Goal: Task Accomplishment & Management: Manage account settings

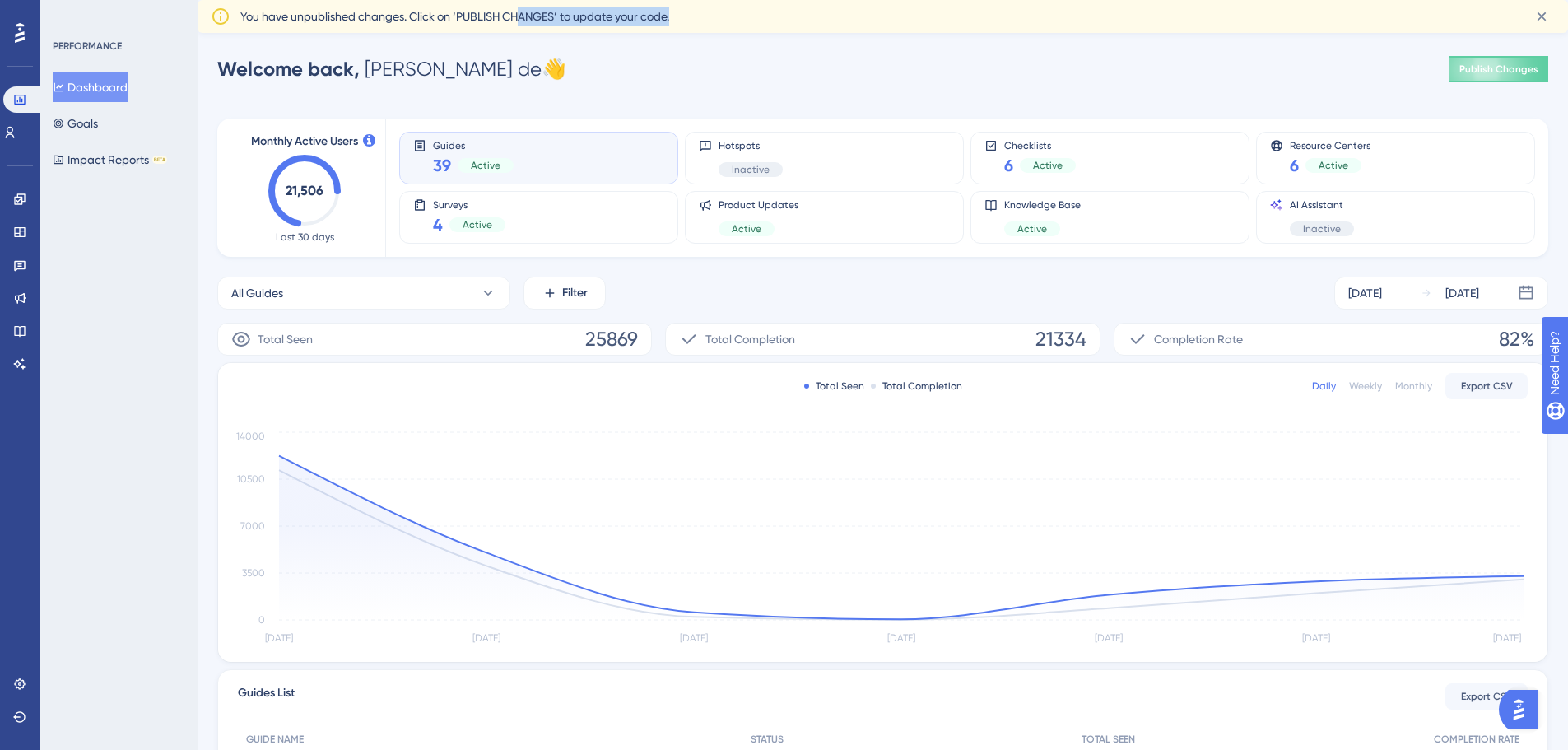
drag, startPoint x: 571, startPoint y: 18, endPoint x: 779, endPoint y: 30, distance: 208.3
click at [740, 25] on div "You have unpublished changes. Click on ‘PUBLISH CHANGES’ to update your code." at bounding box center [879, 16] width 1278 height 20
drag, startPoint x: 788, startPoint y: 81, endPoint x: 1237, endPoint y: 32, distance: 451.7
click at [798, 78] on div "Welcome back, [PERSON_NAME] de 👋 Publish Changes" at bounding box center [883, 69] width 1331 height 33
click at [16, 126] on icon at bounding box center [10, 132] width 14 height 14
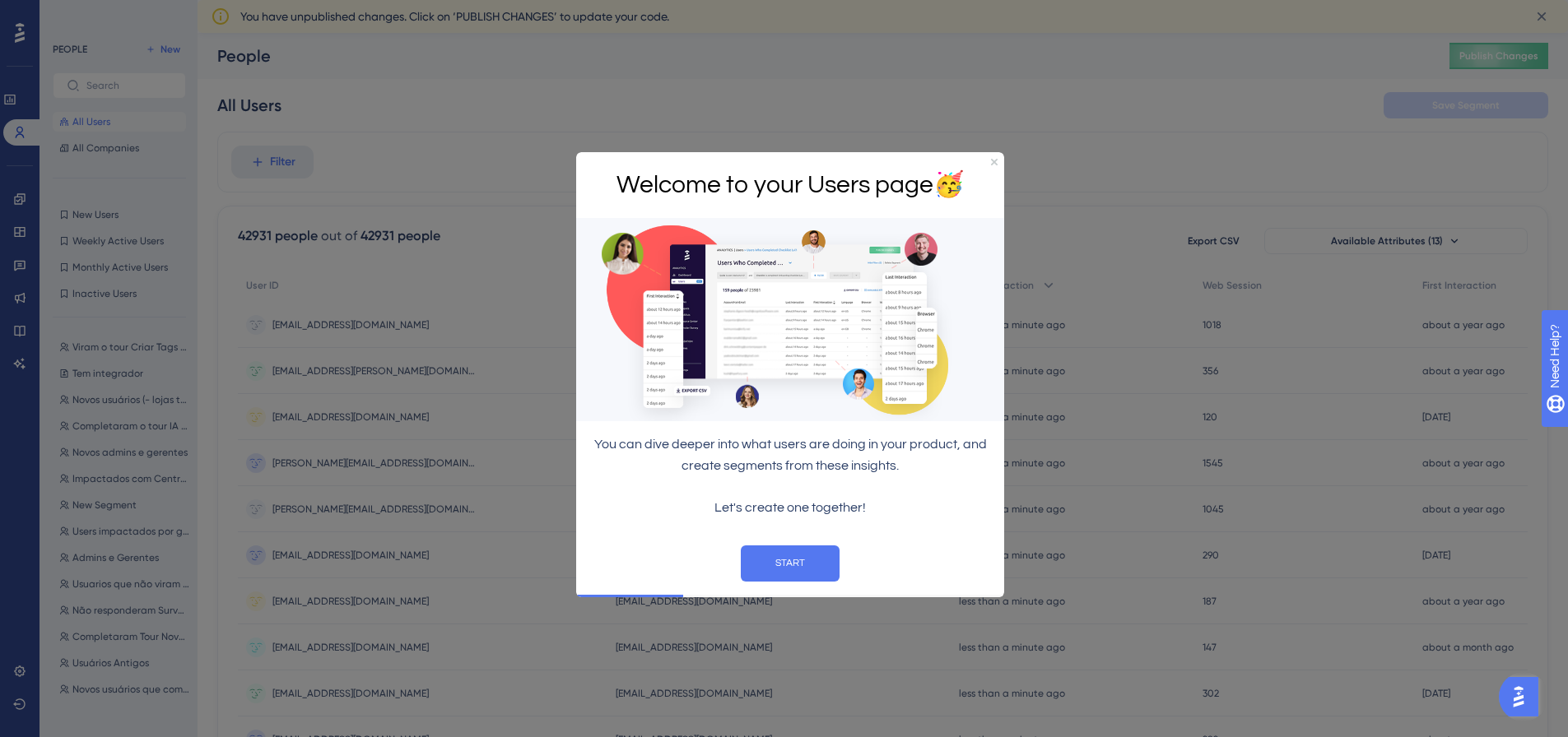
click at [997, 156] on div "Welcome to your Users page 🥳" at bounding box center [789, 184] width 428 height 67
click at [993, 160] on icon "Close Preview" at bounding box center [994, 161] width 6 height 6
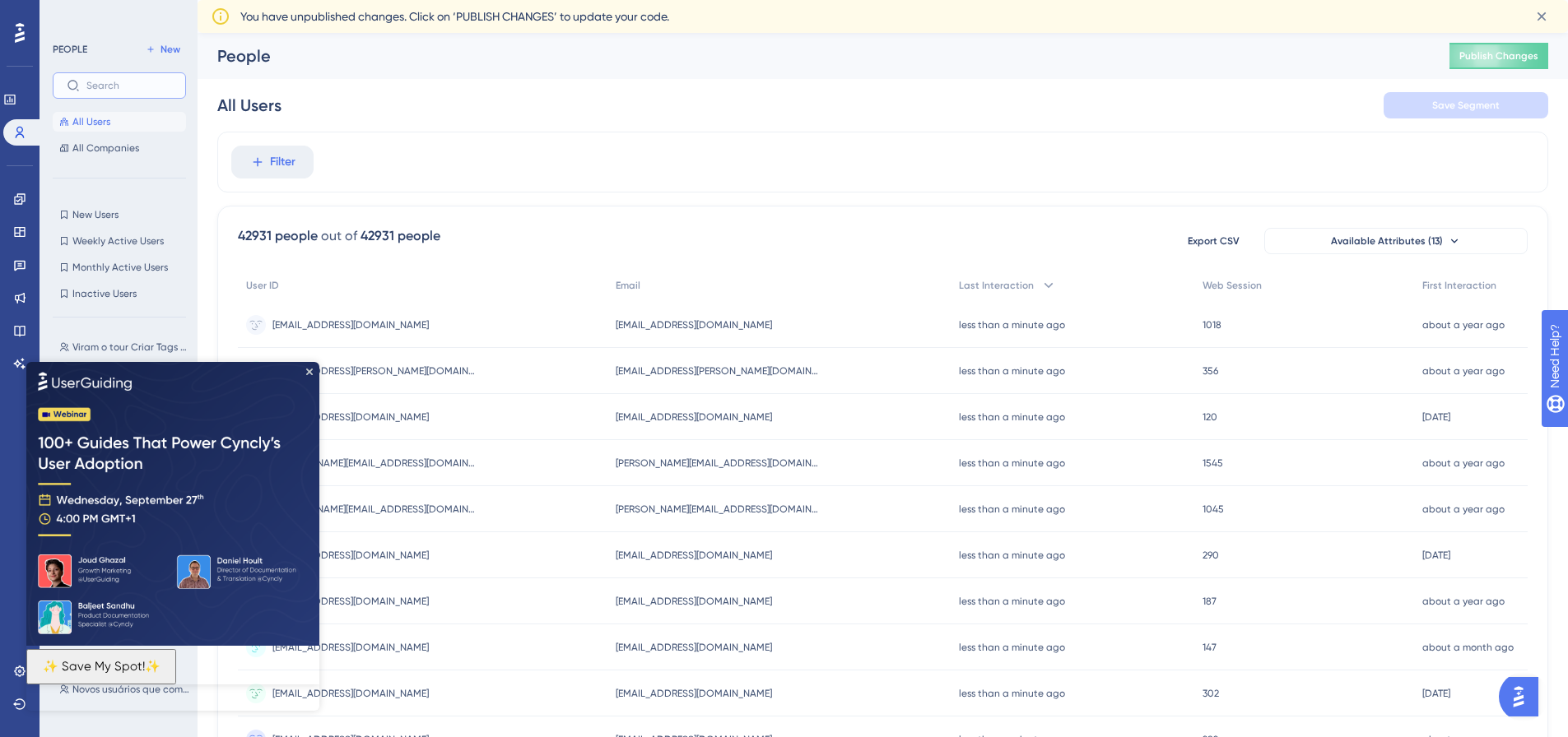
click at [144, 88] on input "text" at bounding box center [129, 85] width 86 height 12
click at [307, 370] on icon "Close Preview" at bounding box center [309, 371] width 6 height 6
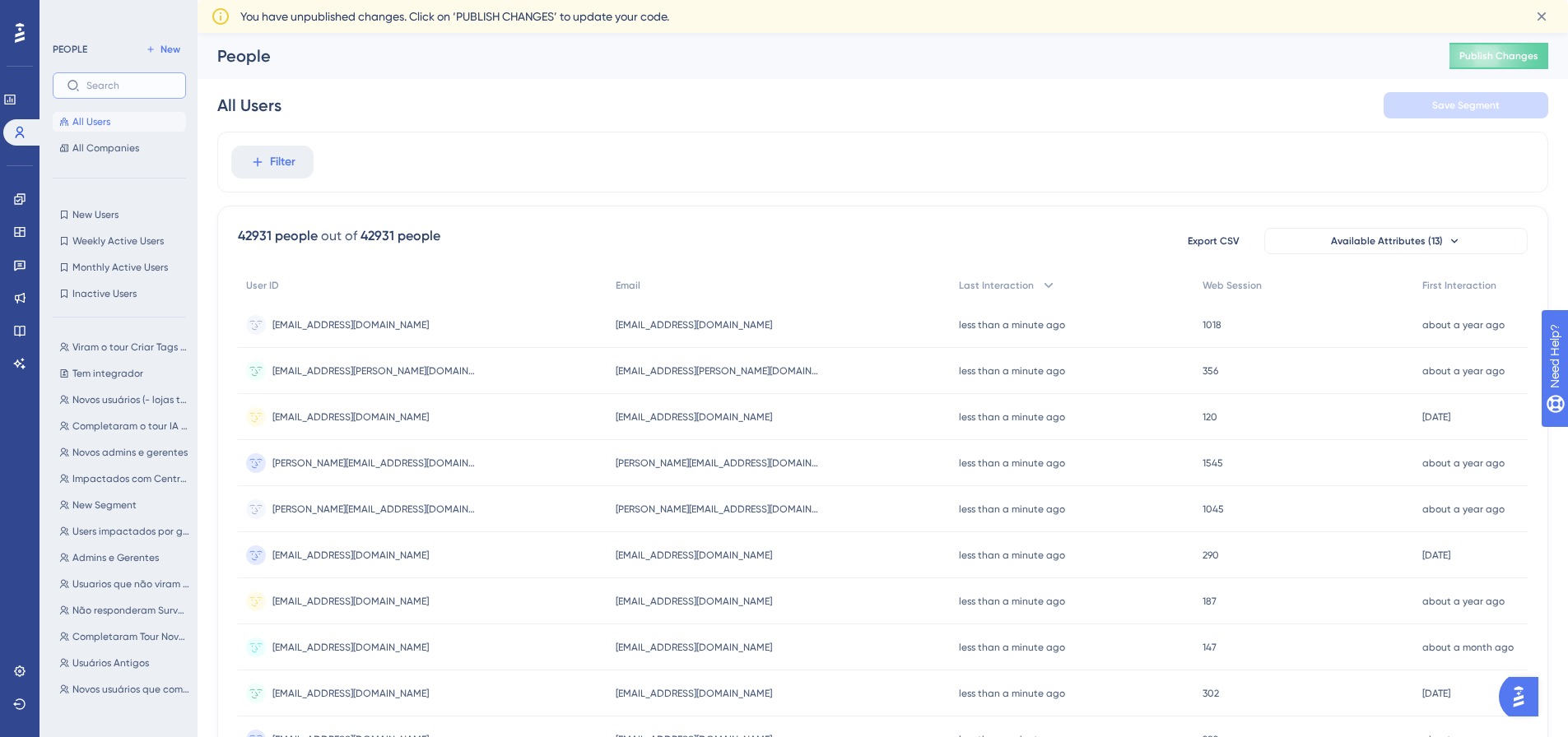
click at [109, 90] on input "text" at bounding box center [129, 85] width 86 height 12
click at [1317, 157] on div "Filter" at bounding box center [883, 162] width 1331 height 61
click at [120, 86] on input "text" at bounding box center [129, 85] width 86 height 12
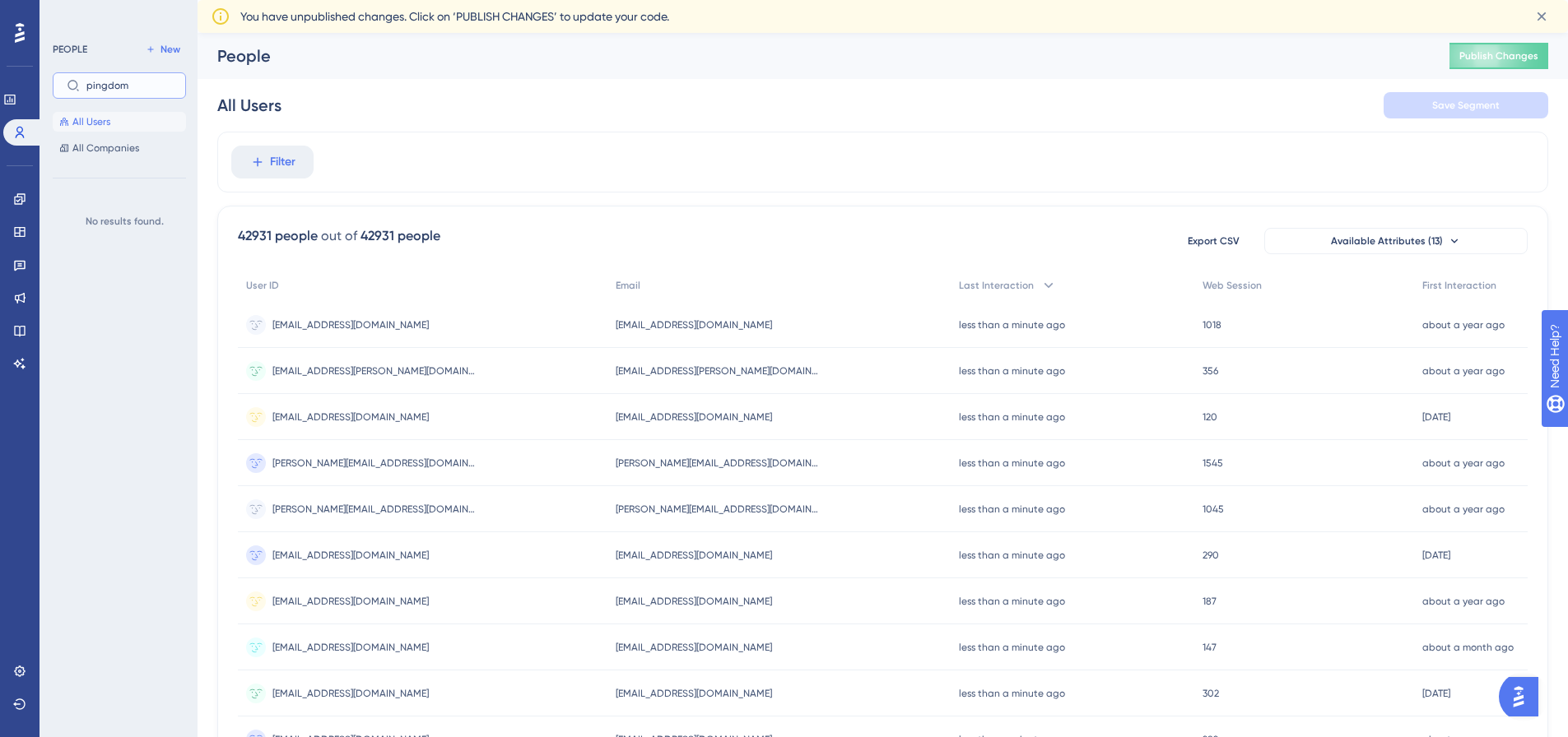
type input "pingdom"
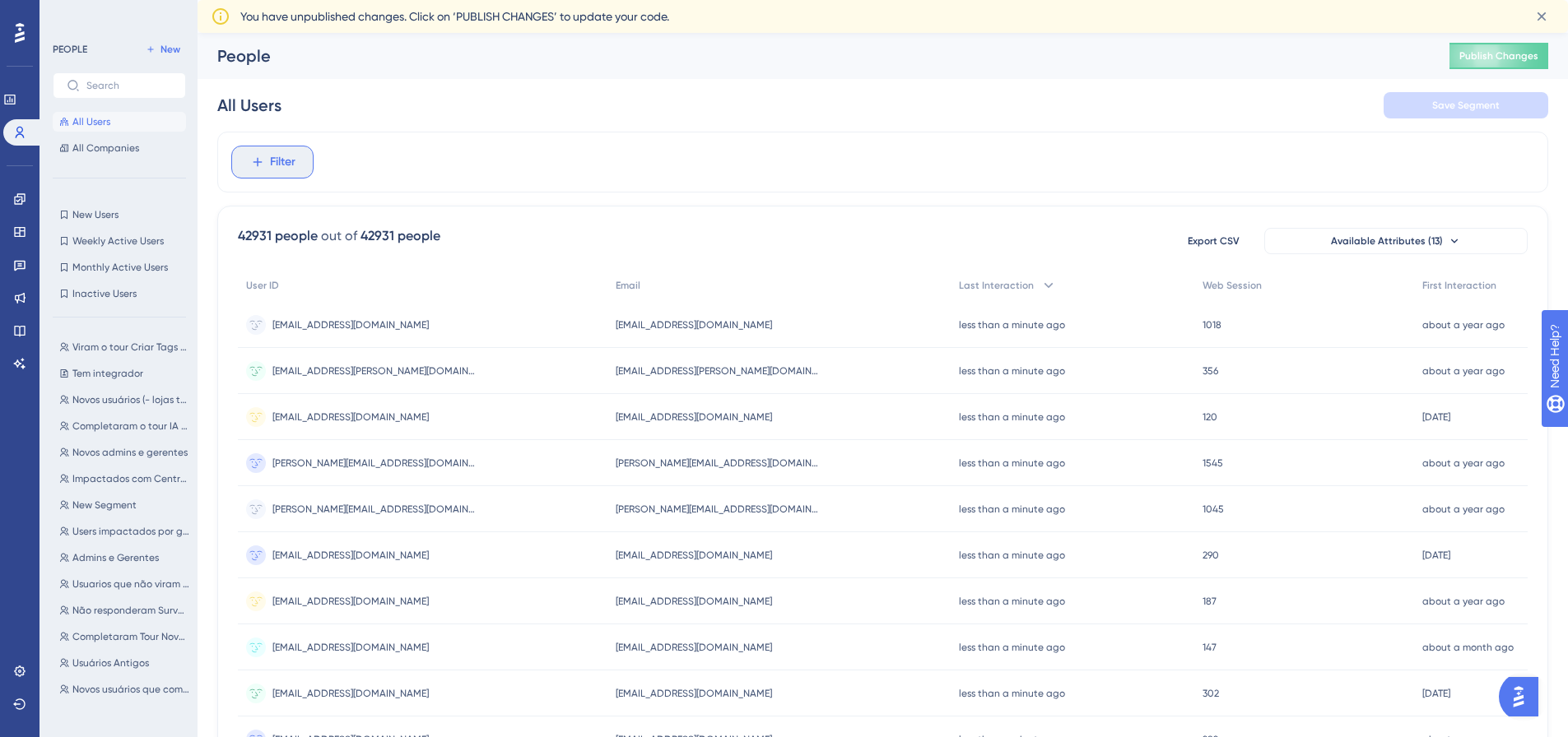
click at [279, 160] on span "Filter" at bounding box center [283, 162] width 25 height 20
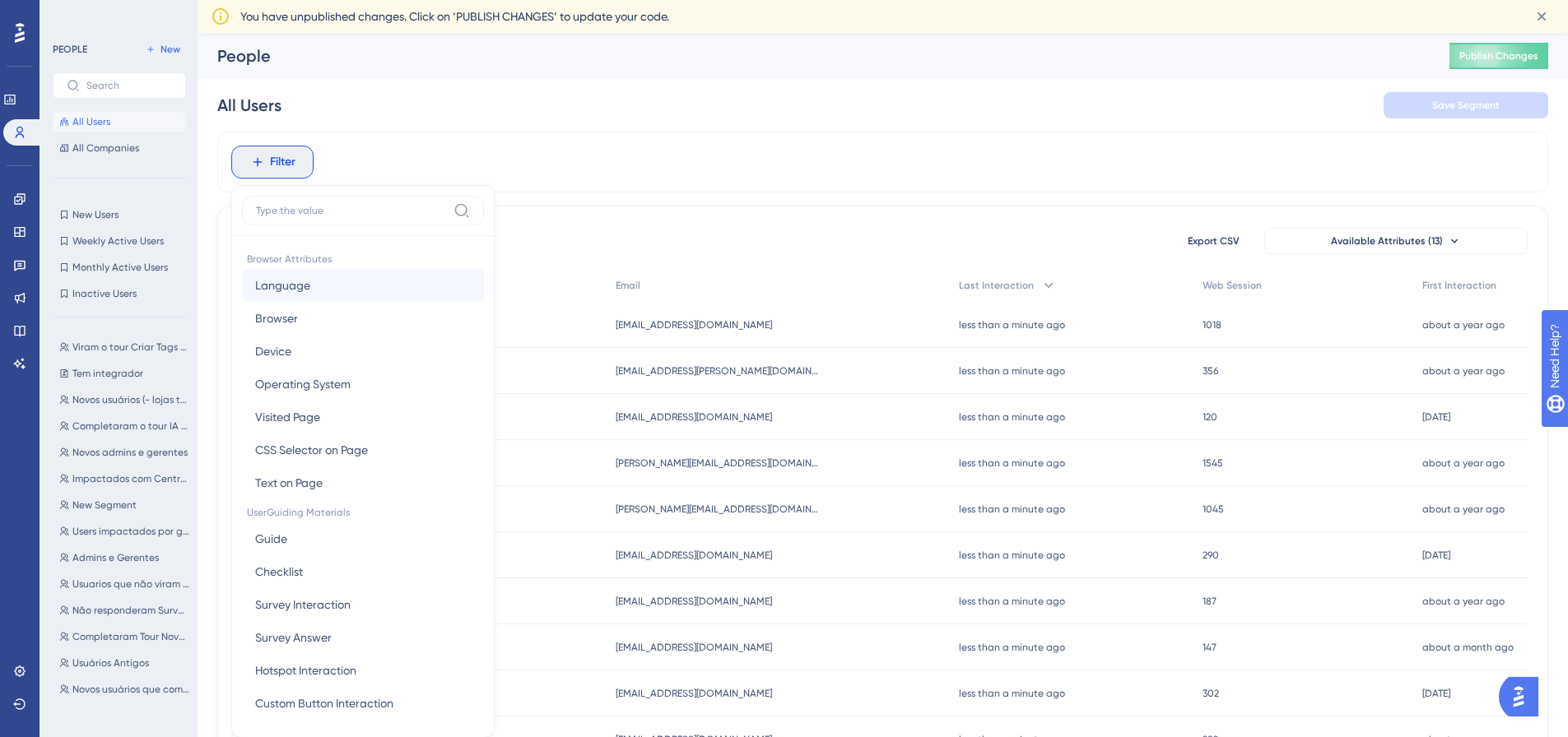
scroll to position [93, 0]
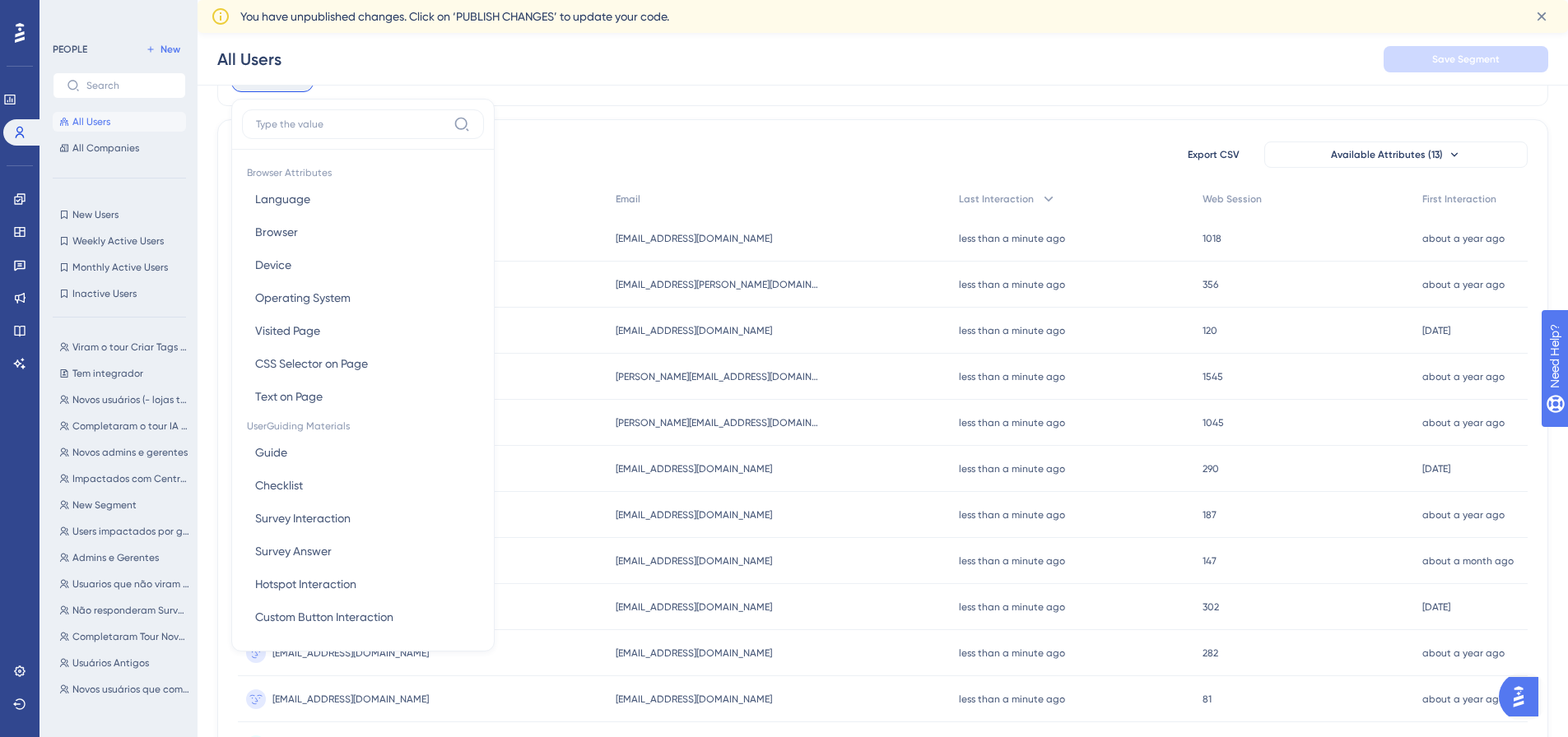
click at [300, 128] on input at bounding box center [351, 124] width 191 height 14
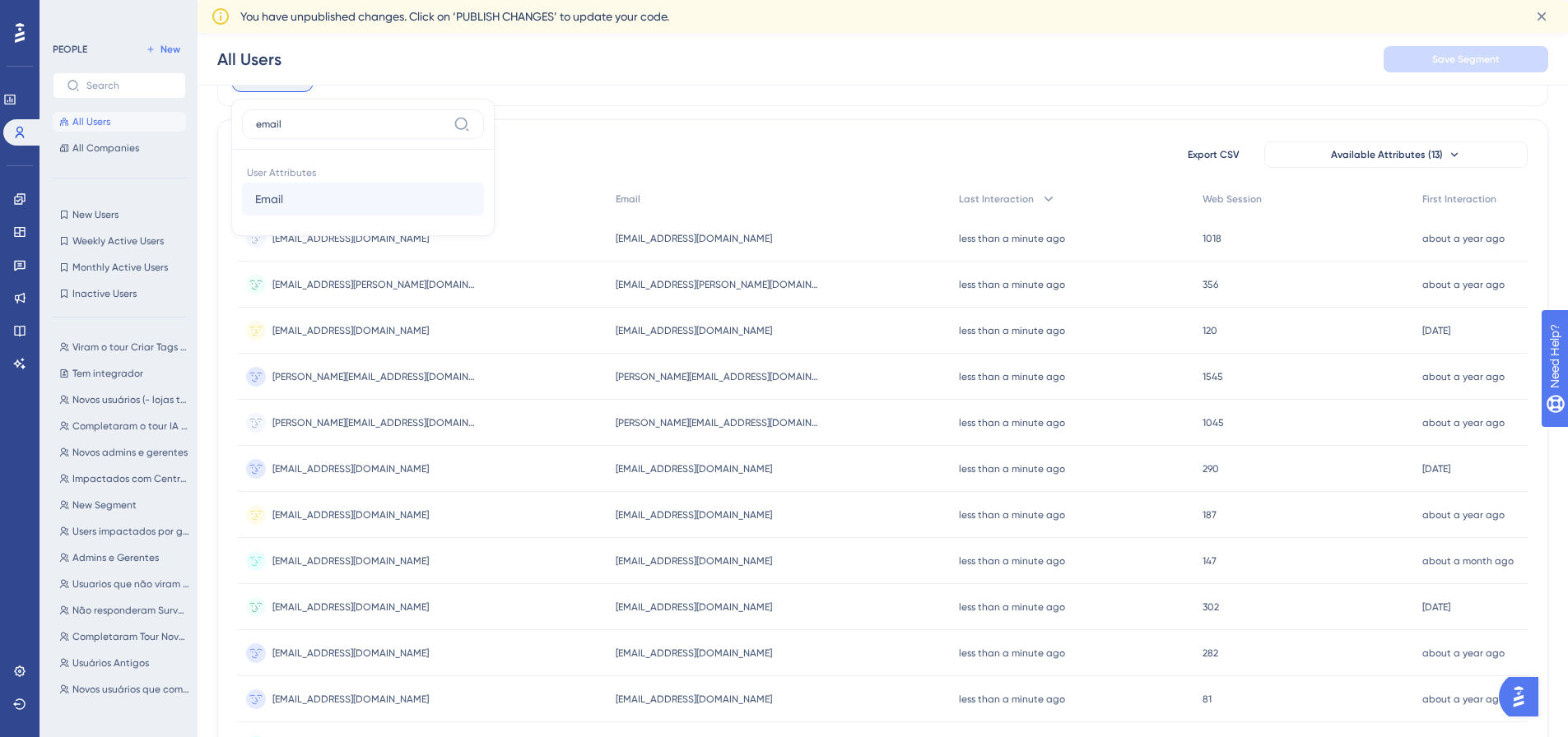
type input "email"
click at [288, 211] on button "Email Email" at bounding box center [364, 199] width 242 height 33
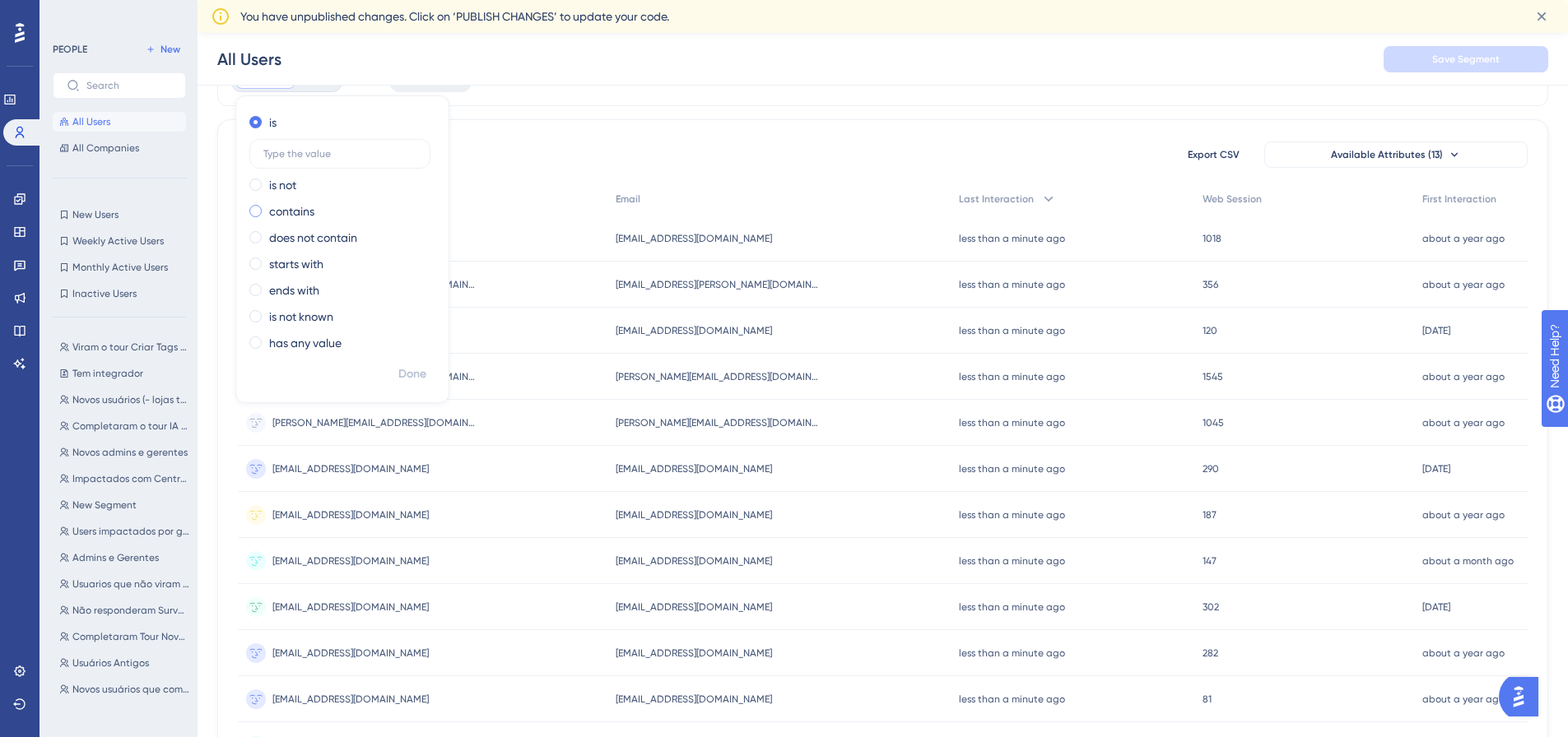
click at [299, 203] on label "contains" at bounding box center [292, 212] width 45 height 20
click at [313, 206] on input "text" at bounding box center [339, 206] width 153 height 12
type input "pingdom"
click at [404, 364] on button "Done" at bounding box center [411, 374] width 46 height 30
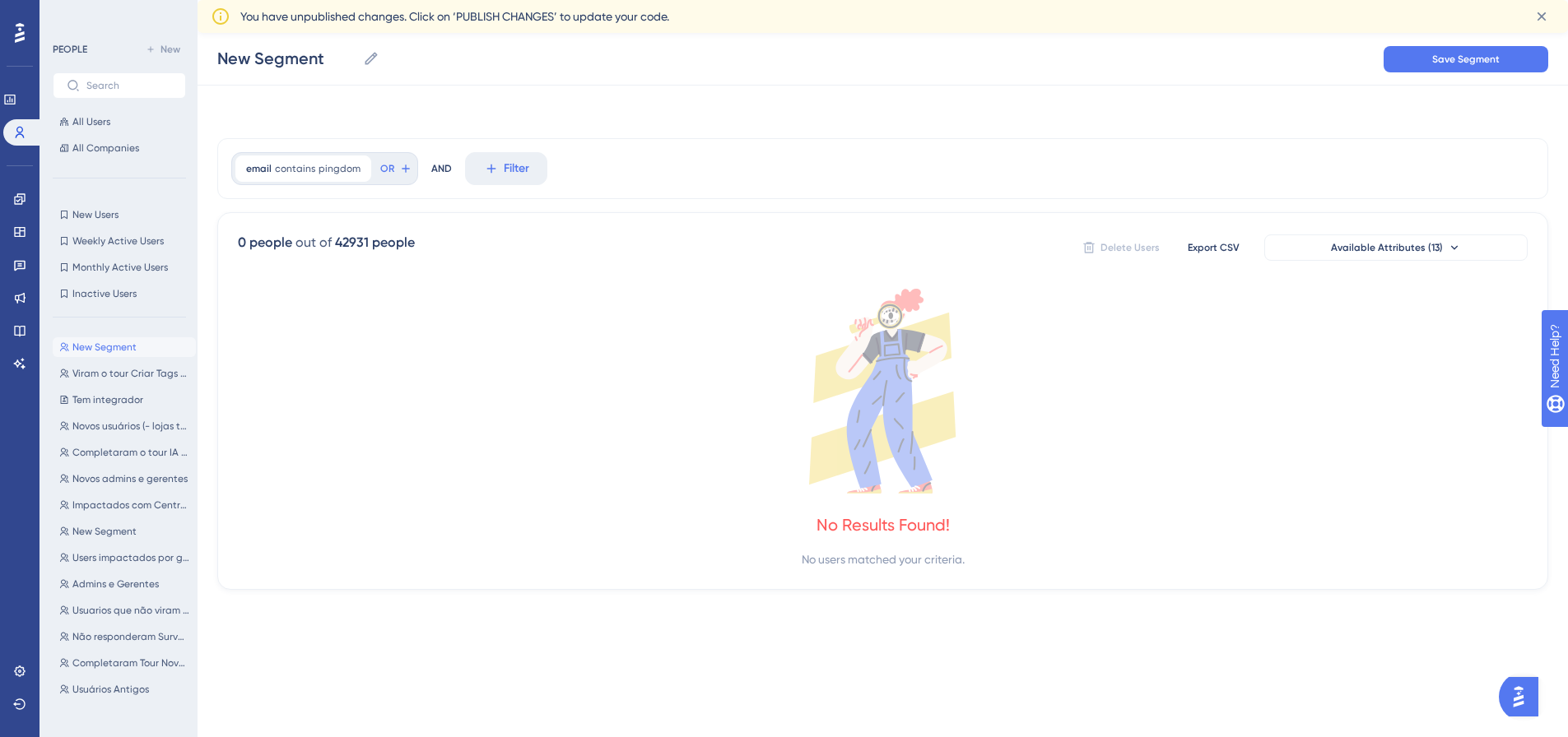
scroll to position [0, 0]
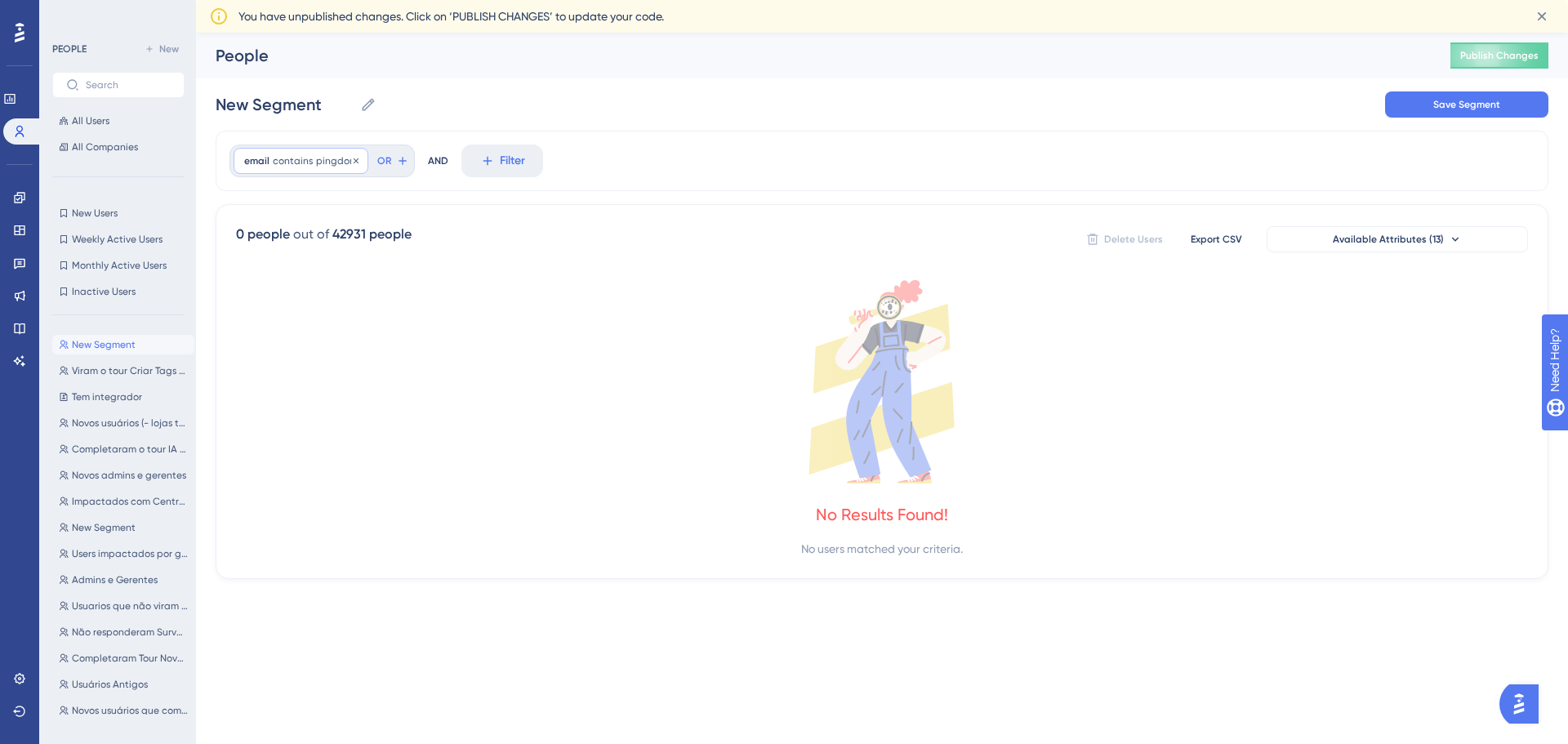
click at [320, 159] on span "pingdom" at bounding box center [337, 161] width 41 height 13
click at [286, 294] on input "pingdom" at bounding box center [337, 291] width 152 height 12
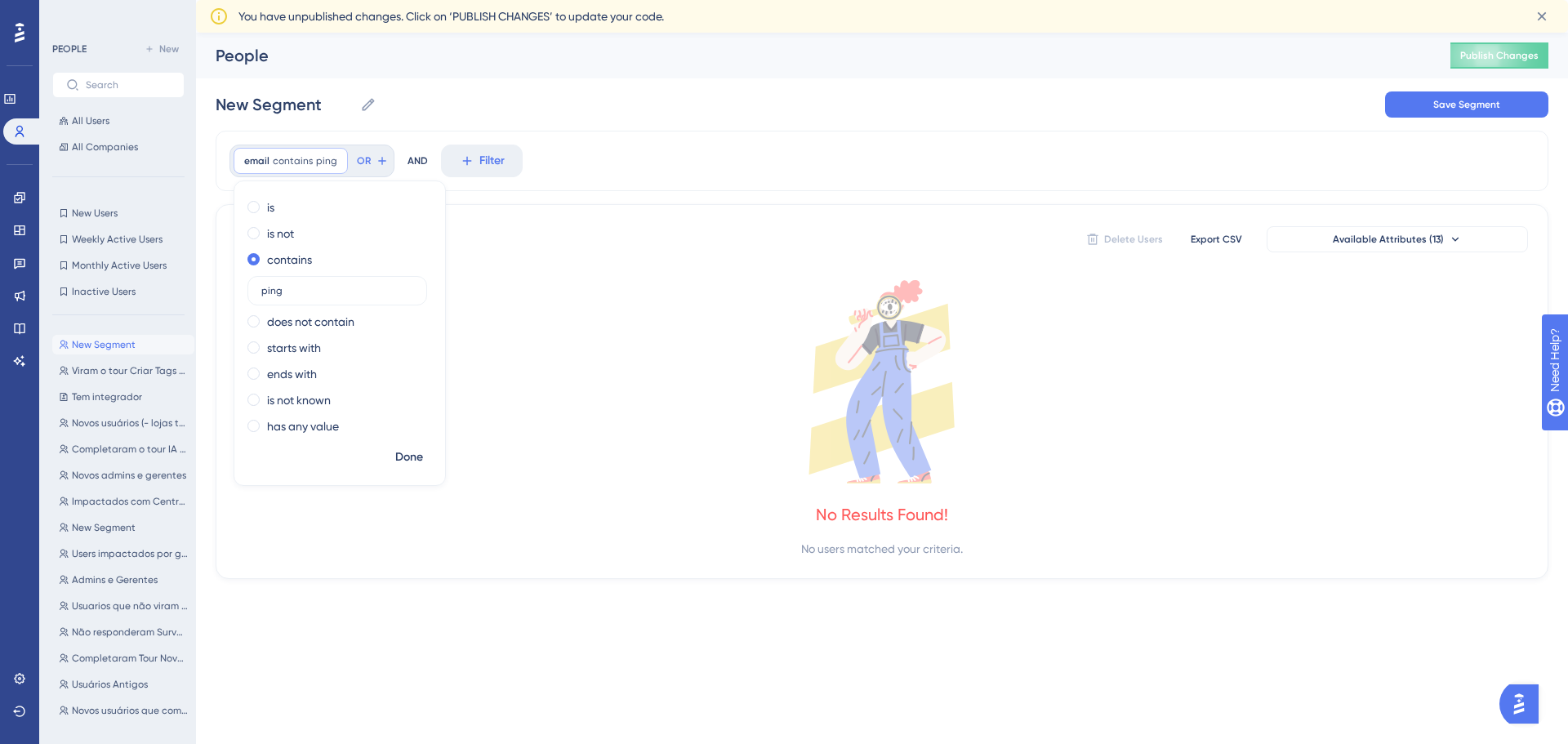
type input "ping"
click at [863, 206] on div "email contains ping ping Remove is is not contains ping does not contain starts…" at bounding box center [881, 355] width 1333 height 449
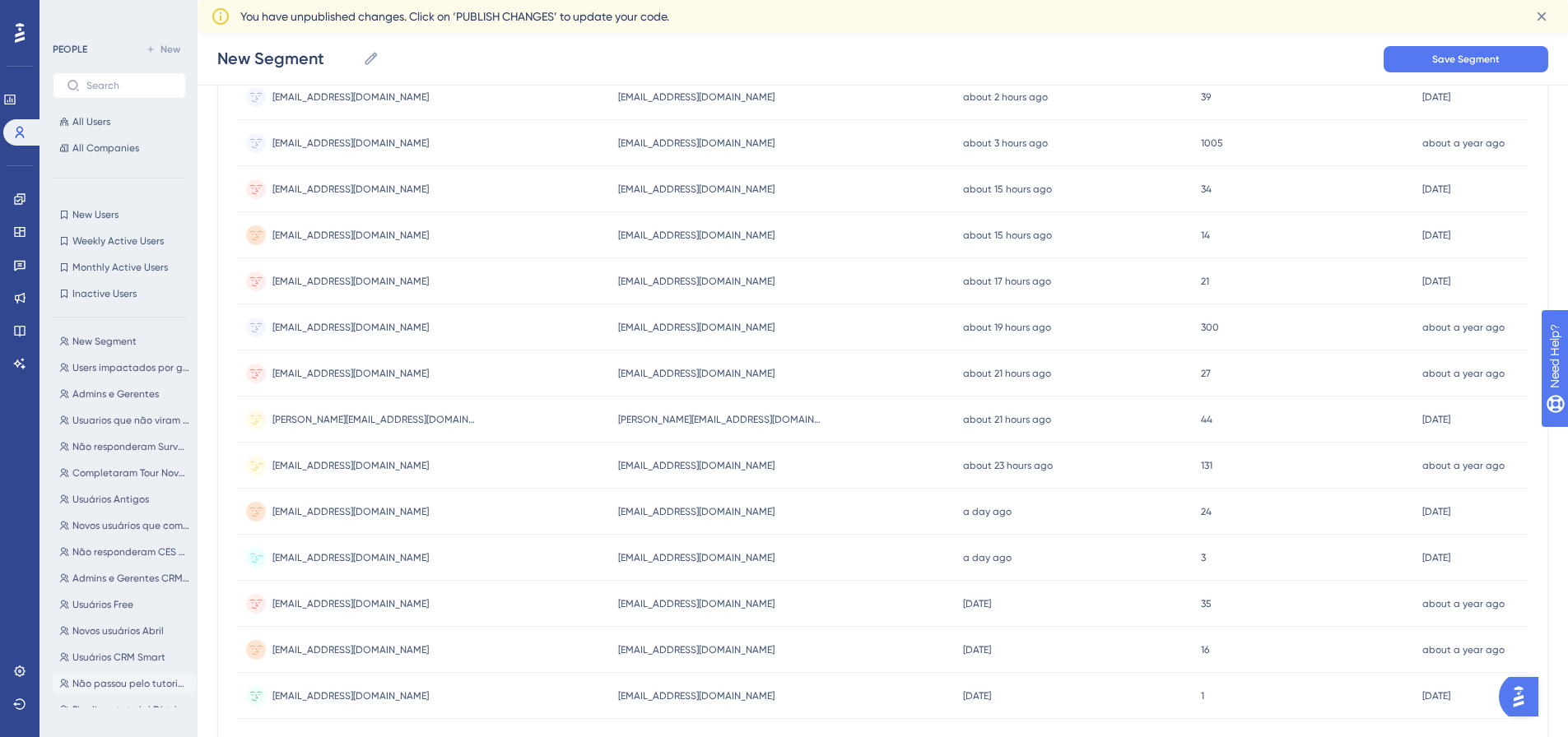
scroll to position [536, 0]
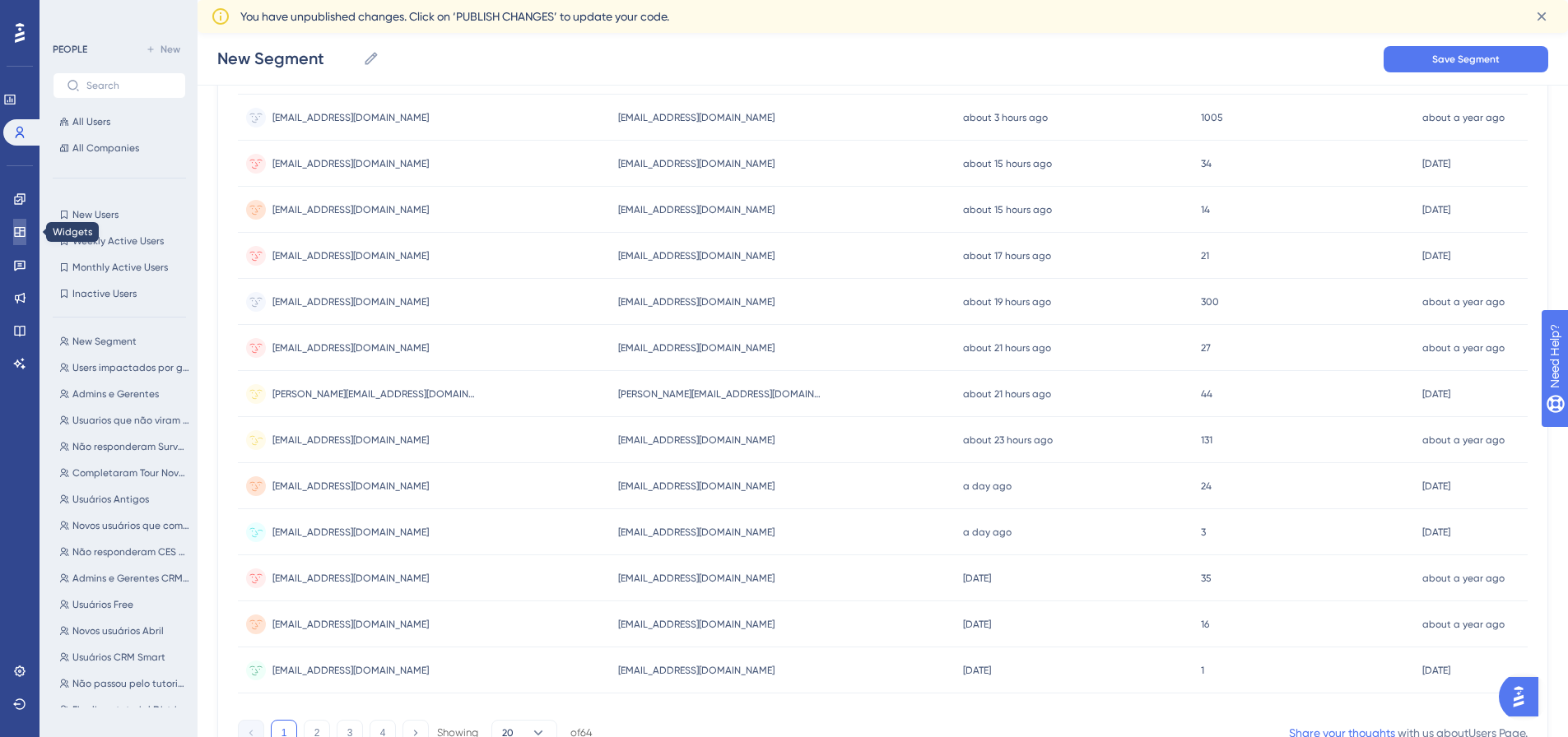
click at [21, 230] on icon at bounding box center [20, 231] width 14 height 14
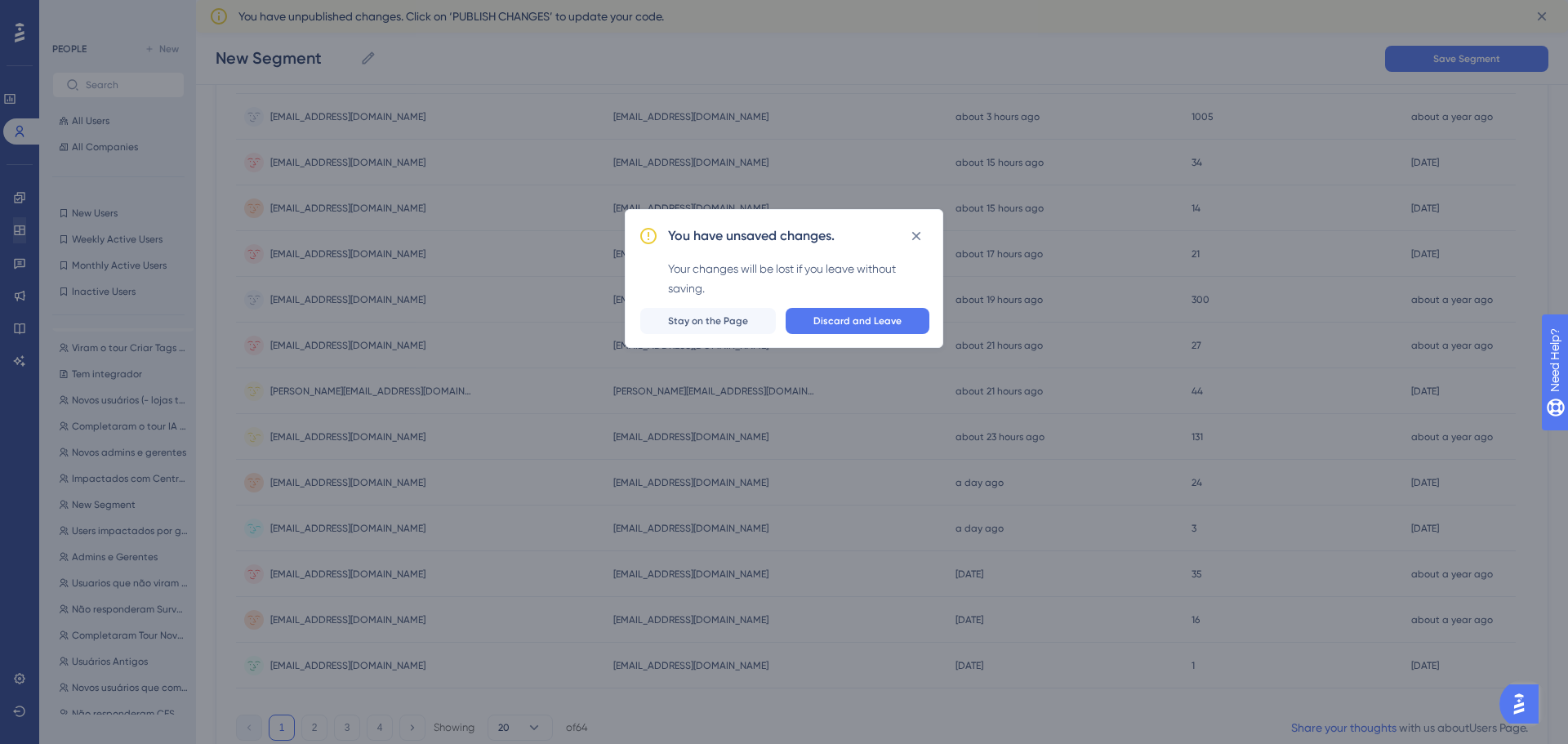
scroll to position [0, 0]
click at [858, 327] on span "Discard and Leave" at bounding box center [857, 320] width 88 height 13
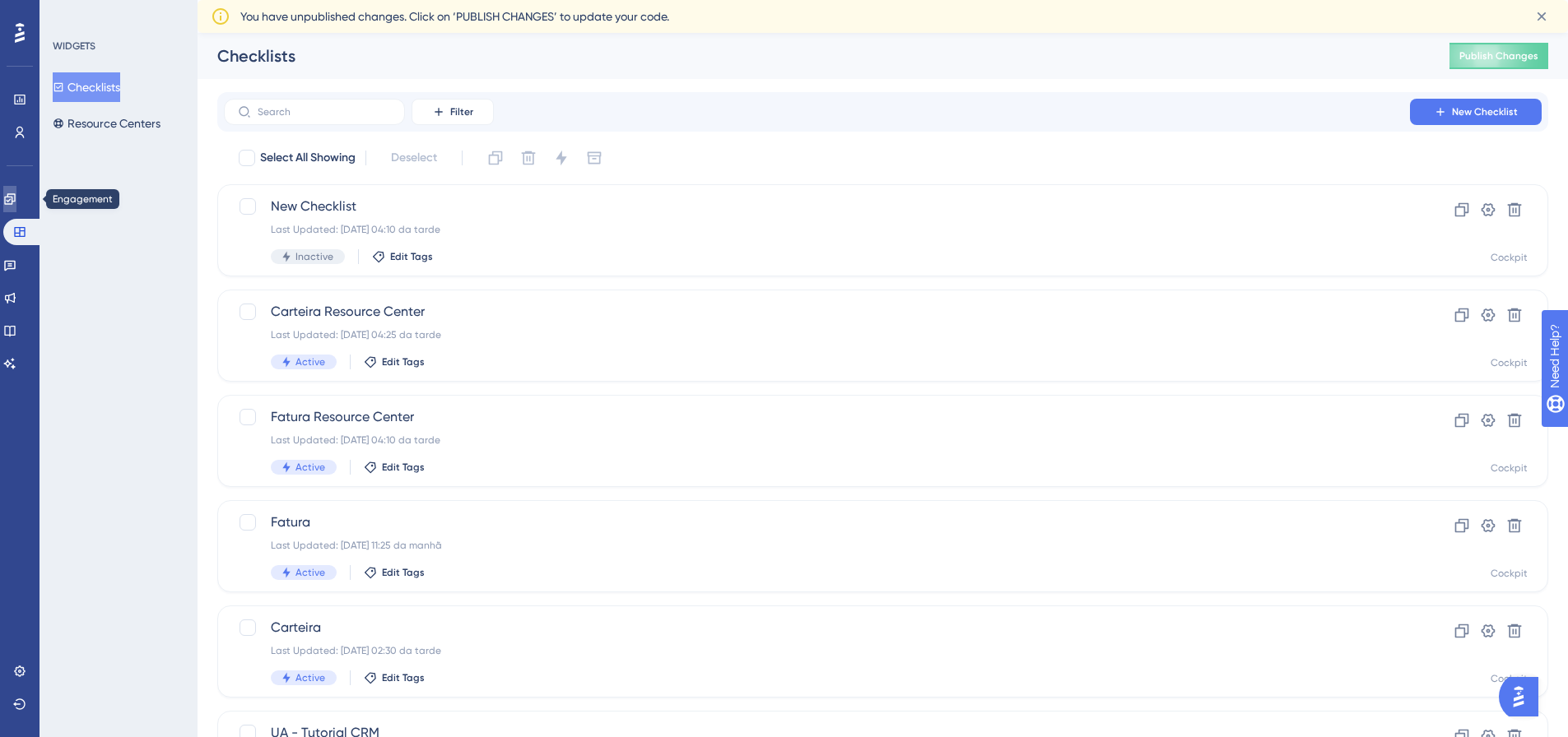
click at [11, 201] on link at bounding box center [10, 199] width 14 height 26
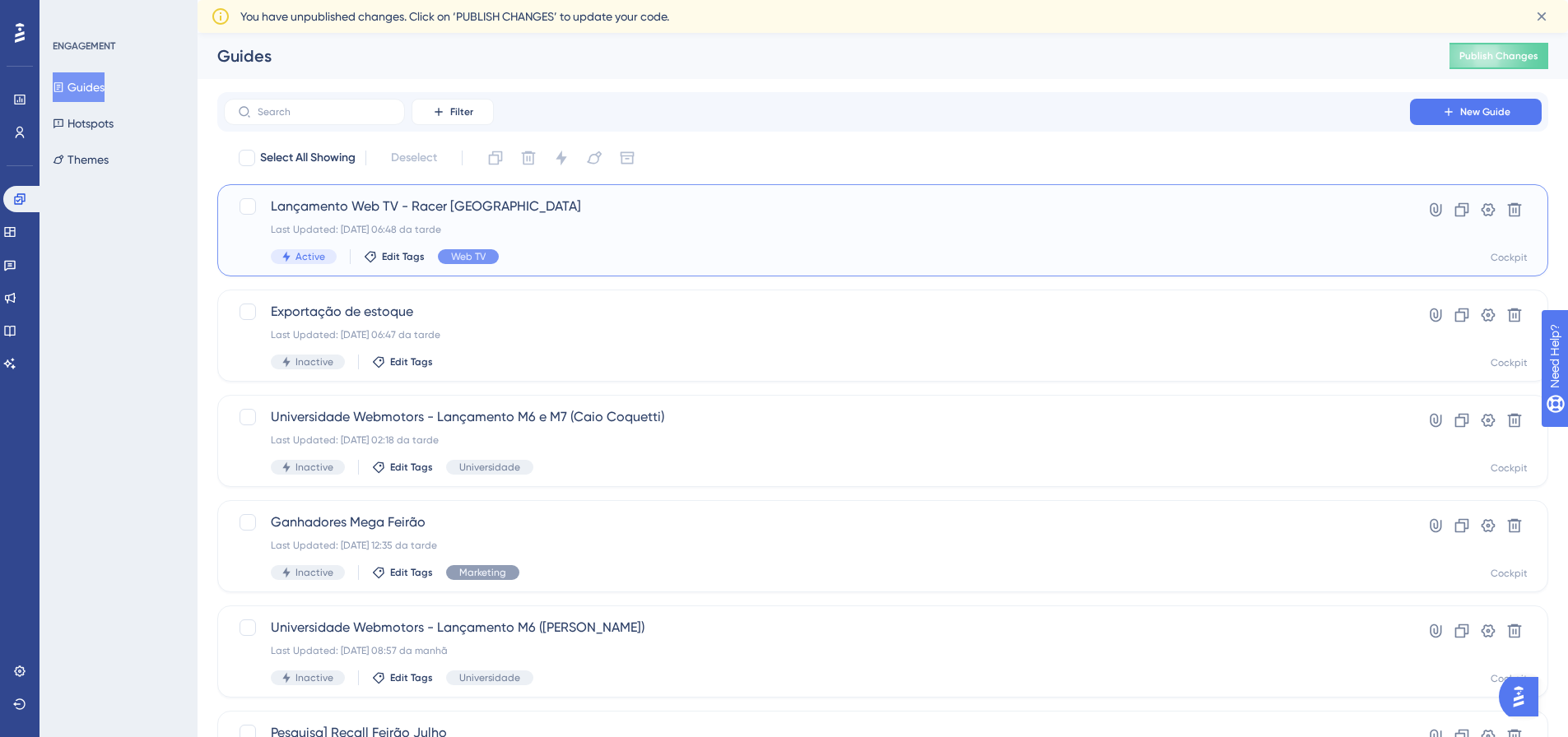
click at [655, 224] on div "Last Updated: 23.09.2025 06:48 da tarde" at bounding box center [817, 230] width 1092 height 14
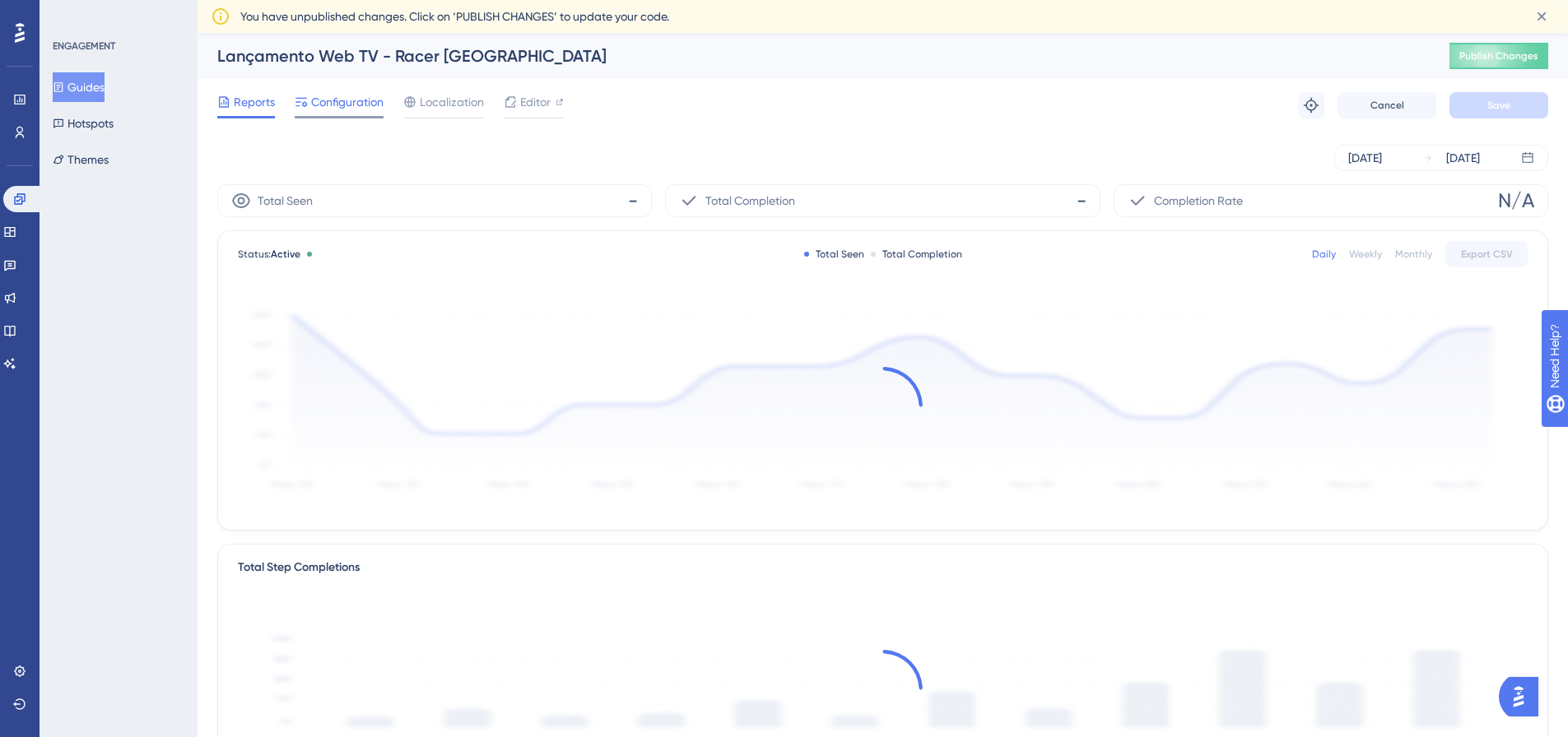
click at [365, 109] on span "Configuration" at bounding box center [347, 102] width 72 height 20
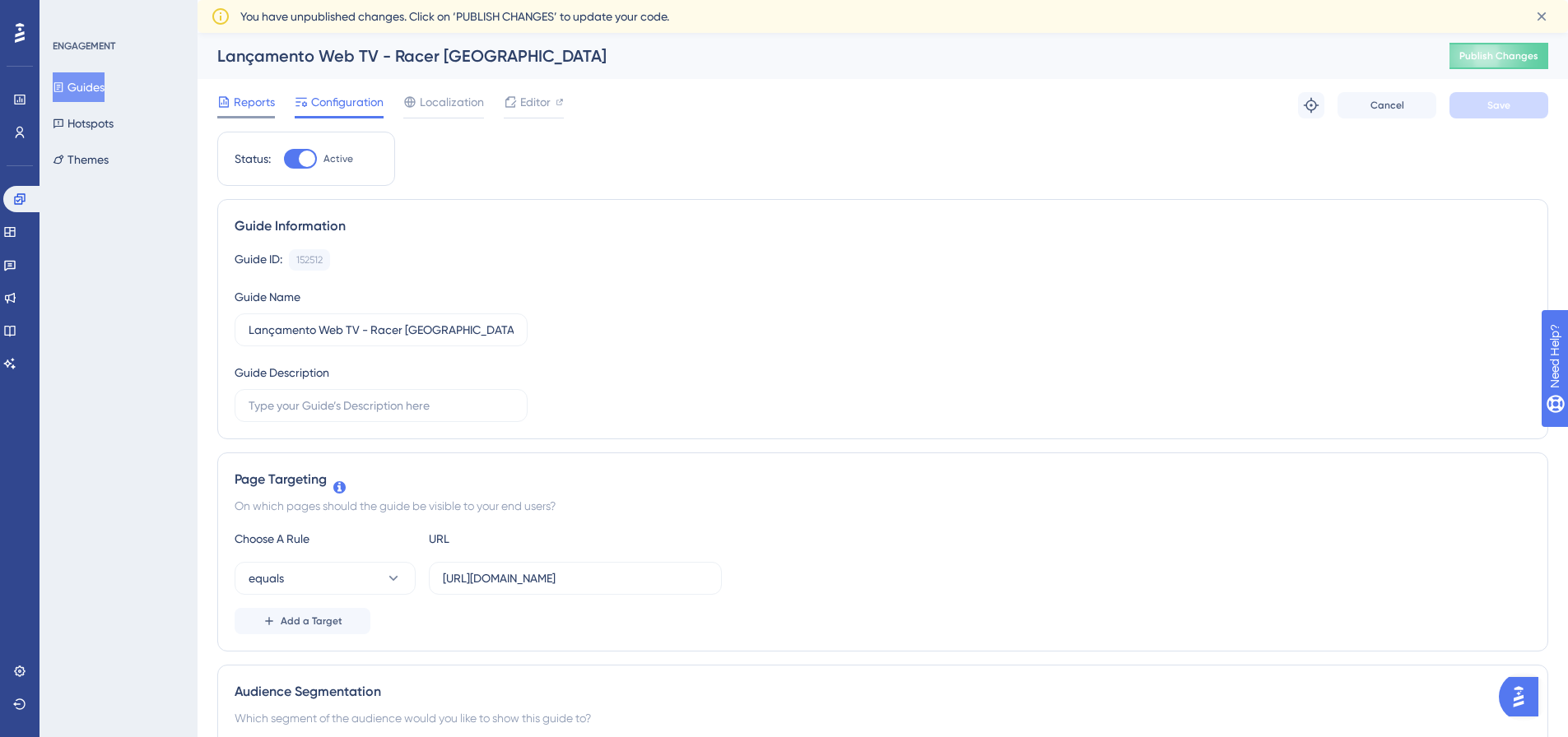
click at [260, 103] on span "Reports" at bounding box center [254, 102] width 42 height 20
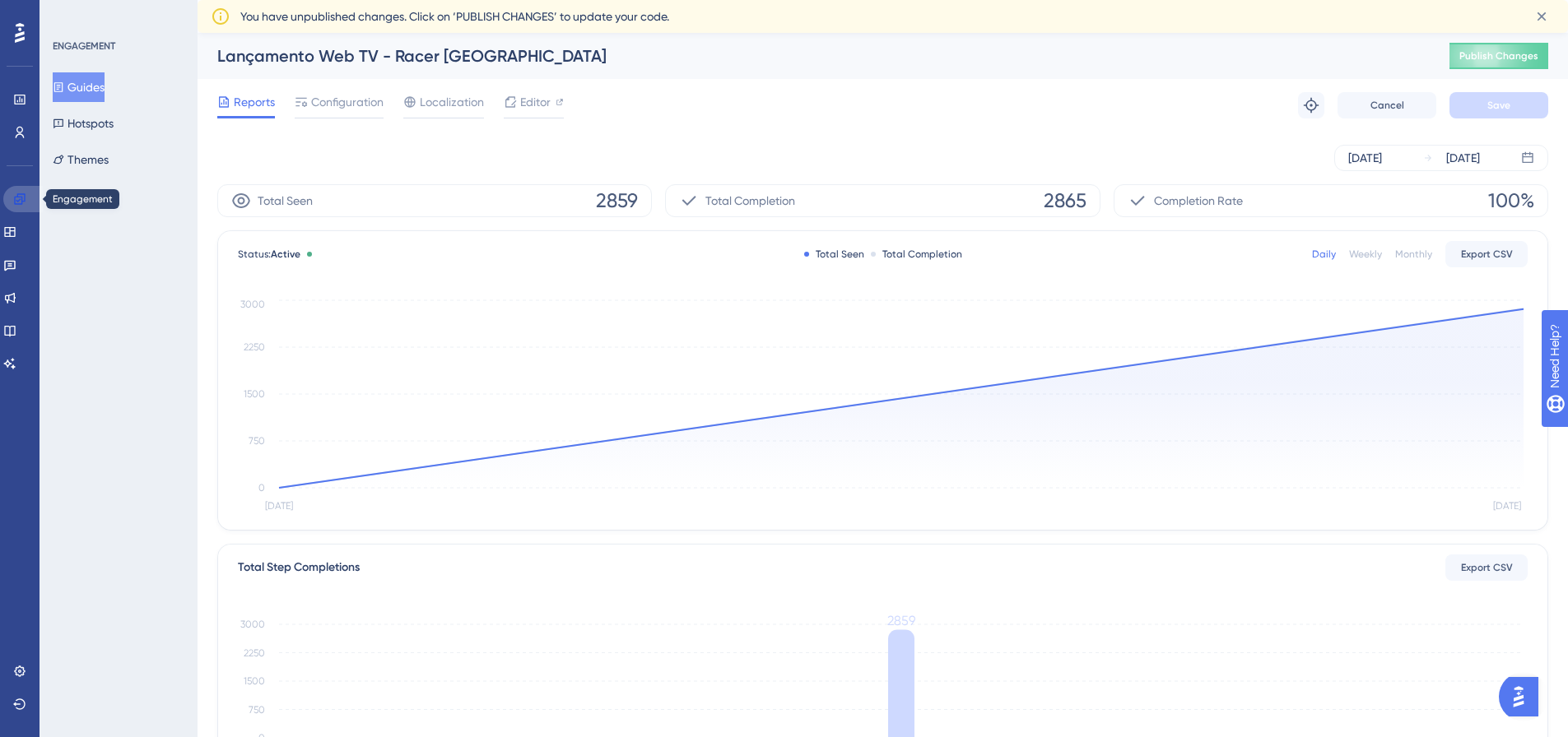
click at [23, 203] on icon at bounding box center [20, 199] width 14 height 14
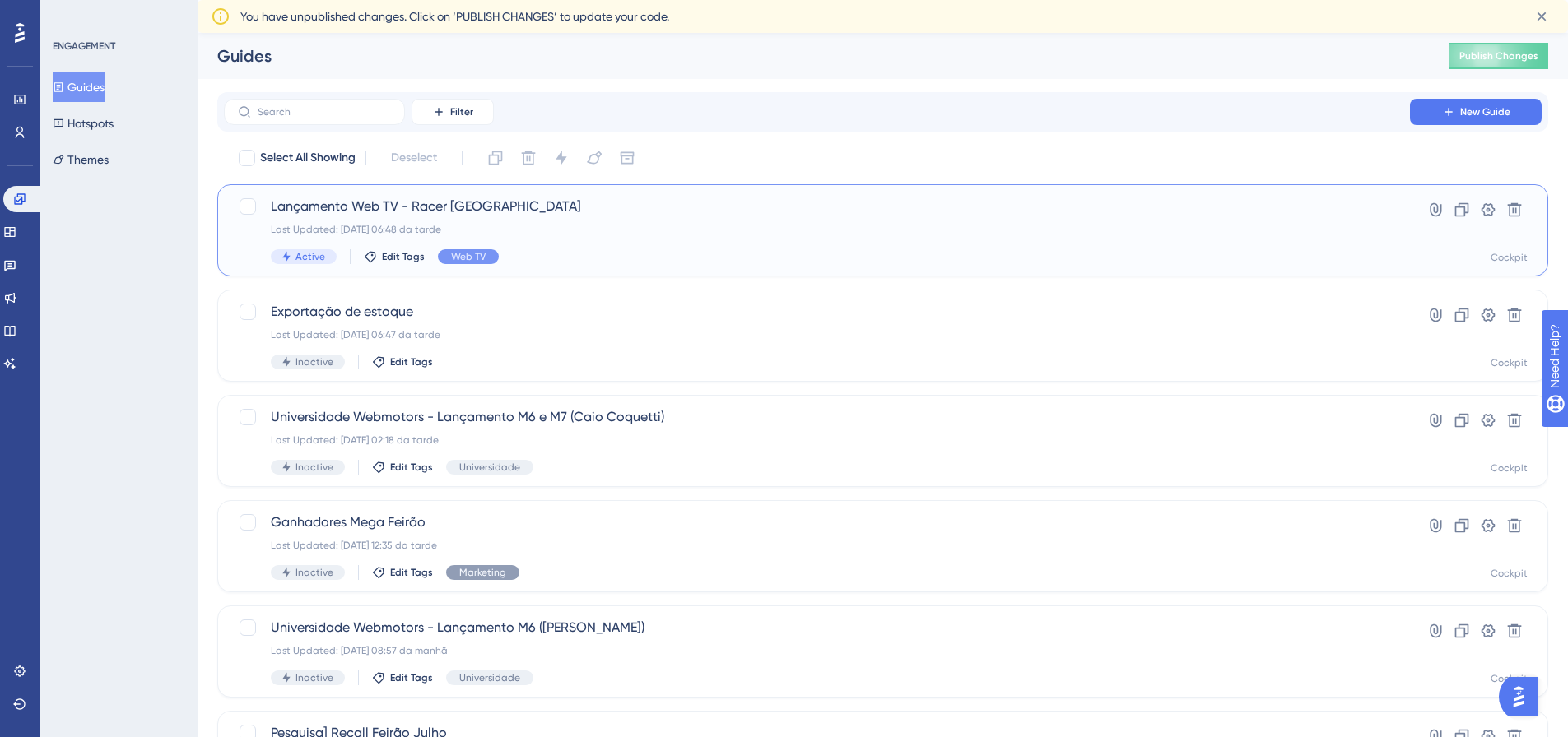
click at [704, 235] on div "Last Updated: 23.09.2025 06:48 da tarde" at bounding box center [817, 230] width 1092 height 14
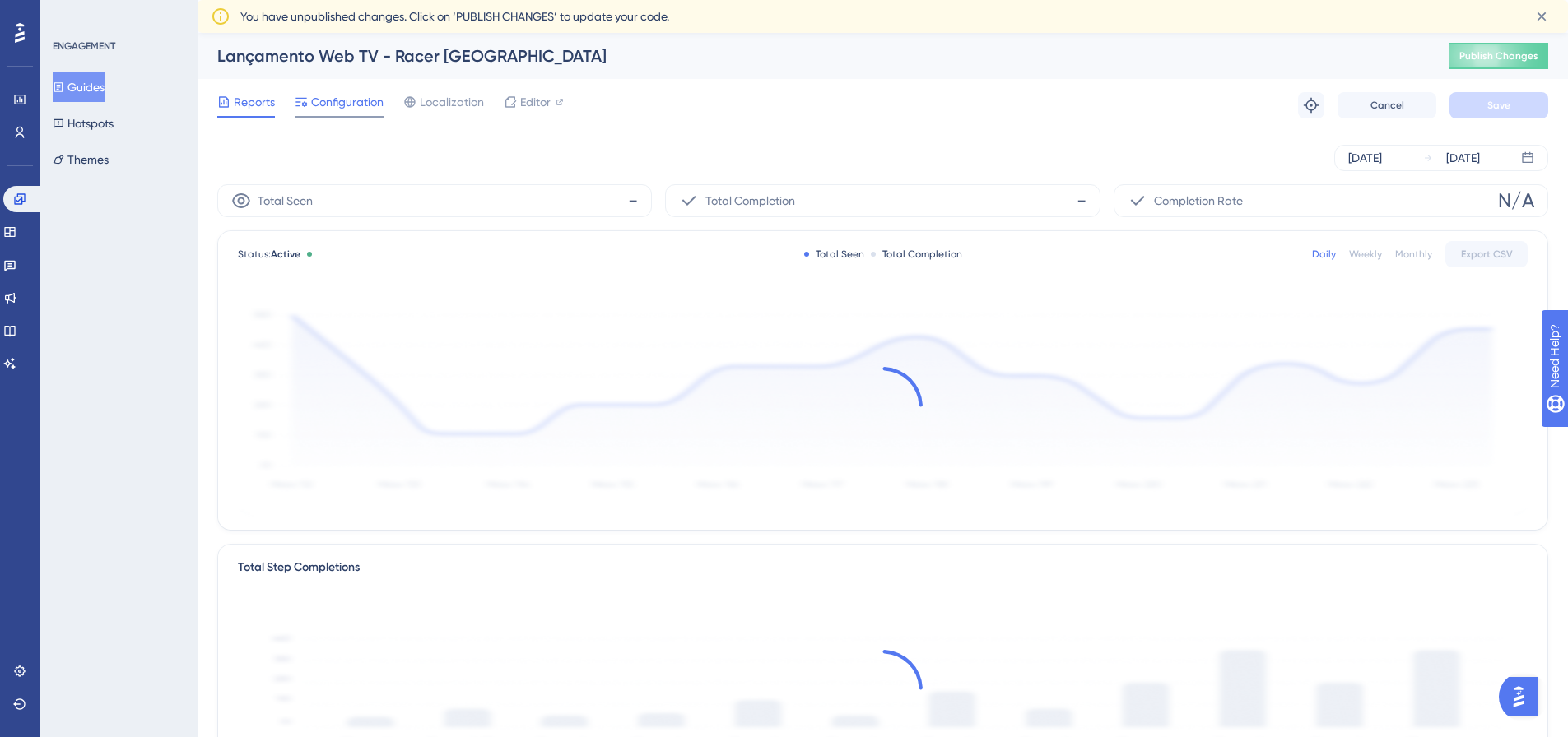
click at [353, 104] on span "Configuration" at bounding box center [347, 102] width 72 height 20
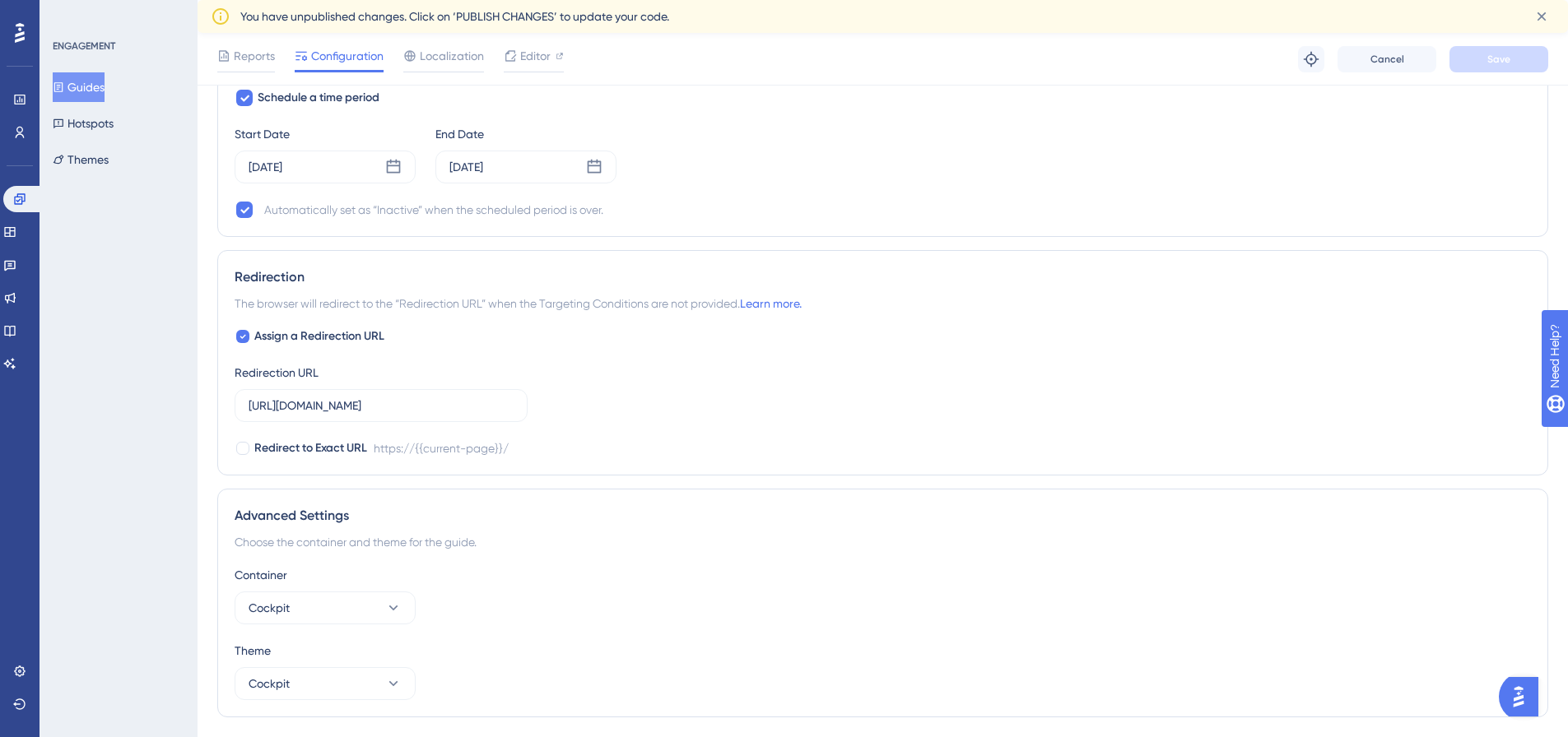
scroll to position [1160, 0]
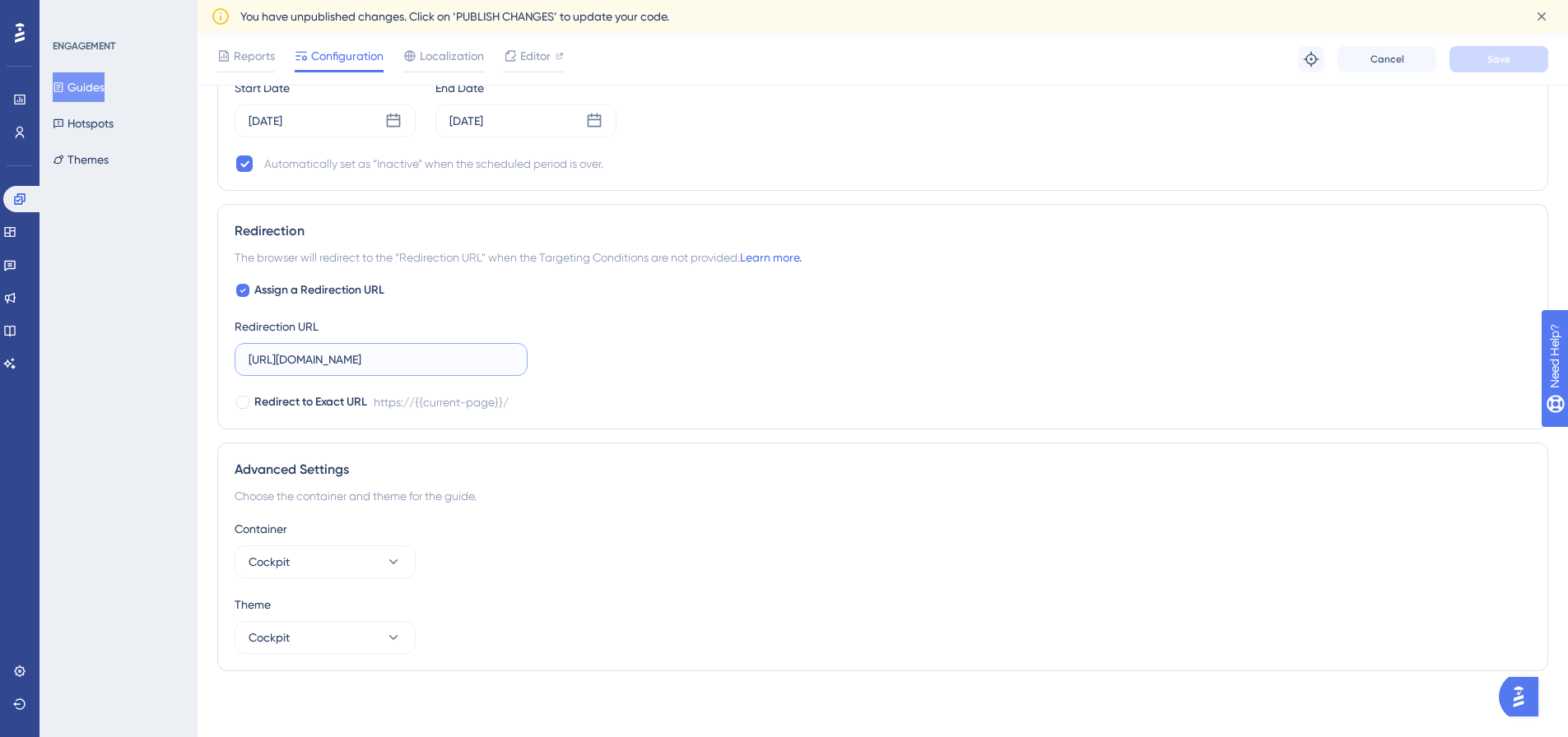
click at [338, 362] on input "https://www.cockpit.com.br/" at bounding box center [381, 360] width 265 height 18
click at [306, 364] on input "https://www.cockpit.com.br/" at bounding box center [381, 360] width 265 height 18
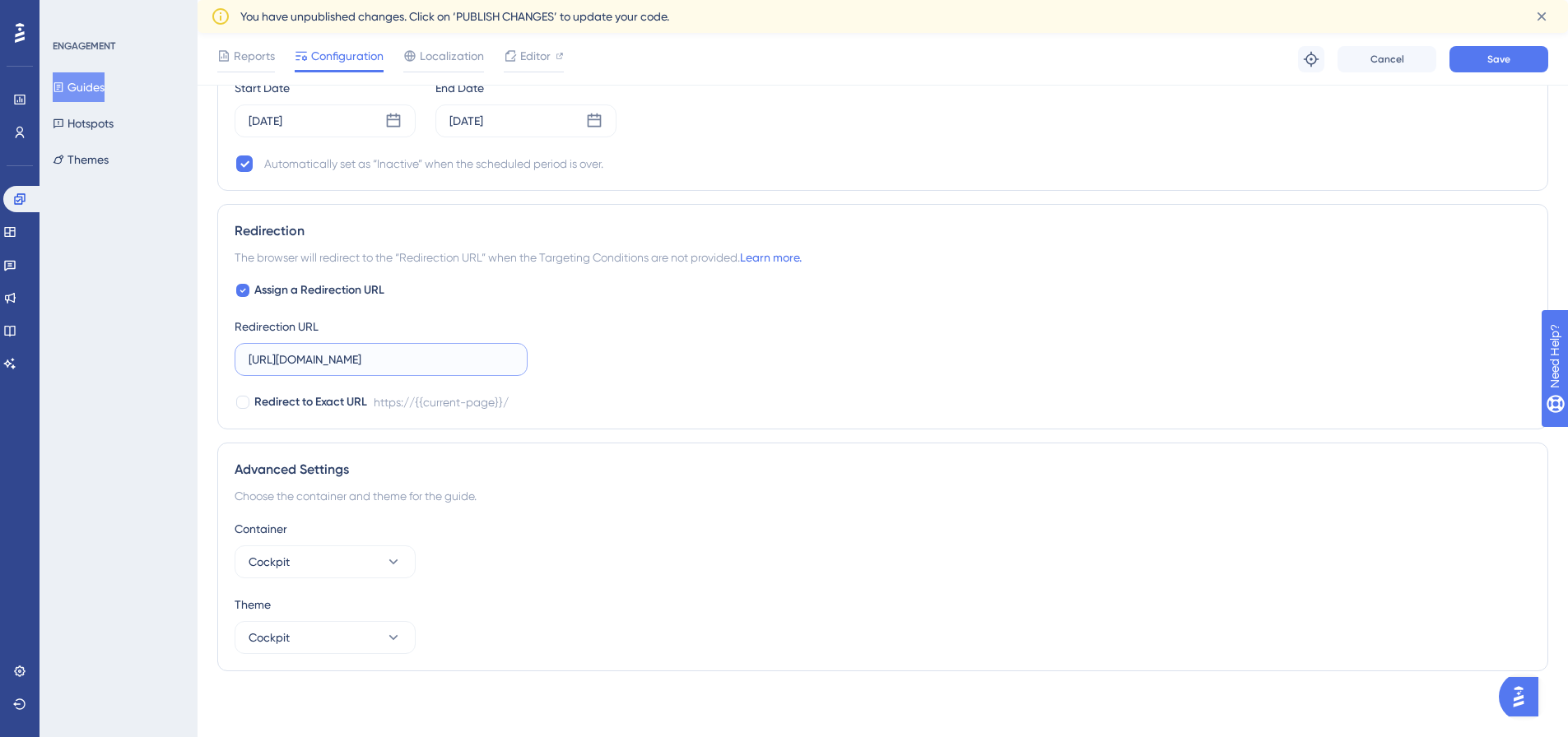
type input "https://hml.cockpit.com.br/"
click at [15, 136] on icon at bounding box center [20, 132] width 14 height 14
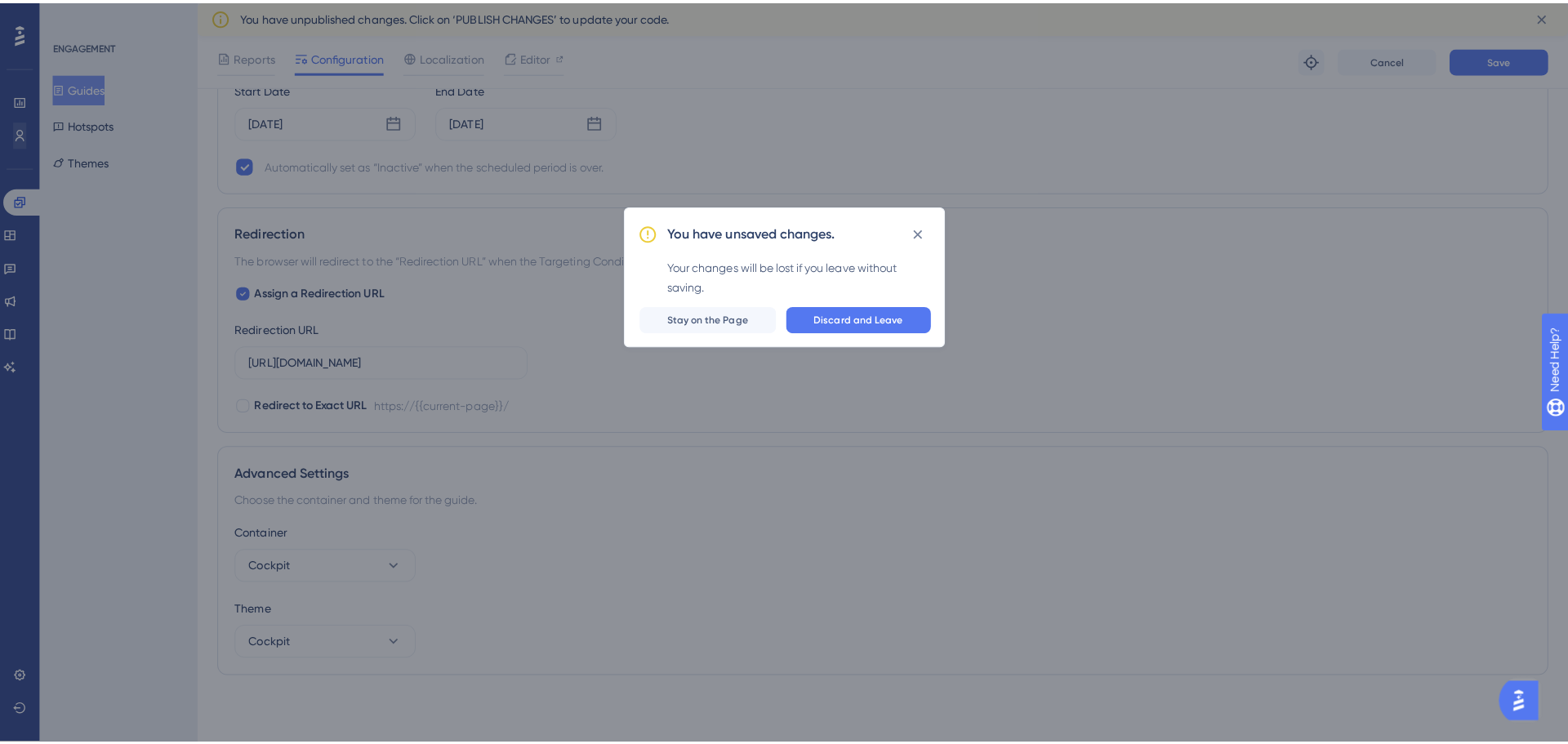
scroll to position [1140, 0]
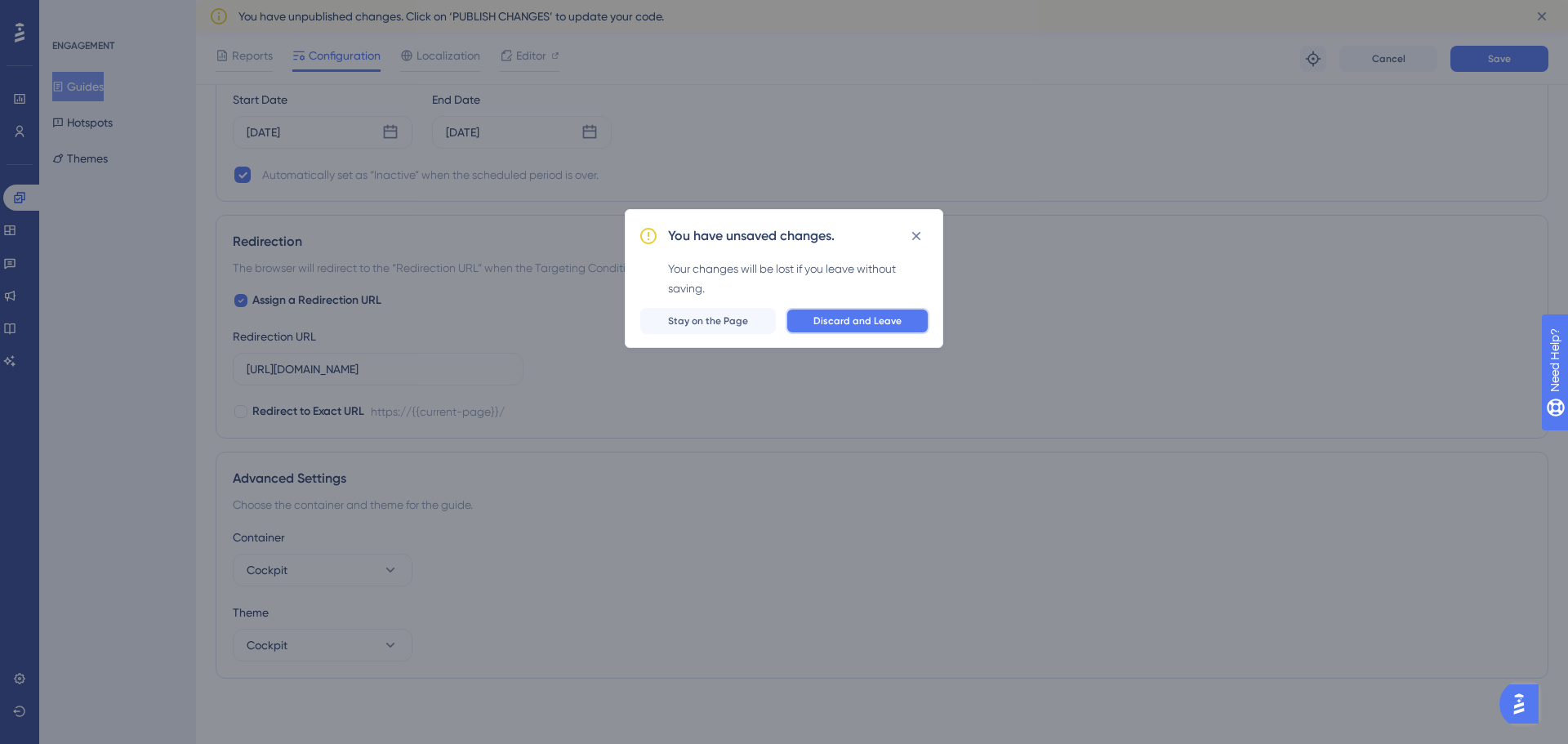
click at [889, 322] on span "Discard and Leave" at bounding box center [857, 320] width 88 height 13
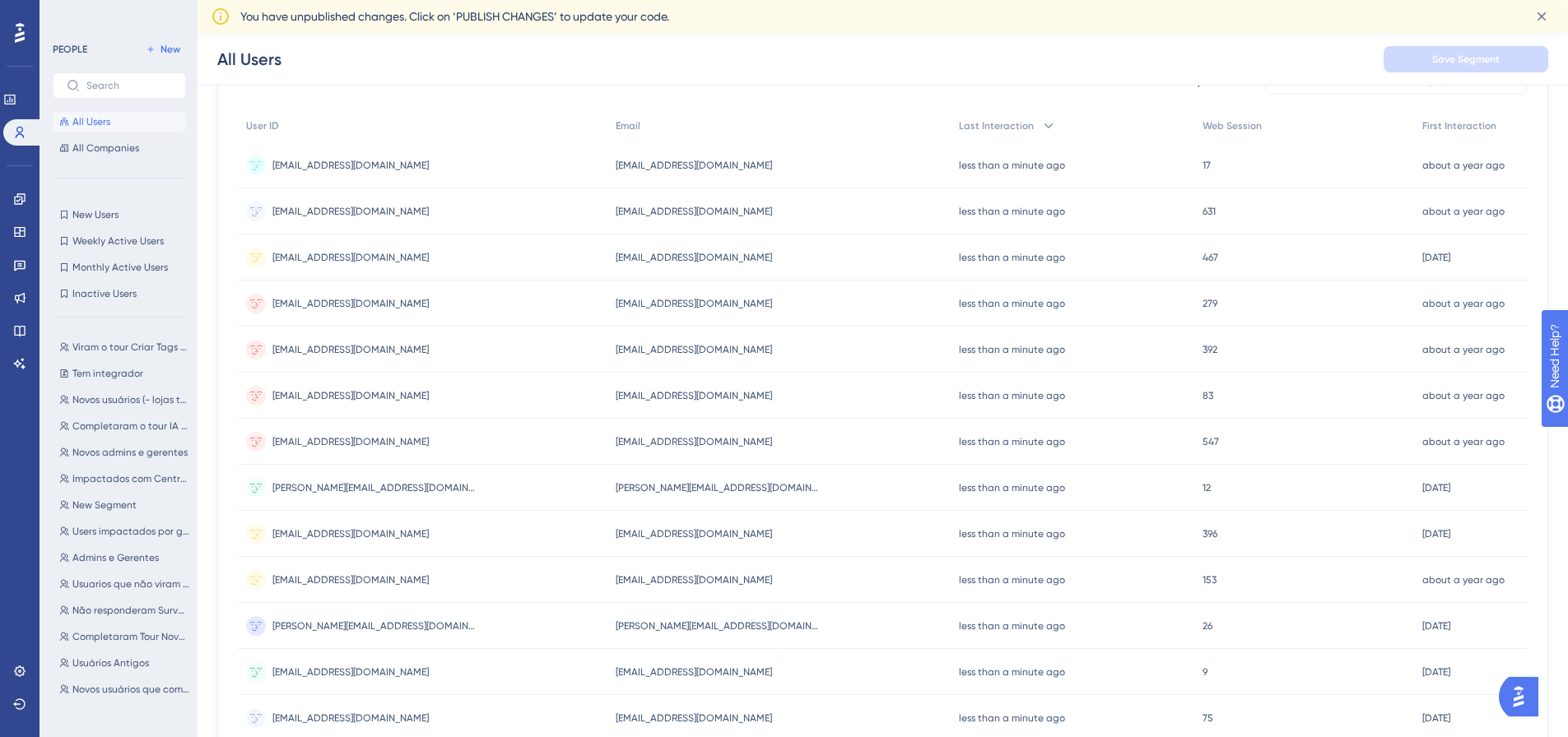
scroll to position [165, 0]
click at [21, 679] on link at bounding box center [20, 671] width 14 height 26
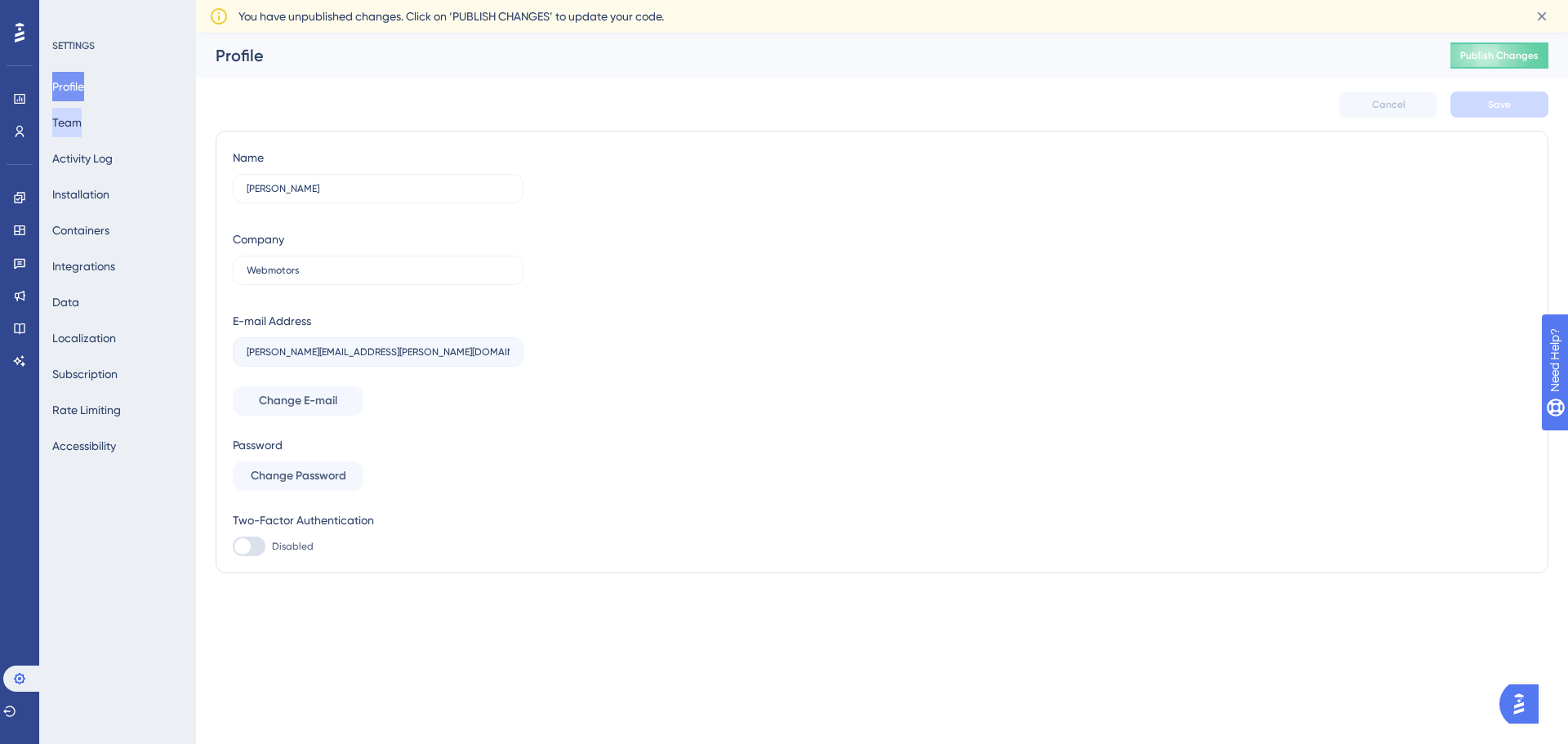
click at [74, 131] on button "Team" at bounding box center [66, 122] width 30 height 30
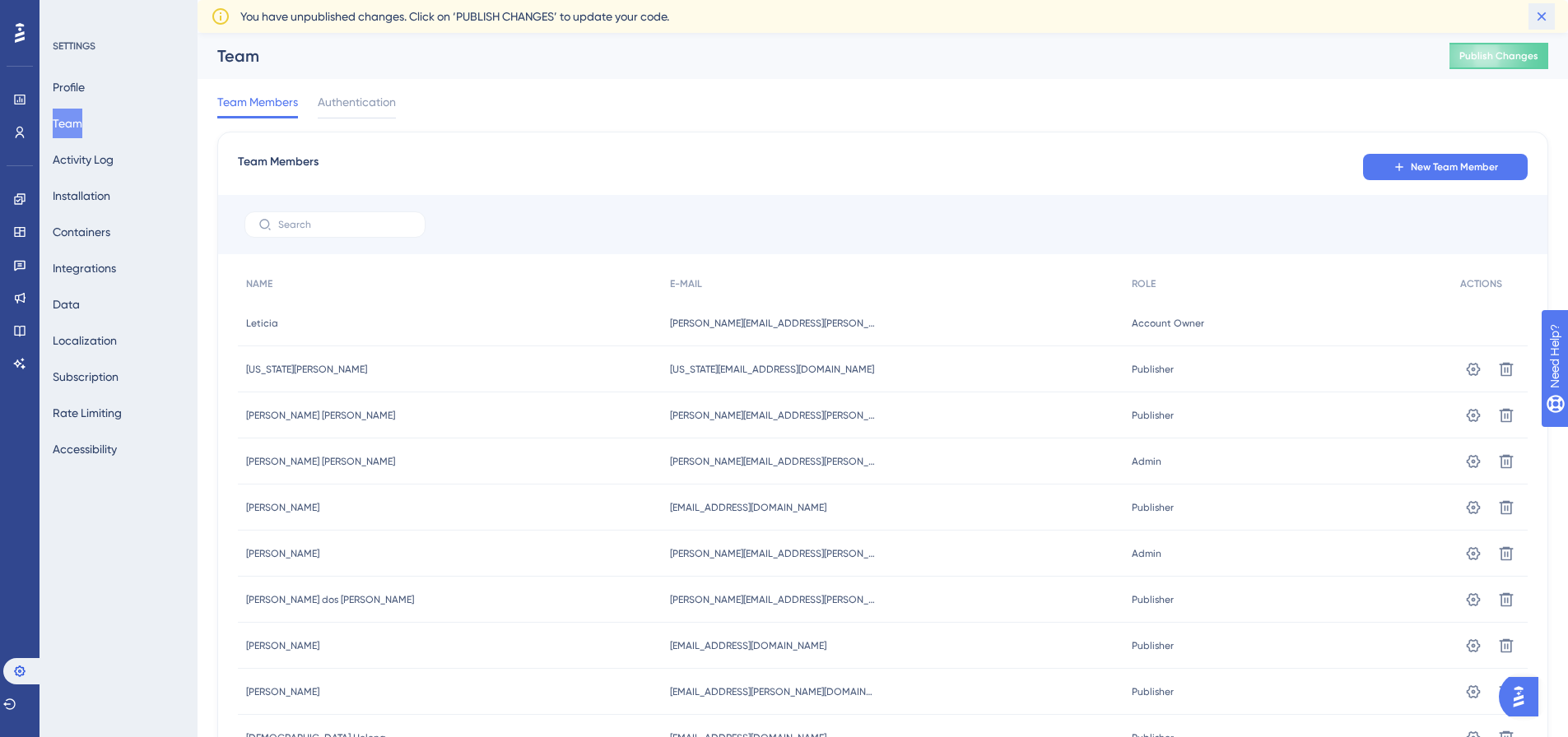
click at [1542, 14] on icon at bounding box center [1542, 16] width 16 height 16
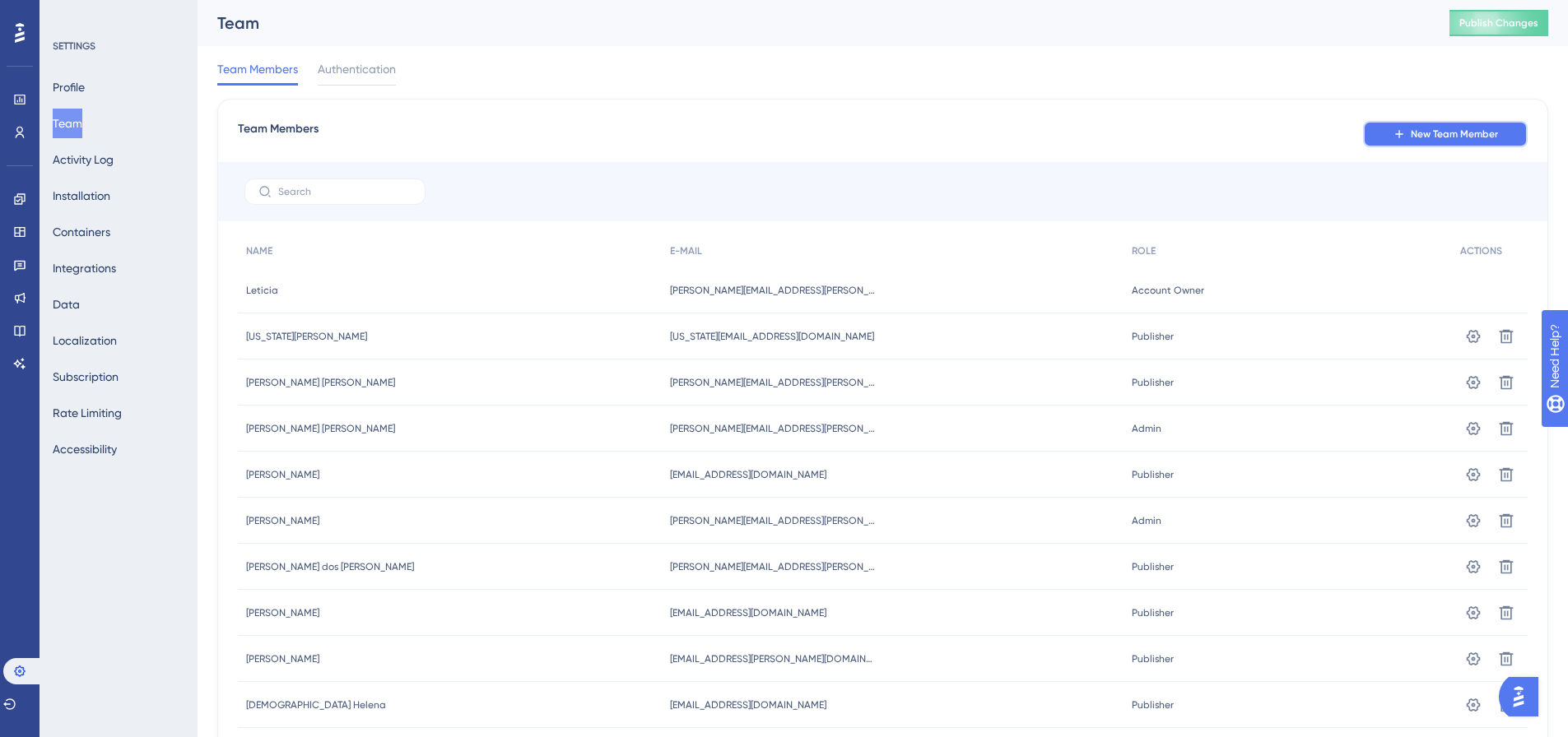
click at [1440, 135] on span "New Team Member" at bounding box center [1454, 134] width 87 height 14
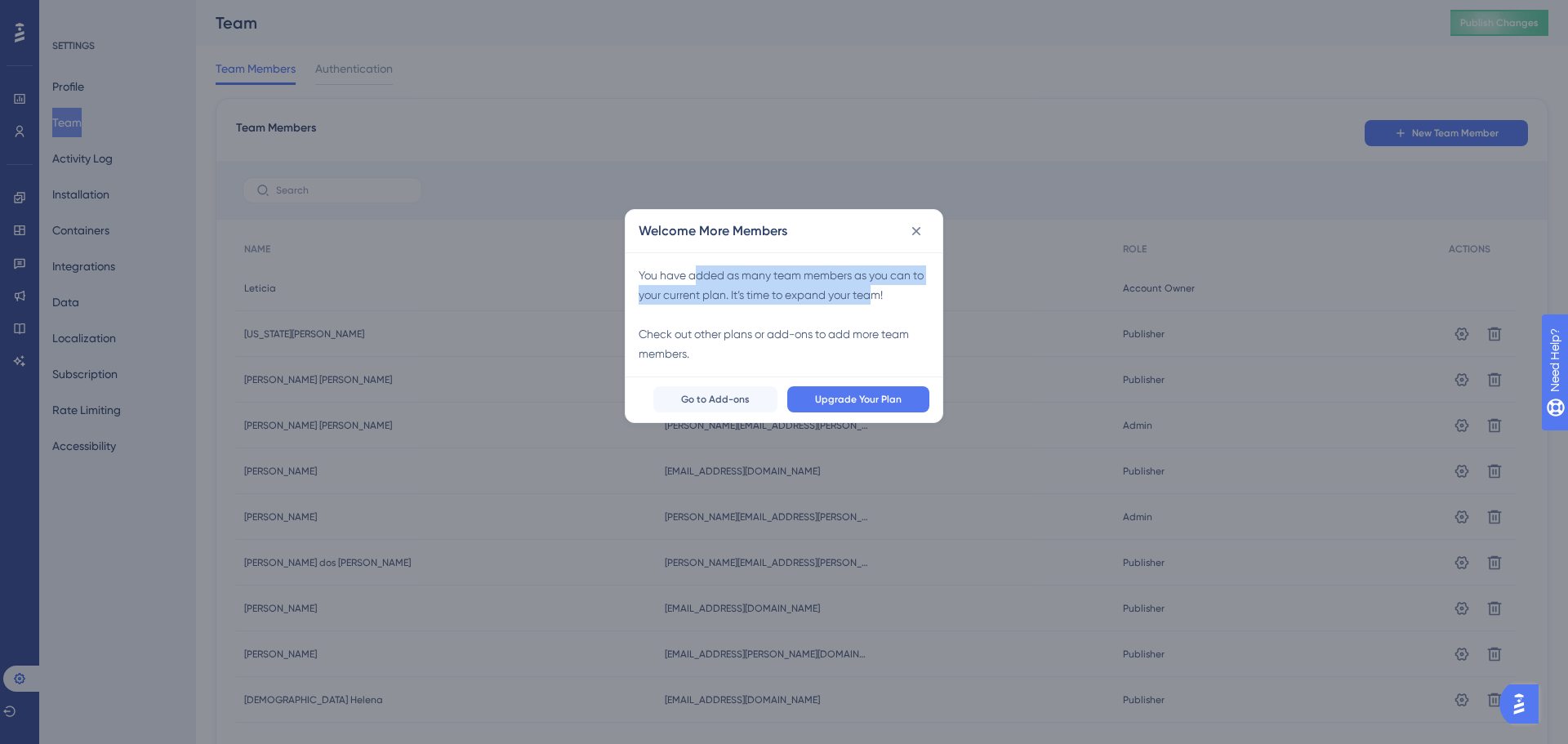
drag, startPoint x: 735, startPoint y: 271, endPoint x: 877, endPoint y: 291, distance: 143.4
click at [877, 291] on div "You have added as many team members as you can to your current plan. It’s time …" at bounding box center [784, 314] width 291 height 98
click at [919, 225] on icon at bounding box center [916, 231] width 16 height 16
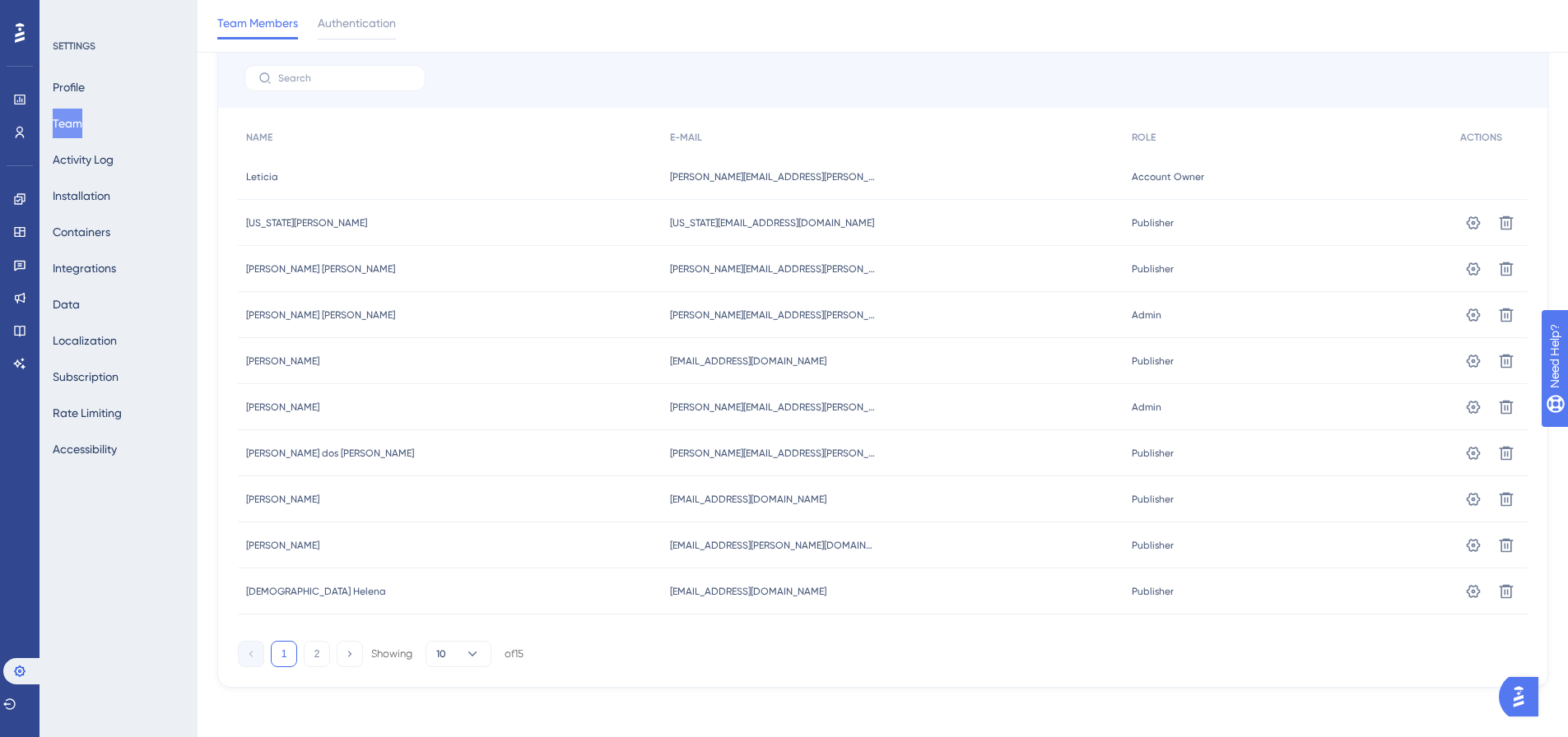
scroll to position [124, 0]
drag, startPoint x: 752, startPoint y: 497, endPoint x: 534, endPoint y: 477, distance: 218.9
click at [0, 0] on div "Melanie Cunha Melanie Cunha mcunha@webmotors.com.br mcunha@webmotors.com.br Pub…" at bounding box center [0, 0] width 0 height 0
click at [308, 646] on button "2" at bounding box center [316, 650] width 26 height 26
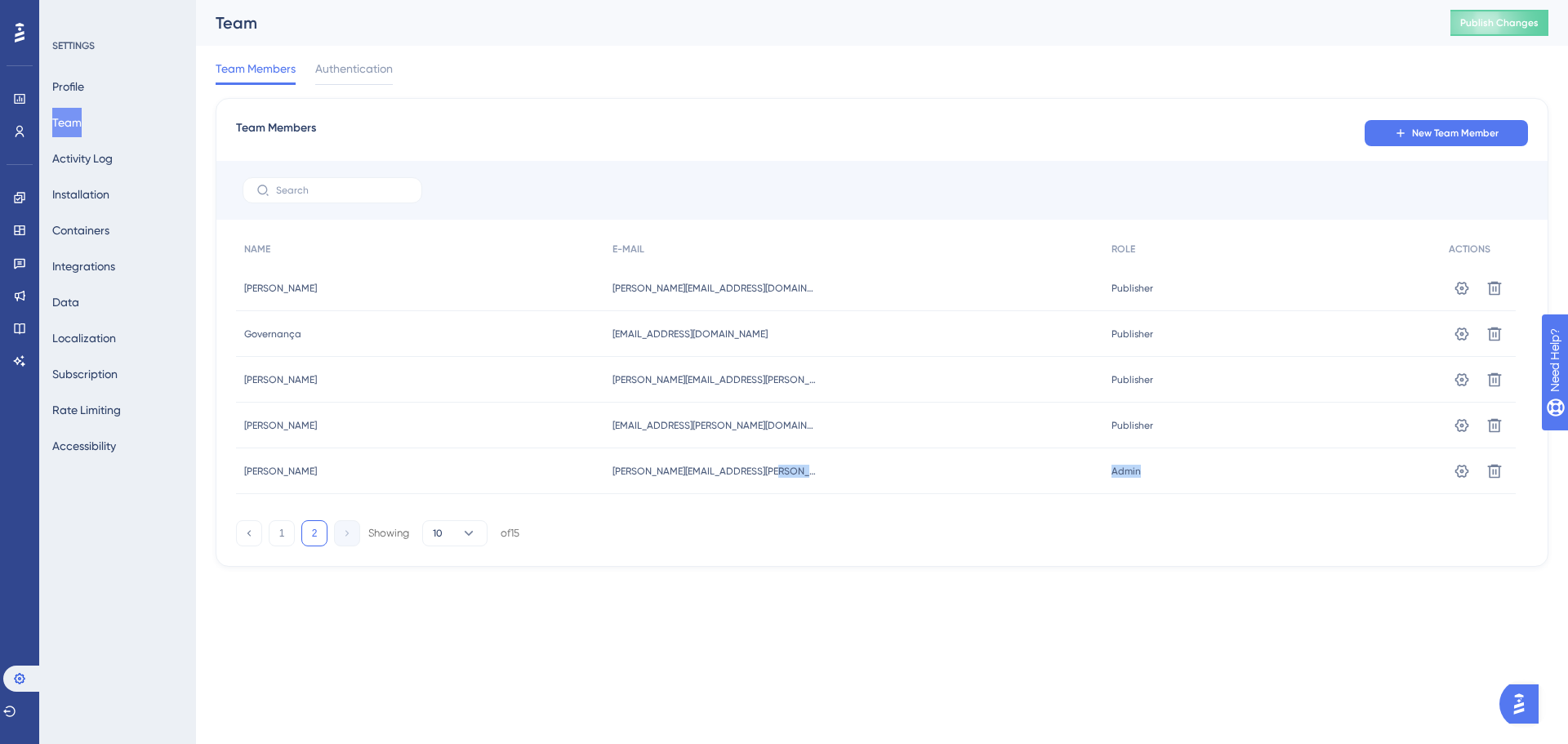
drag, startPoint x: 1166, startPoint y: 475, endPoint x: 1053, endPoint y: 487, distance: 113.6
click at [0, 0] on div "Julio Cesar de Oliveira Julio Cesar de Oliveira julio.oliveira@webmotors.com.br…" at bounding box center [0, 0] width 0 height 0
click at [278, 538] on button "1" at bounding box center [281, 533] width 26 height 26
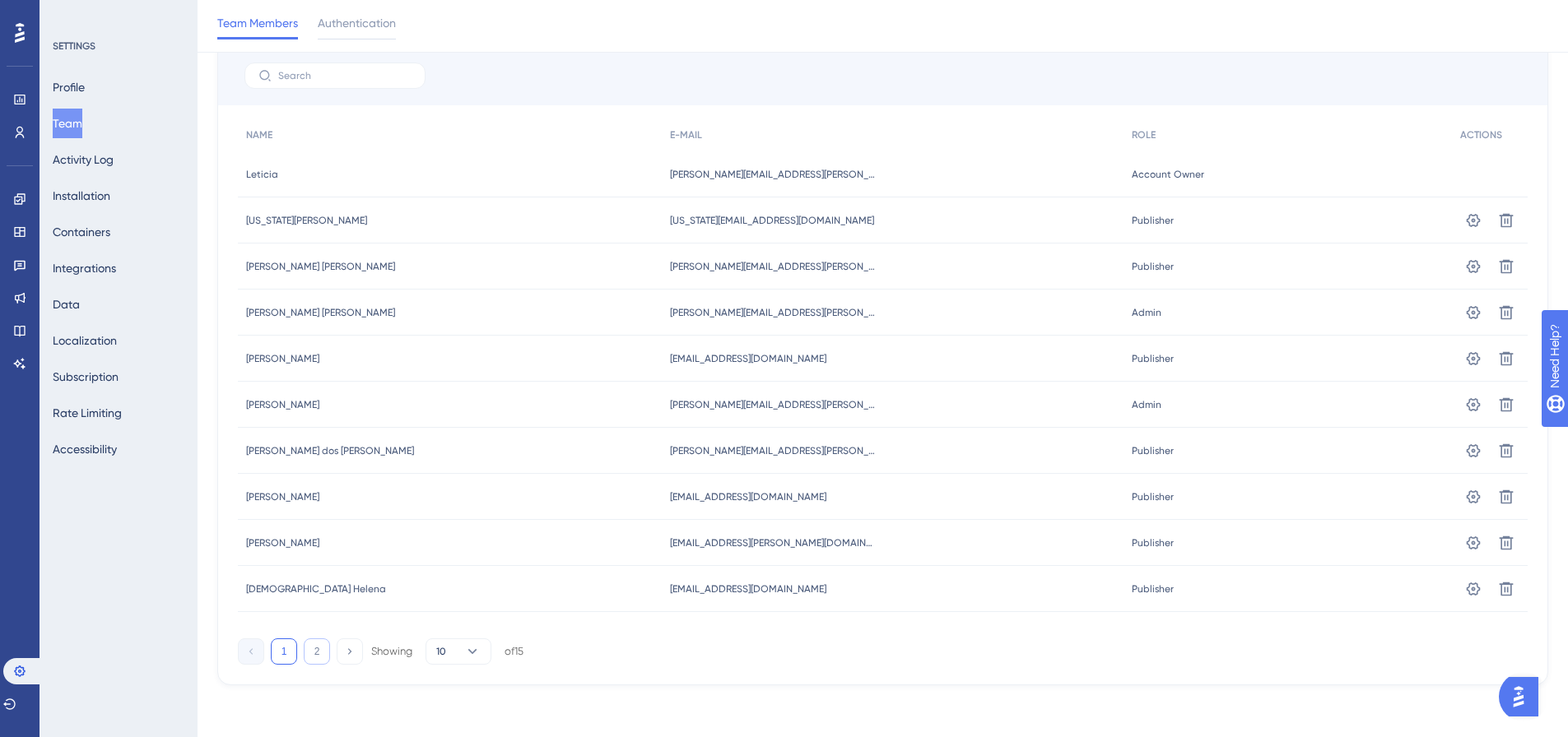
scroll to position [124, 0]
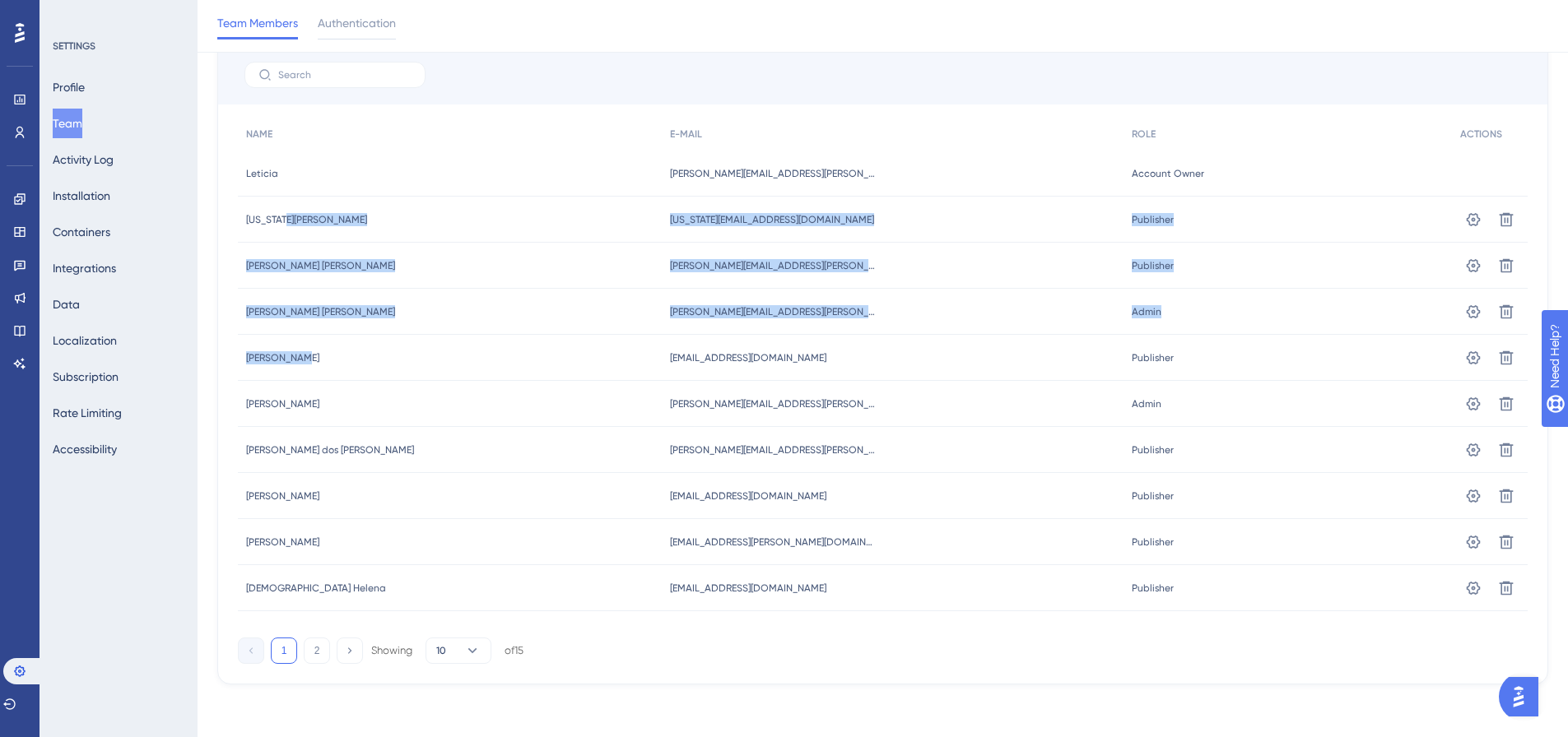
drag, startPoint x: 277, startPoint y: 224, endPoint x: 443, endPoint y: 370, distance: 221.1
click at [443, 370] on div "NAME E-MAIL ROLE ACTIONS Leticia Leticia leticia.teixeira@webmotors.com.br leti…" at bounding box center [883, 364] width 1289 height 494
click at [444, 370] on div "Camila Leão Camila Leão" at bounding box center [449, 357] width 424 height 46
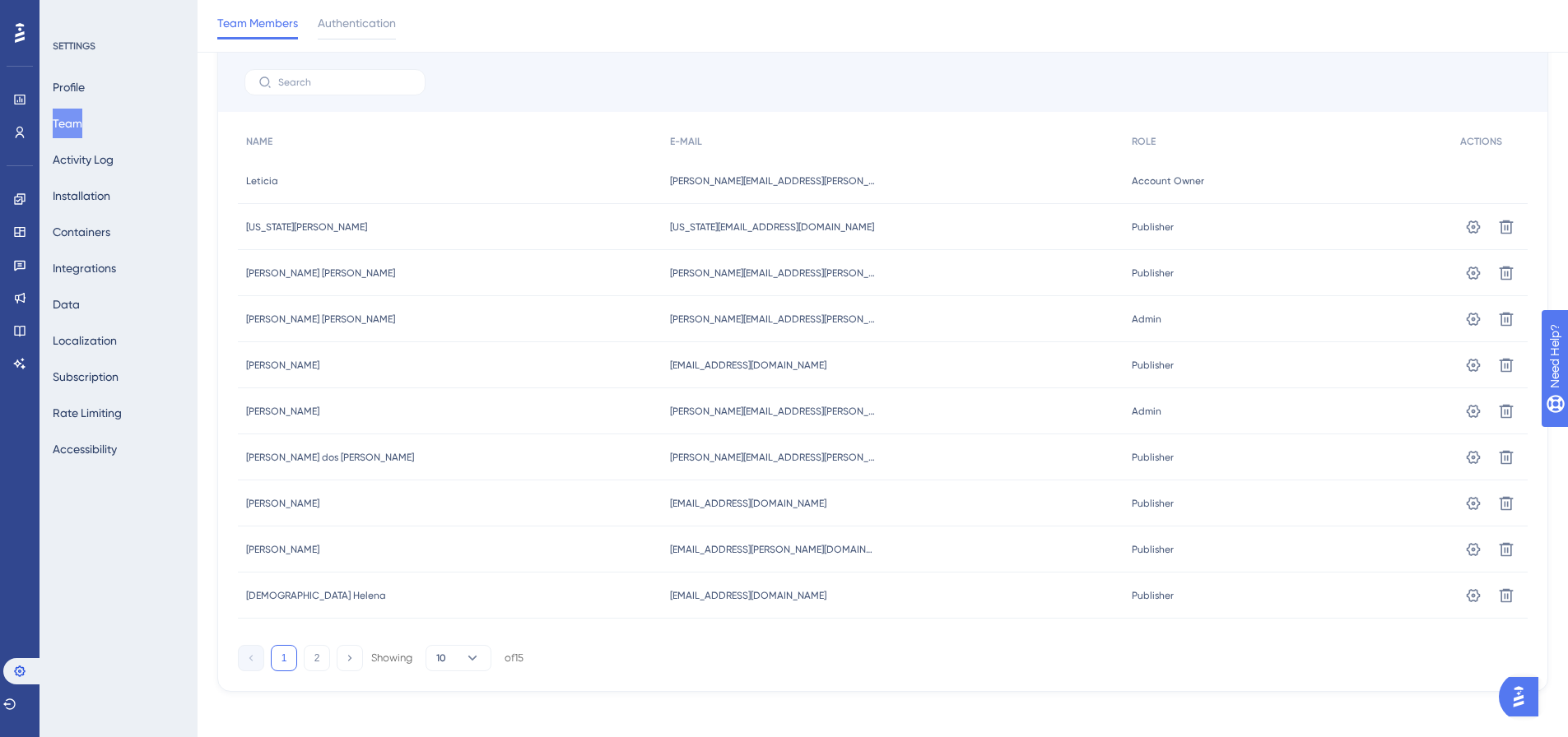
scroll to position [117, 0]
click at [25, 89] on link at bounding box center [20, 99] width 14 height 26
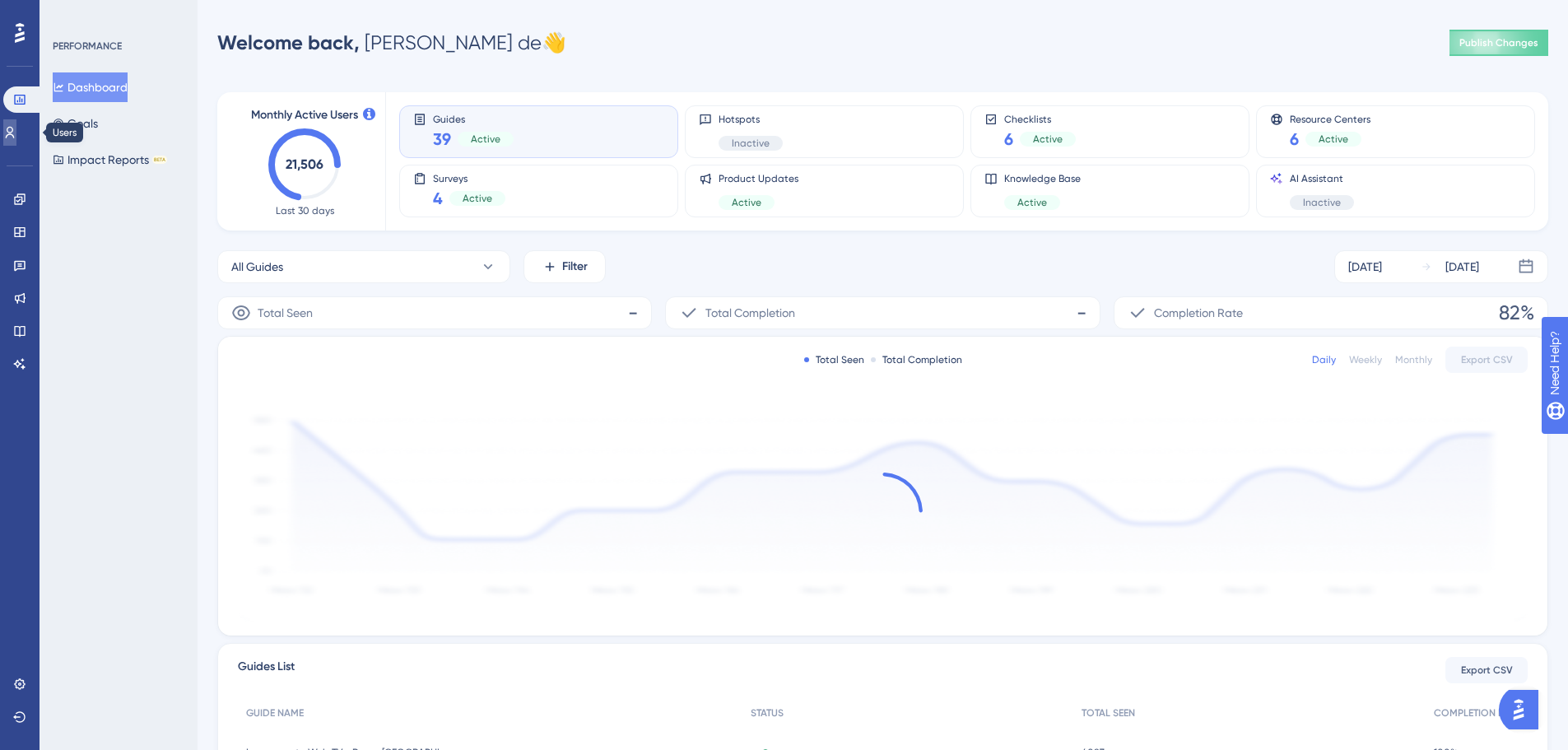
click at [16, 122] on link at bounding box center [10, 132] width 14 height 26
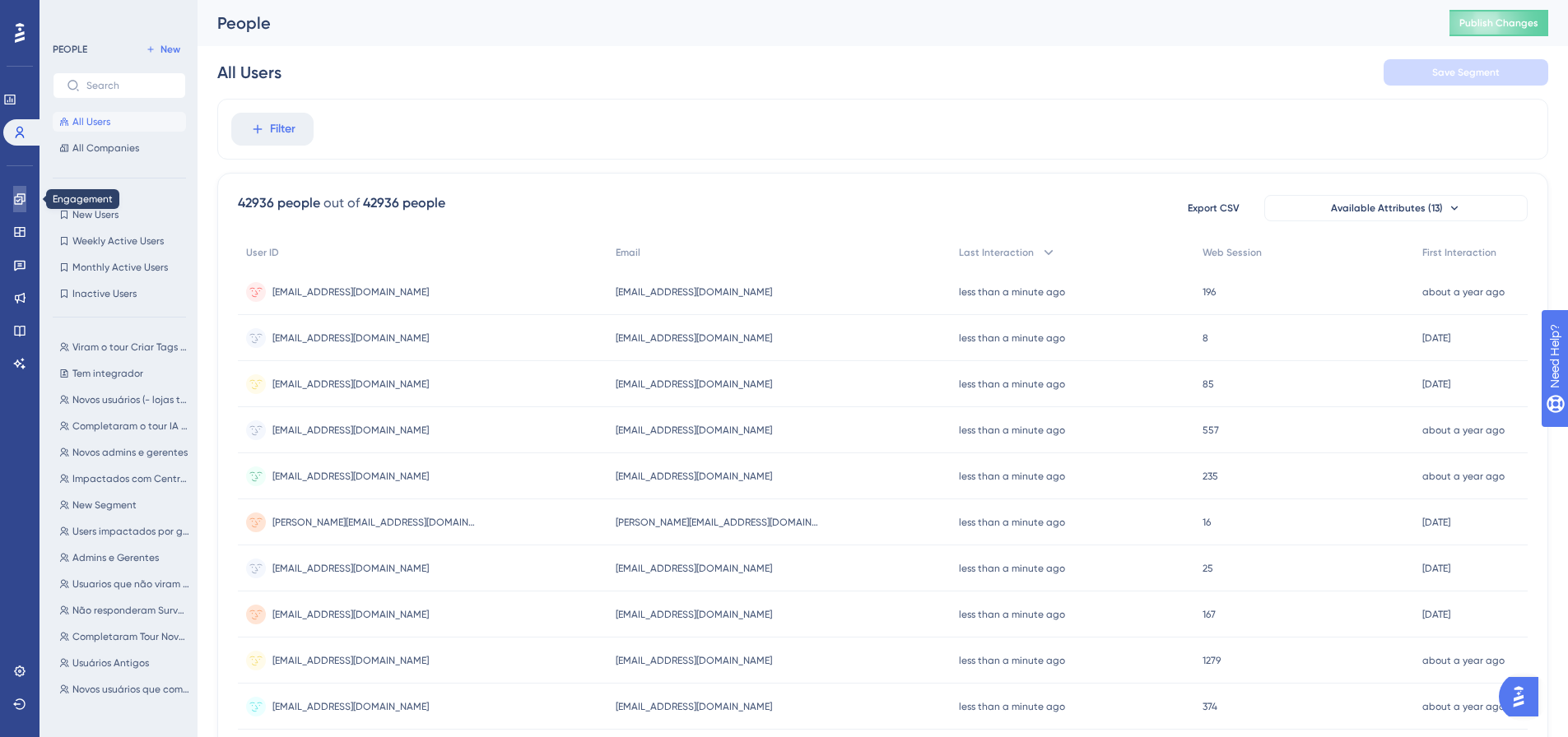
click at [26, 206] on link at bounding box center [20, 199] width 14 height 26
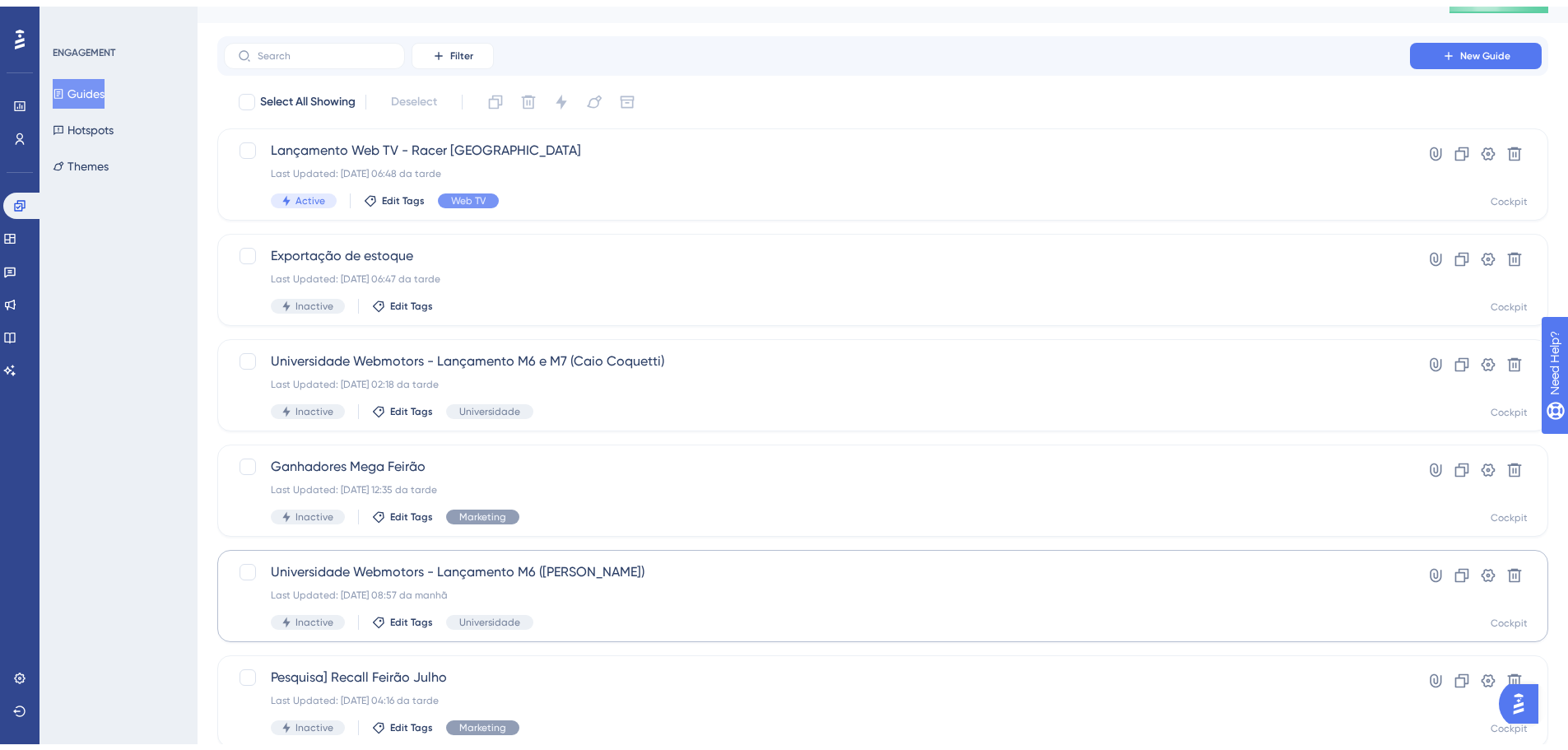
scroll to position [82, 0]
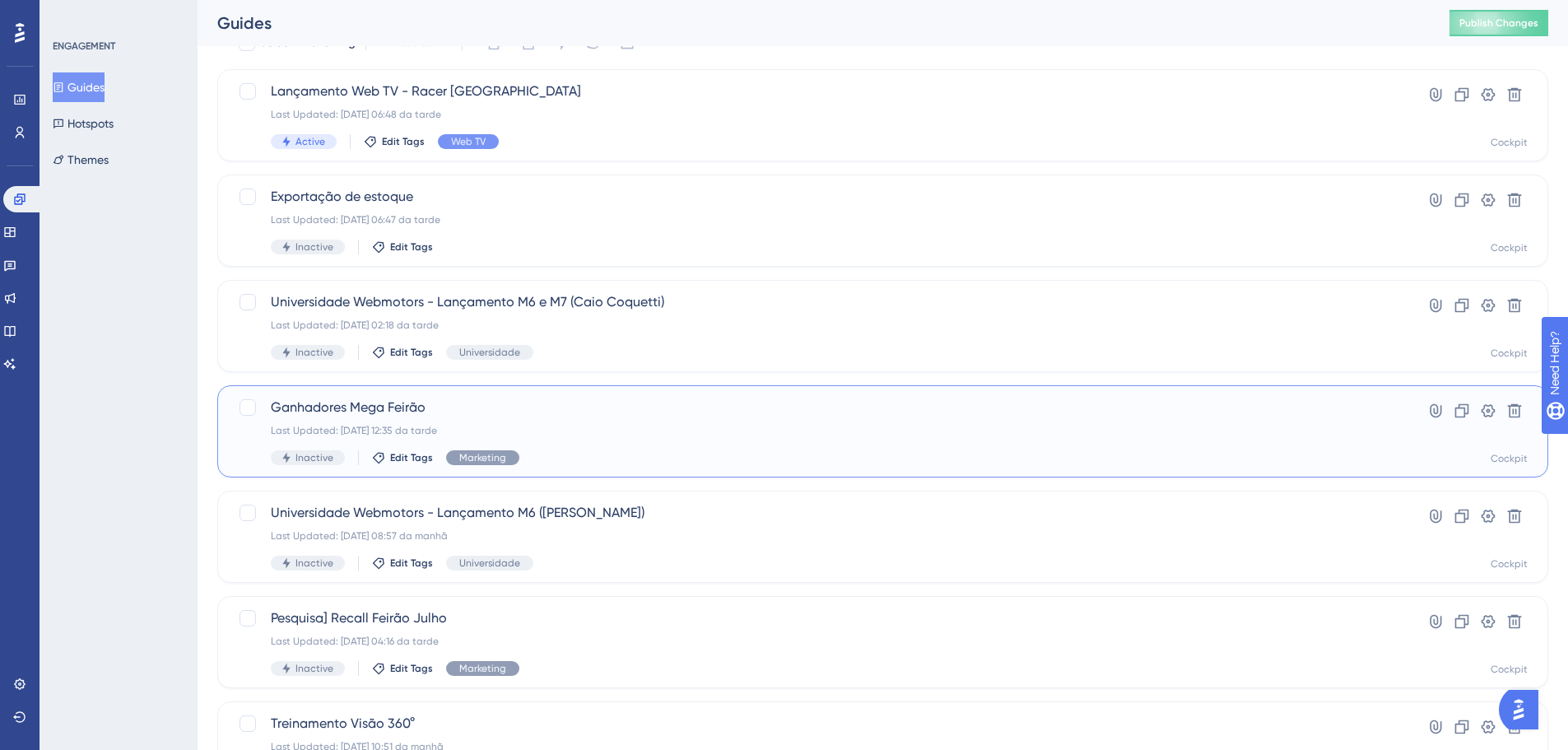
click at [671, 452] on div "Inactive Edit Tags Marketing" at bounding box center [817, 458] width 1092 height 14
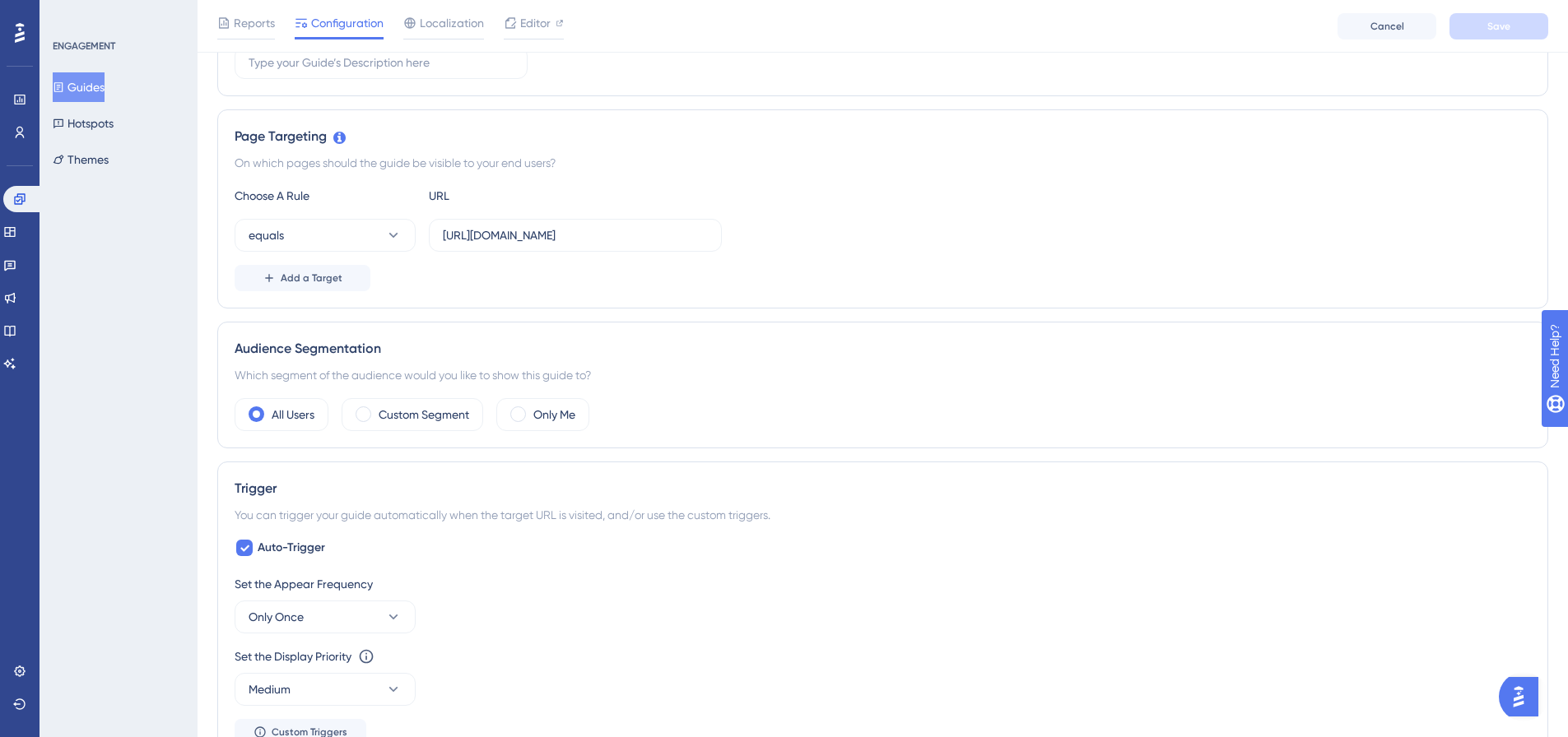
scroll to position [140, 0]
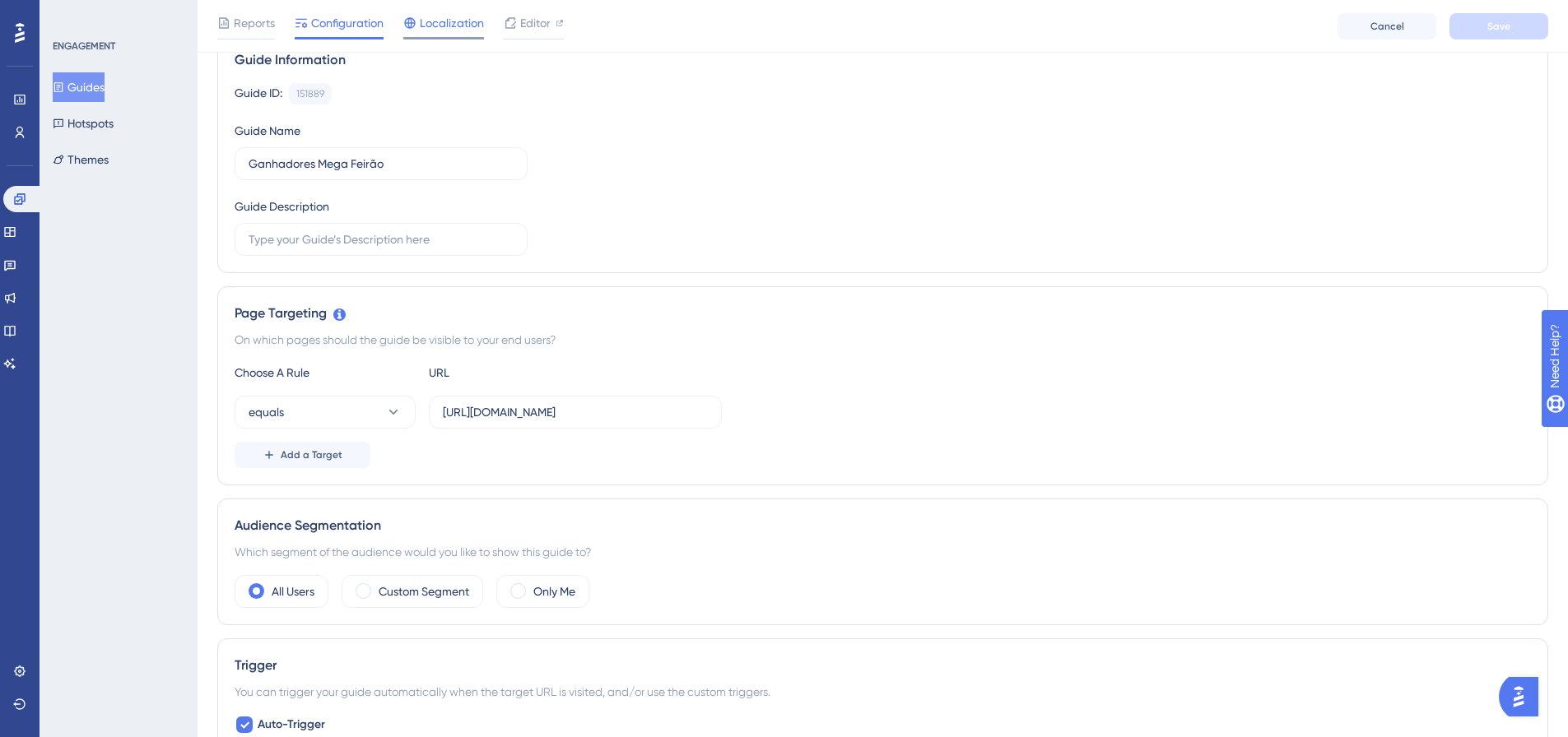
click at [437, 31] on span "Localization" at bounding box center [451, 24] width 64 height 20
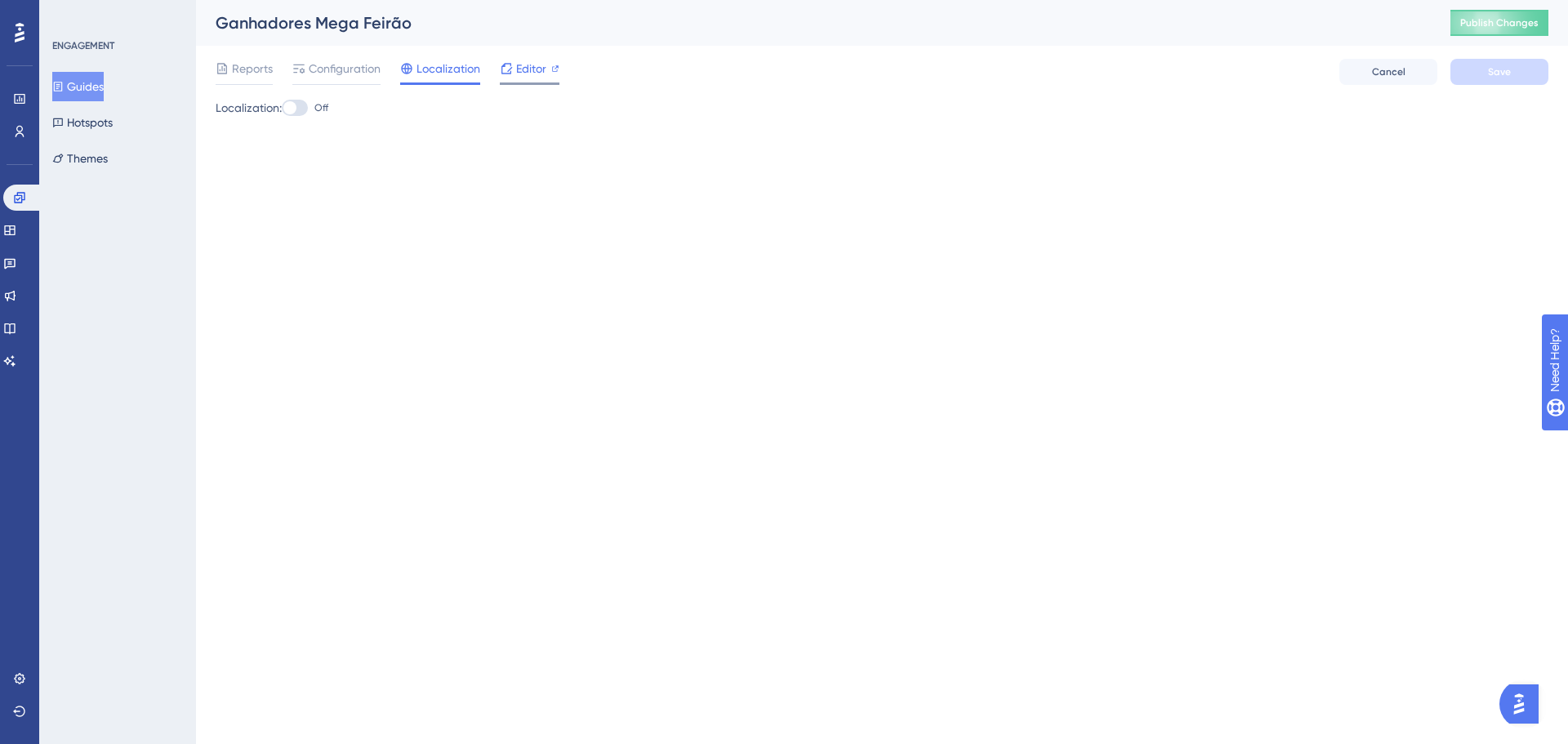
click at [529, 68] on span "Editor" at bounding box center [531, 69] width 31 height 20
click at [250, 69] on span "Reports" at bounding box center [252, 69] width 41 height 20
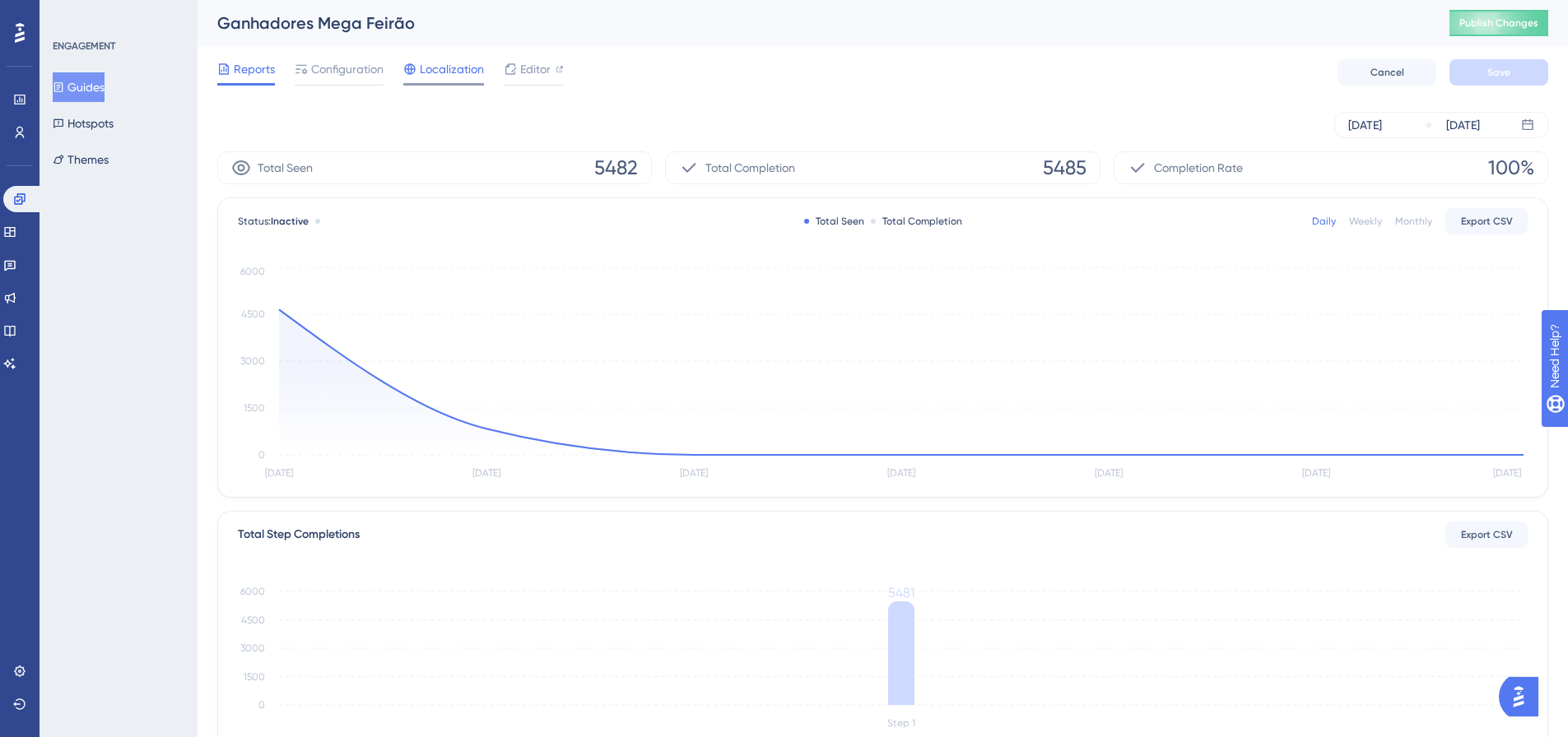
click at [461, 77] on span "Localization" at bounding box center [451, 70] width 64 height 20
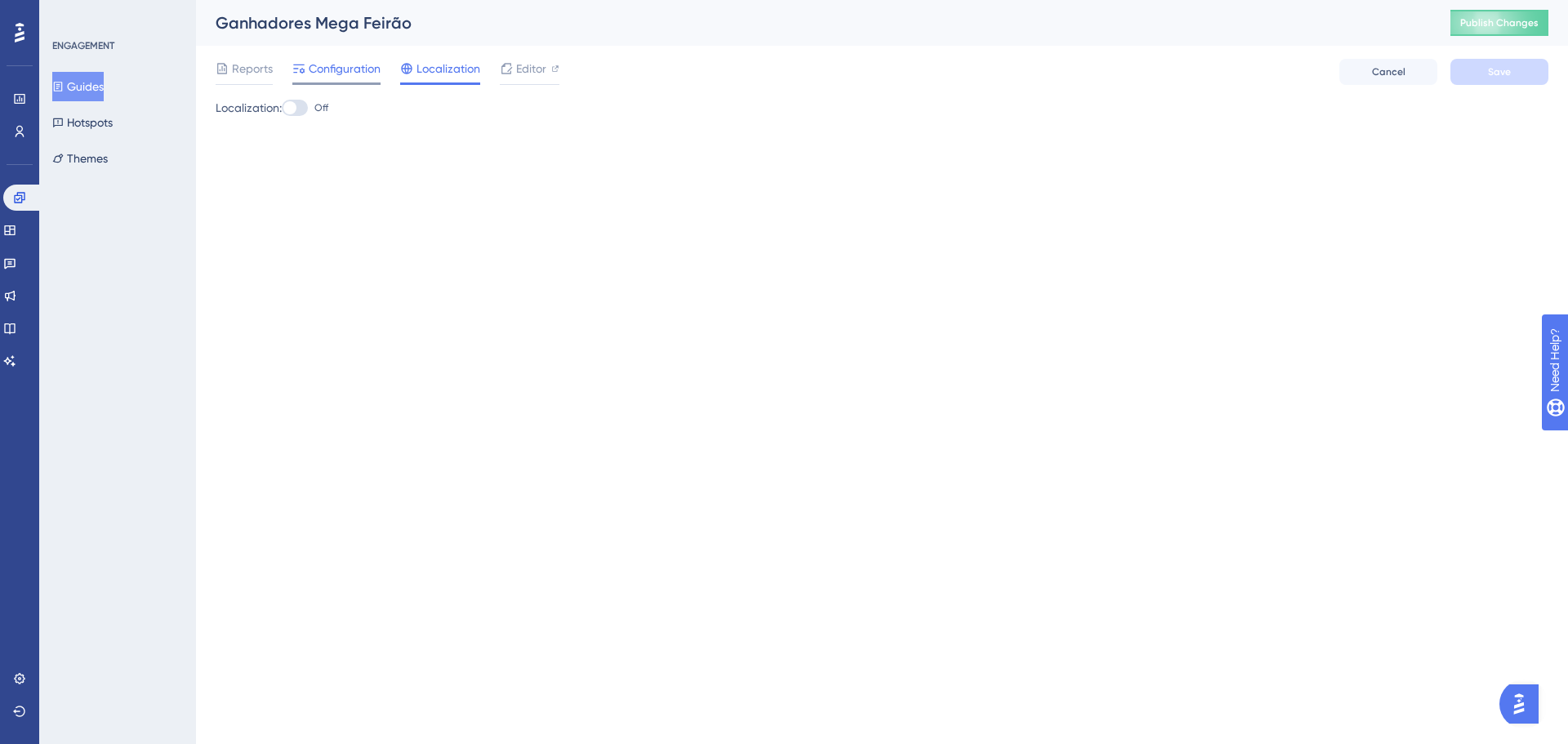
click at [313, 77] on span "Configuration" at bounding box center [345, 69] width 72 height 20
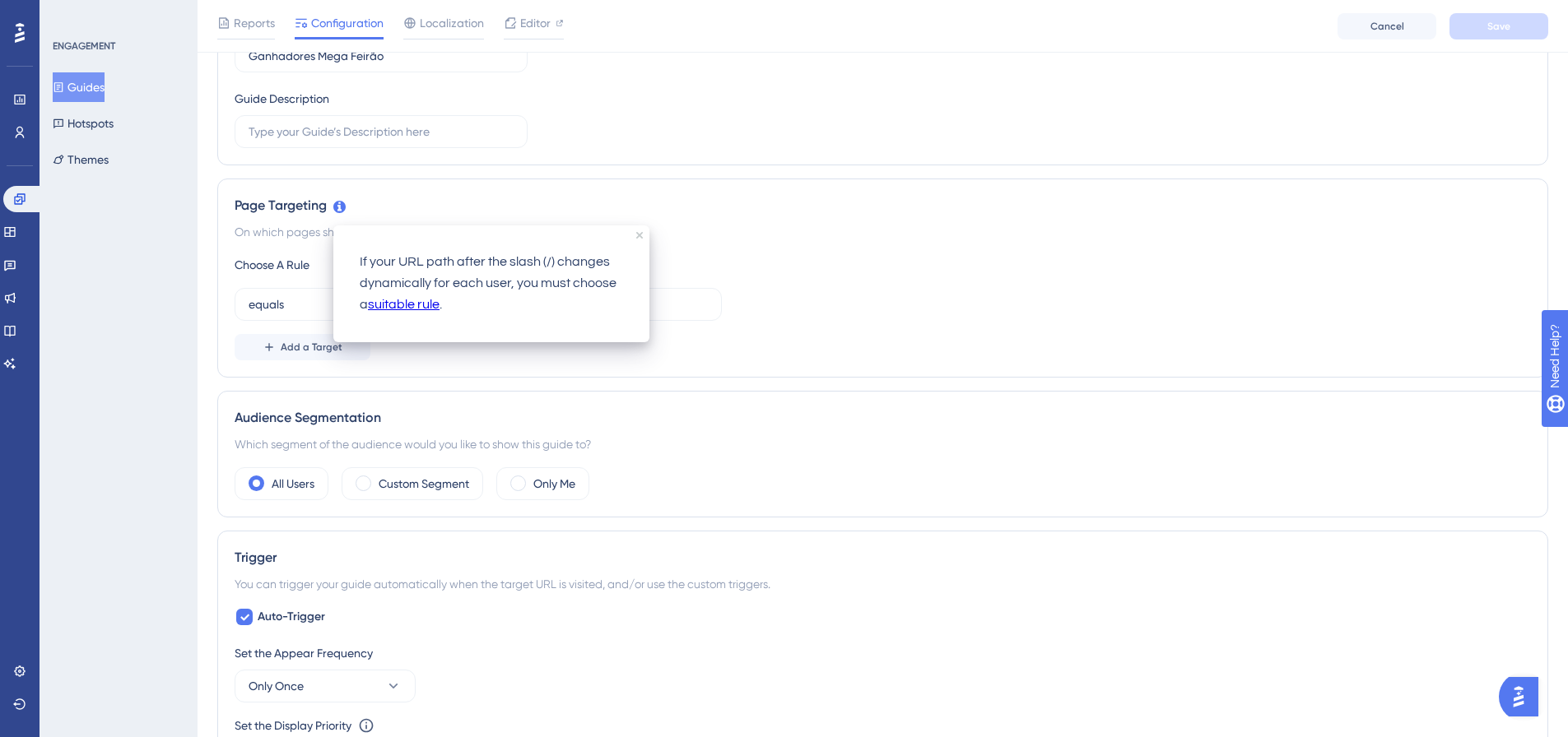
scroll to position [247, 0]
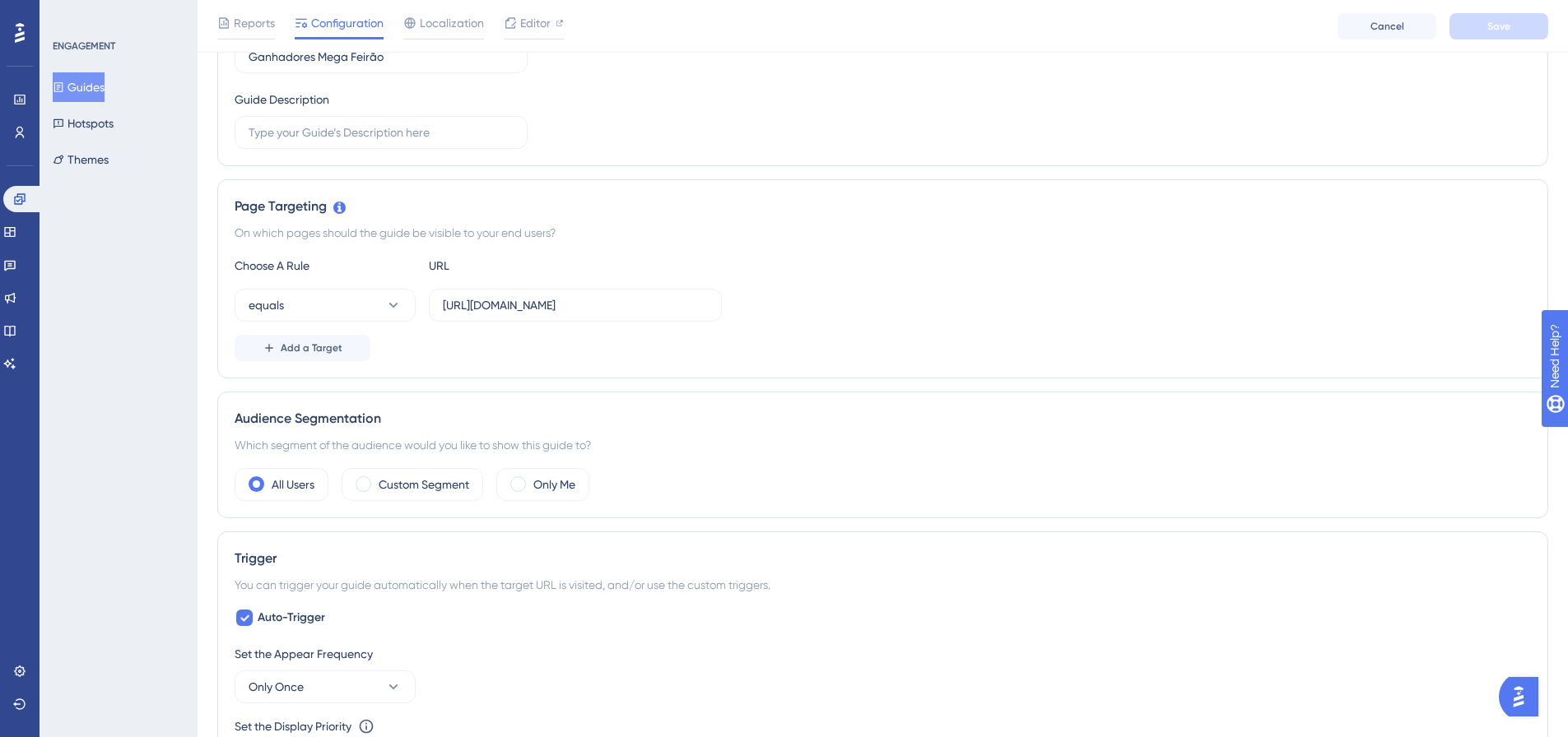
click at [171, 361] on div "ENGAGEMENT Guides Hotspots Themes" at bounding box center [118, 368] width 158 height 737
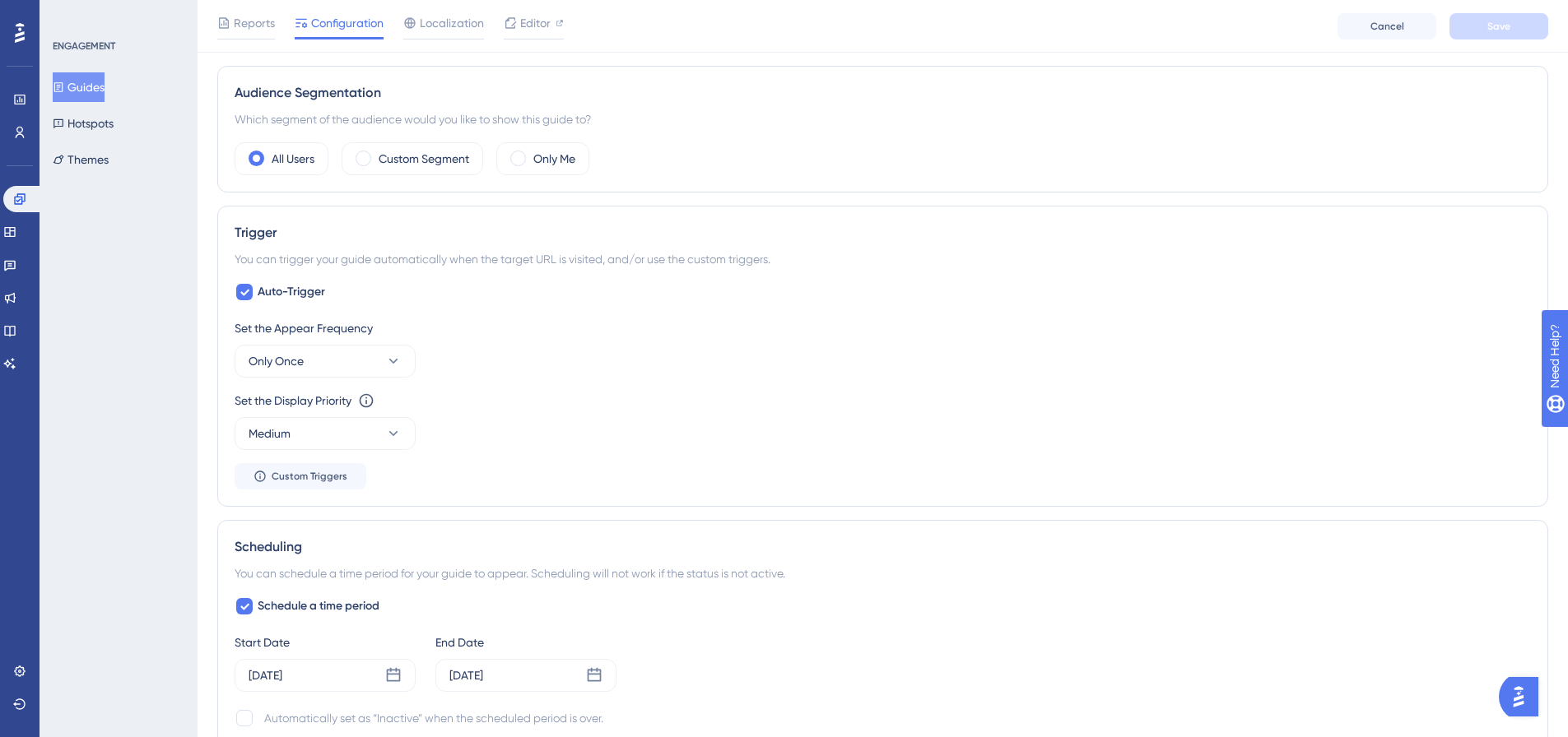
scroll to position [469, 0]
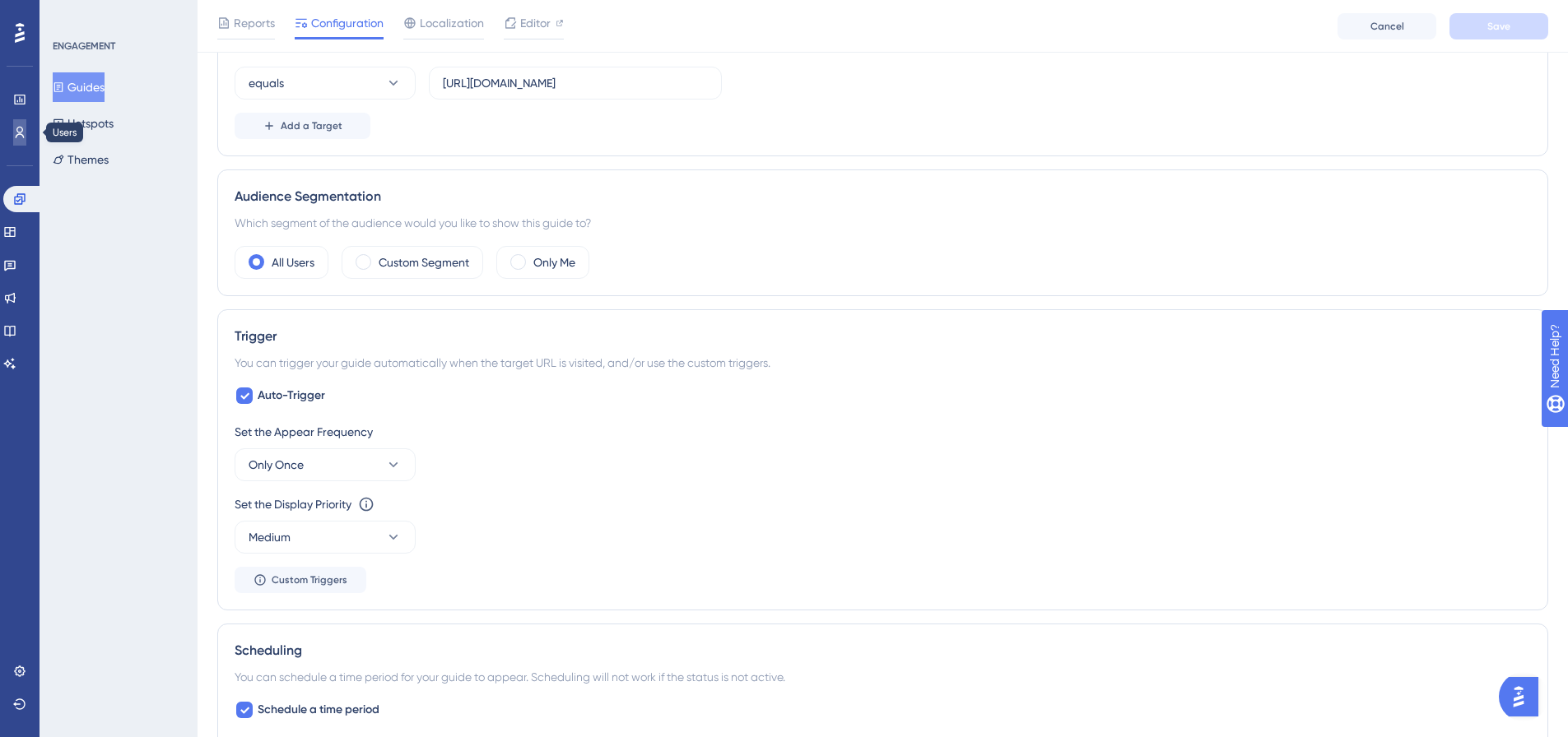
click at [21, 124] on link at bounding box center [20, 132] width 14 height 26
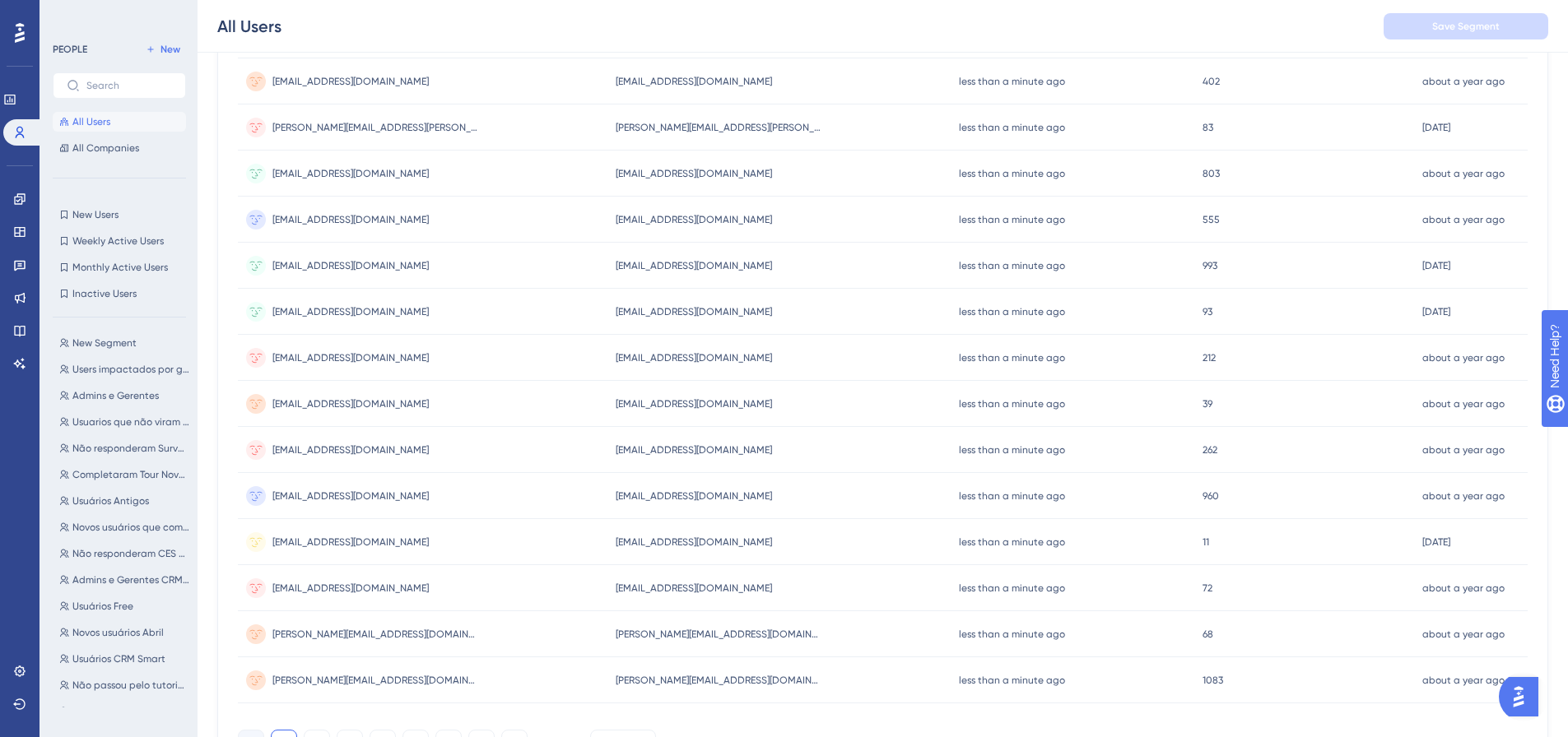
scroll to position [164, 0]
click at [116, 389] on span "Admins e Gerentes" at bounding box center [116, 394] width 87 height 14
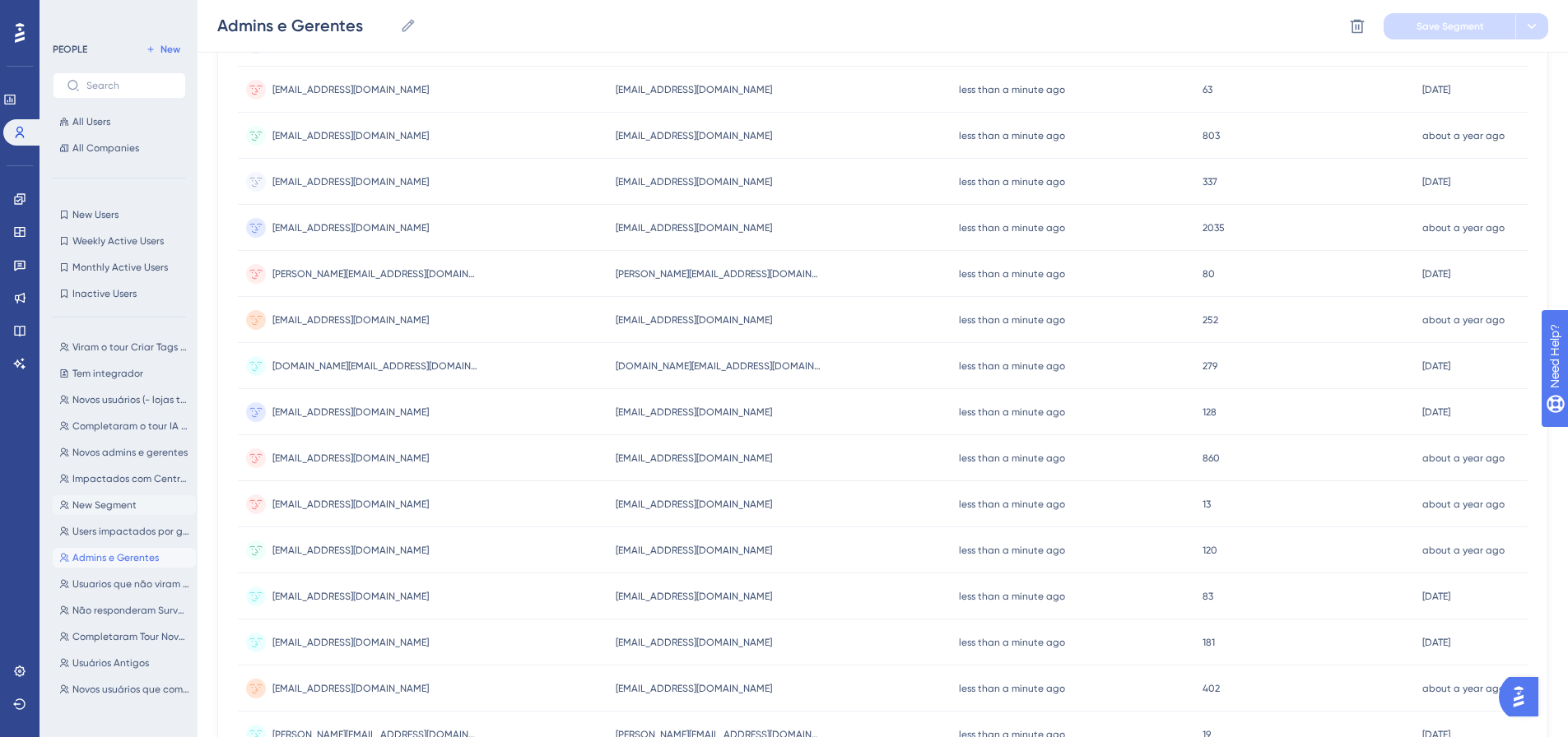
scroll to position [411, 0]
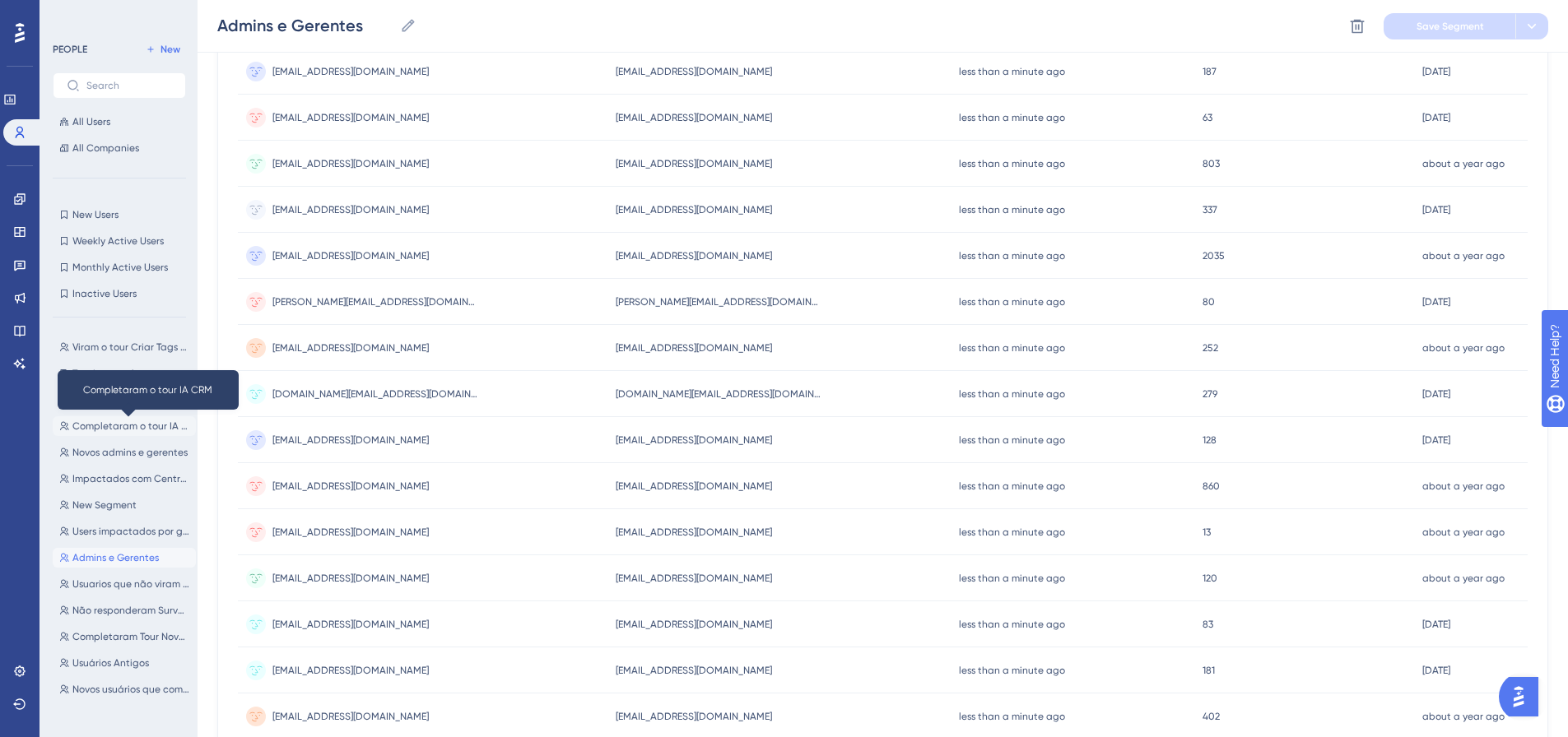
click at [120, 428] on span "Completaram o tour IA CRM" at bounding box center [130, 426] width 117 height 14
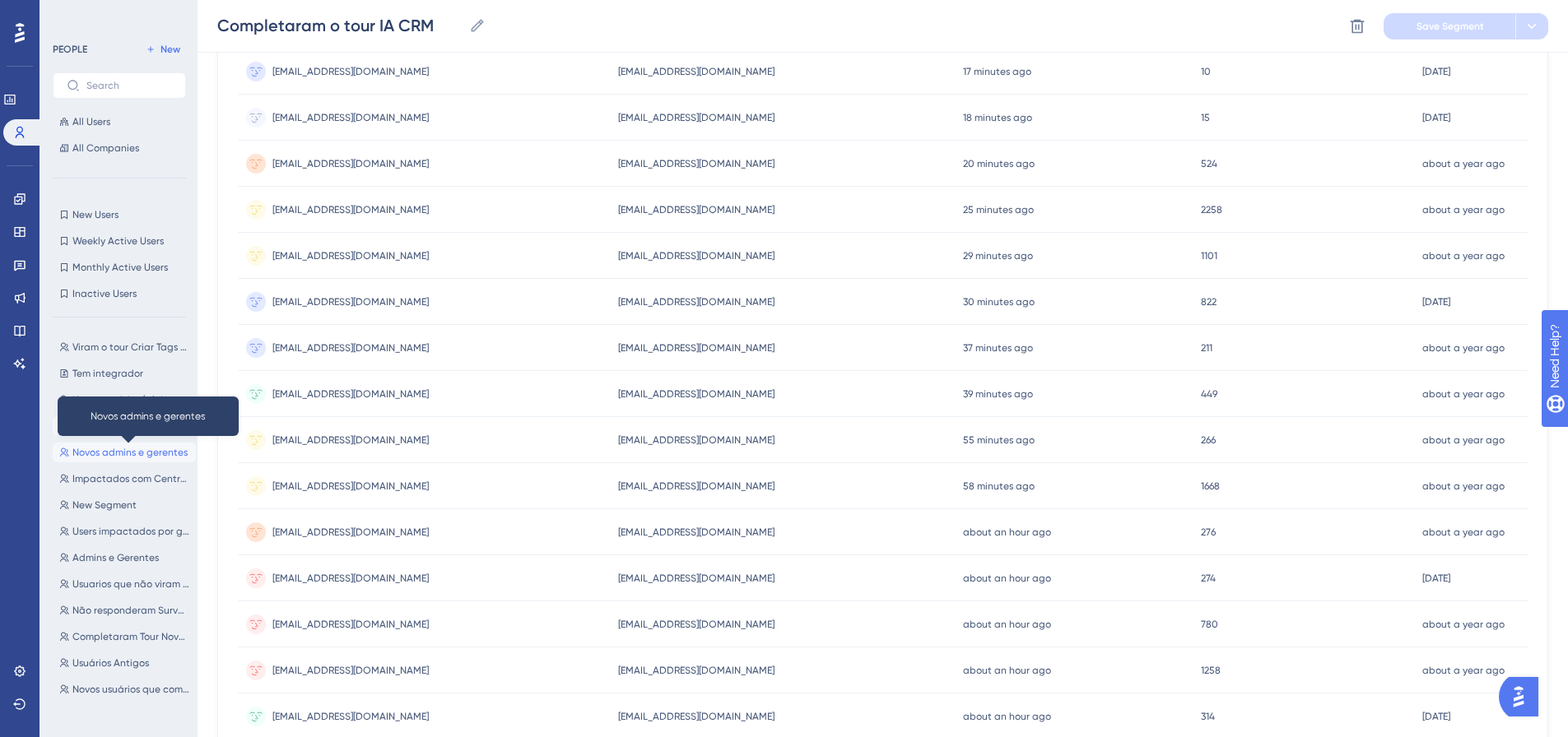
click at [122, 450] on span "Novos admins e gerentes" at bounding box center [129, 452] width 115 height 14
type input "Novos admins e gerentes"
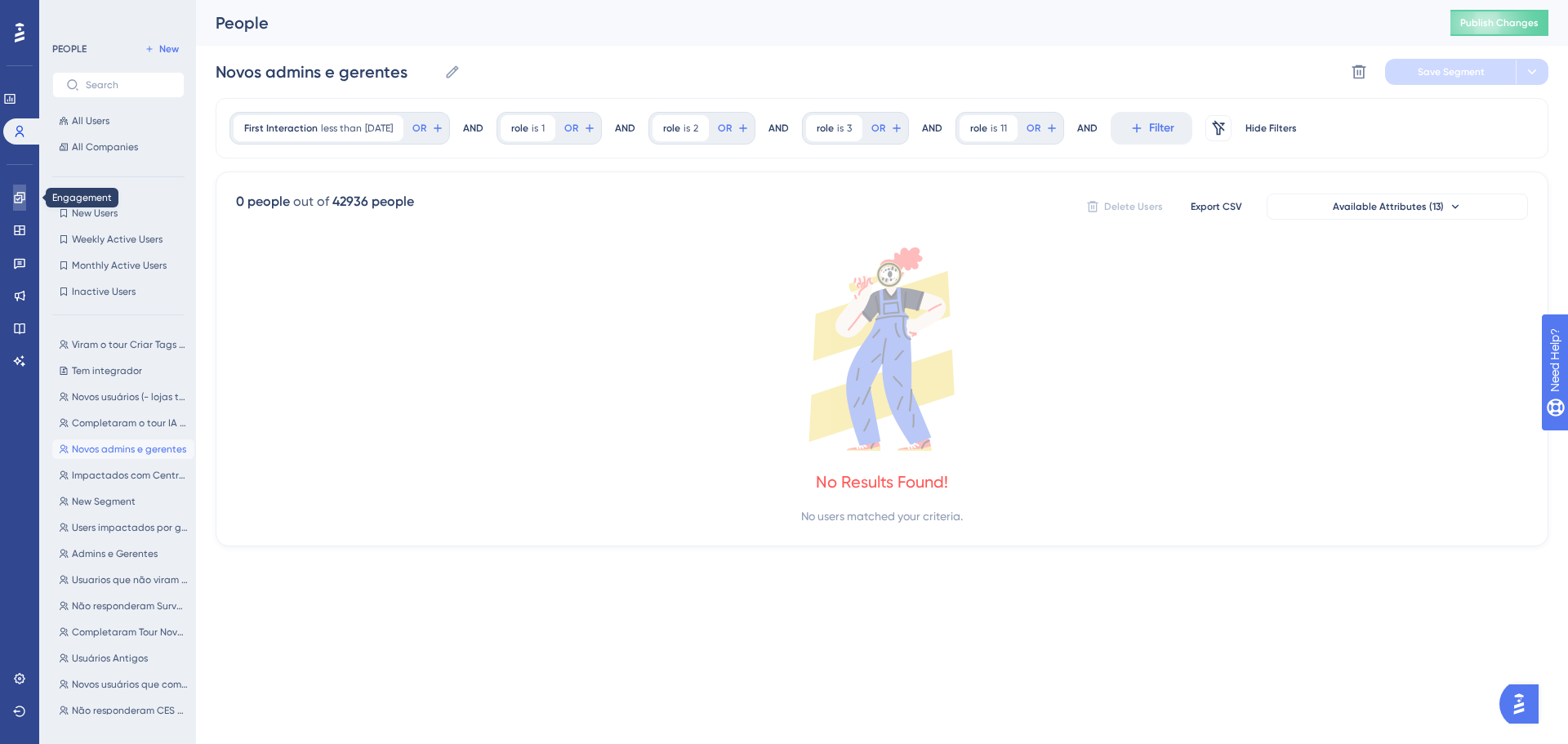
click at [22, 196] on icon at bounding box center [19, 197] width 11 height 11
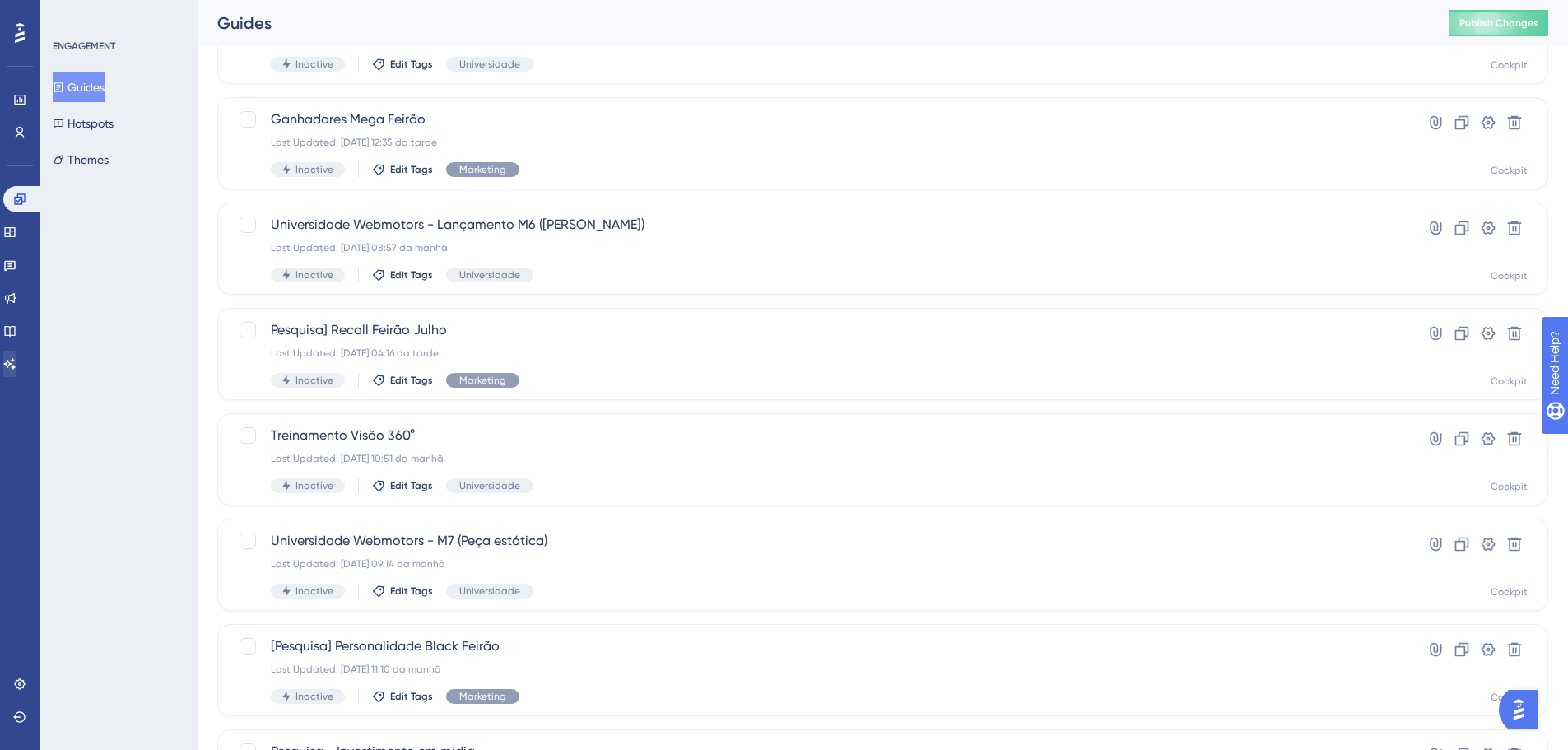
scroll to position [329, 0]
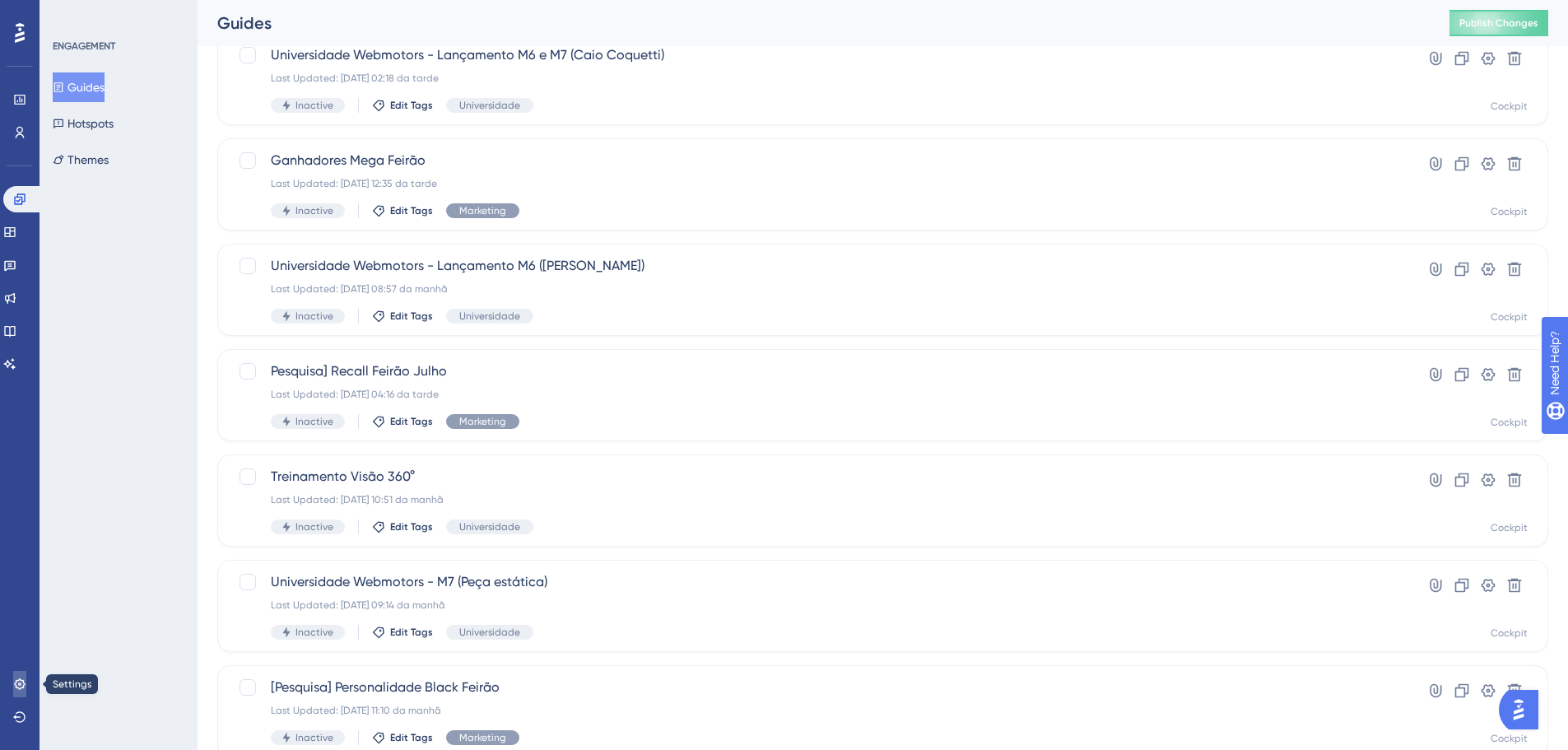
click at [14, 688] on link at bounding box center [20, 684] width 14 height 26
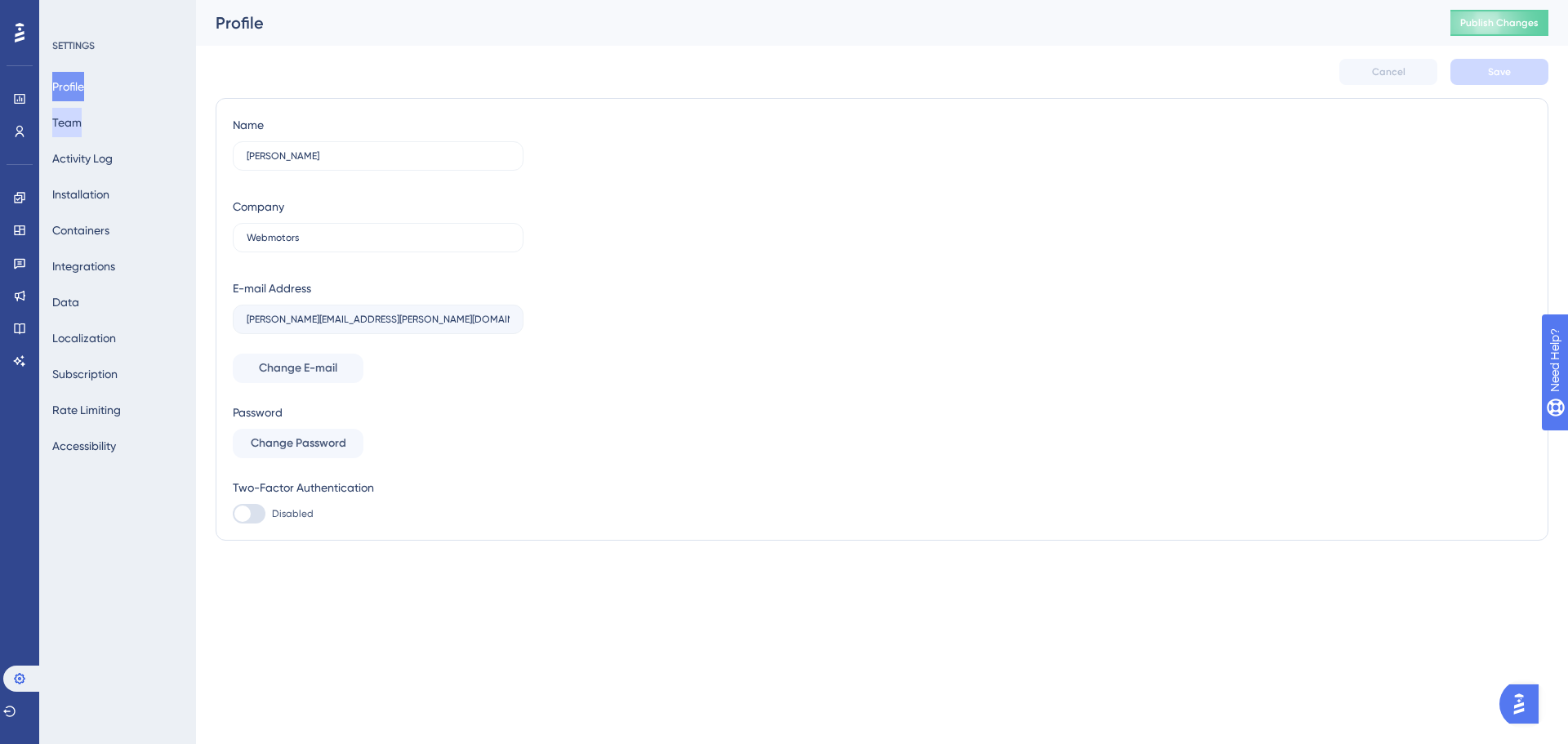
click at [82, 112] on button "Team" at bounding box center [66, 122] width 30 height 30
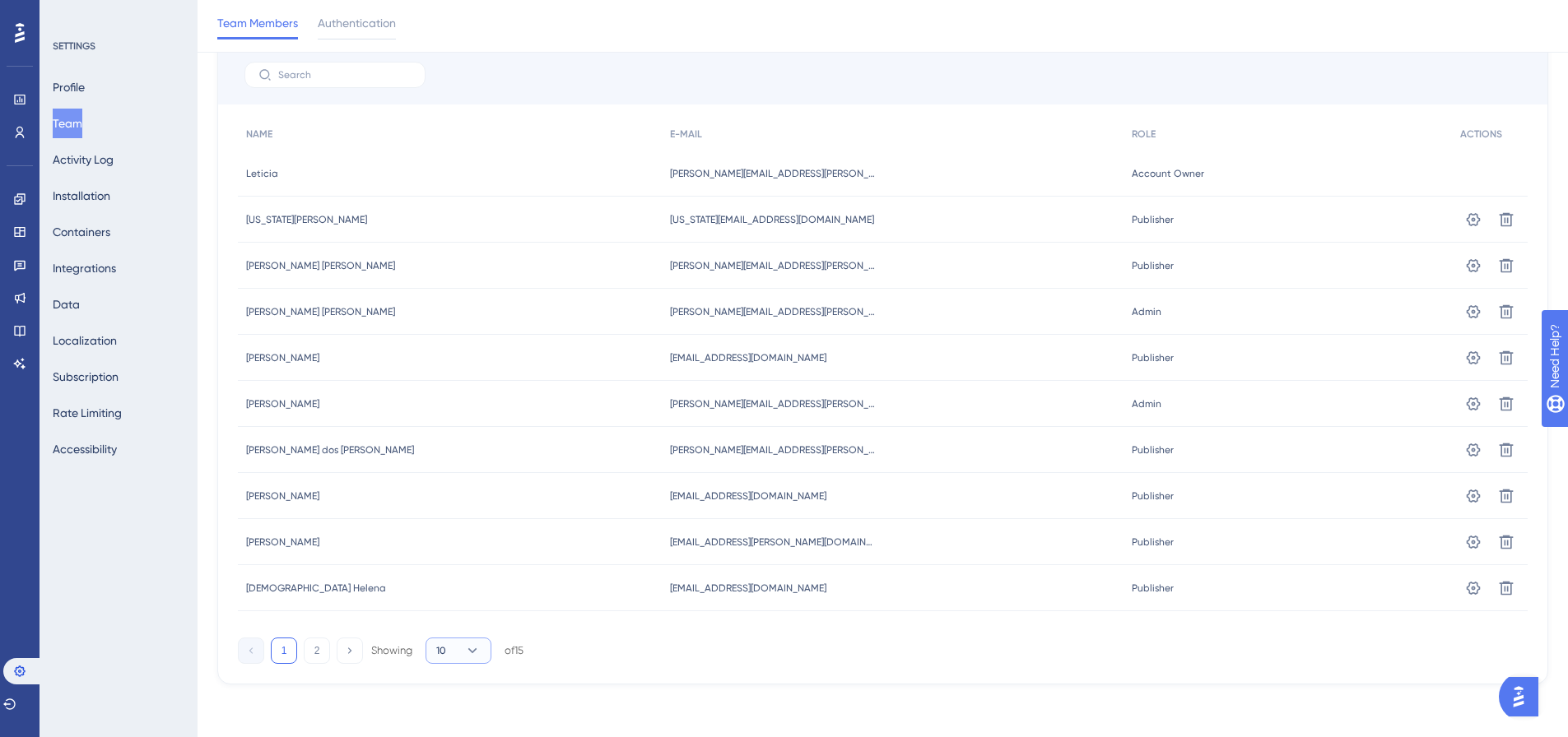
click at [463, 654] on button "10" at bounding box center [458, 650] width 66 height 26
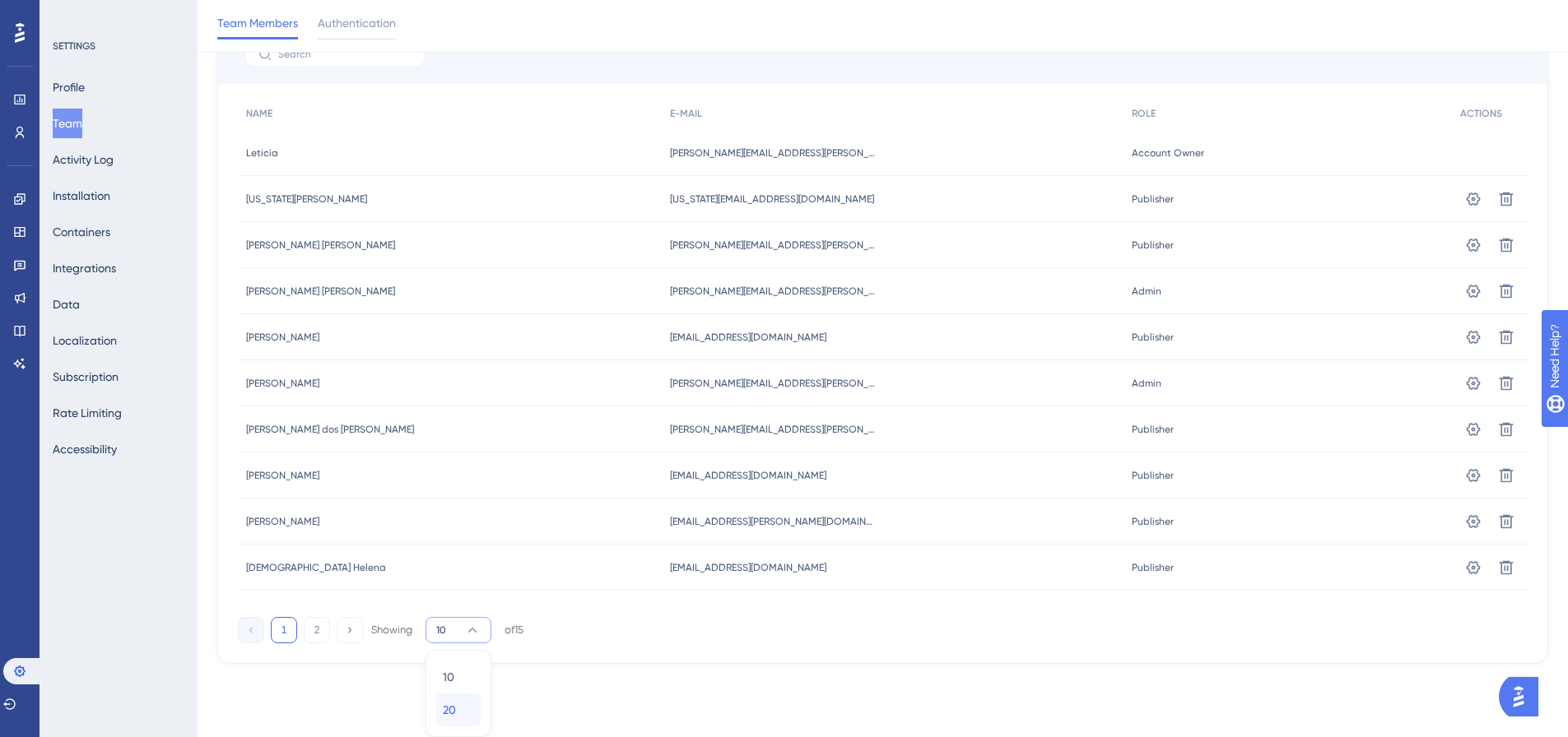
click at [453, 713] on span "20" at bounding box center [449, 710] width 14 height 20
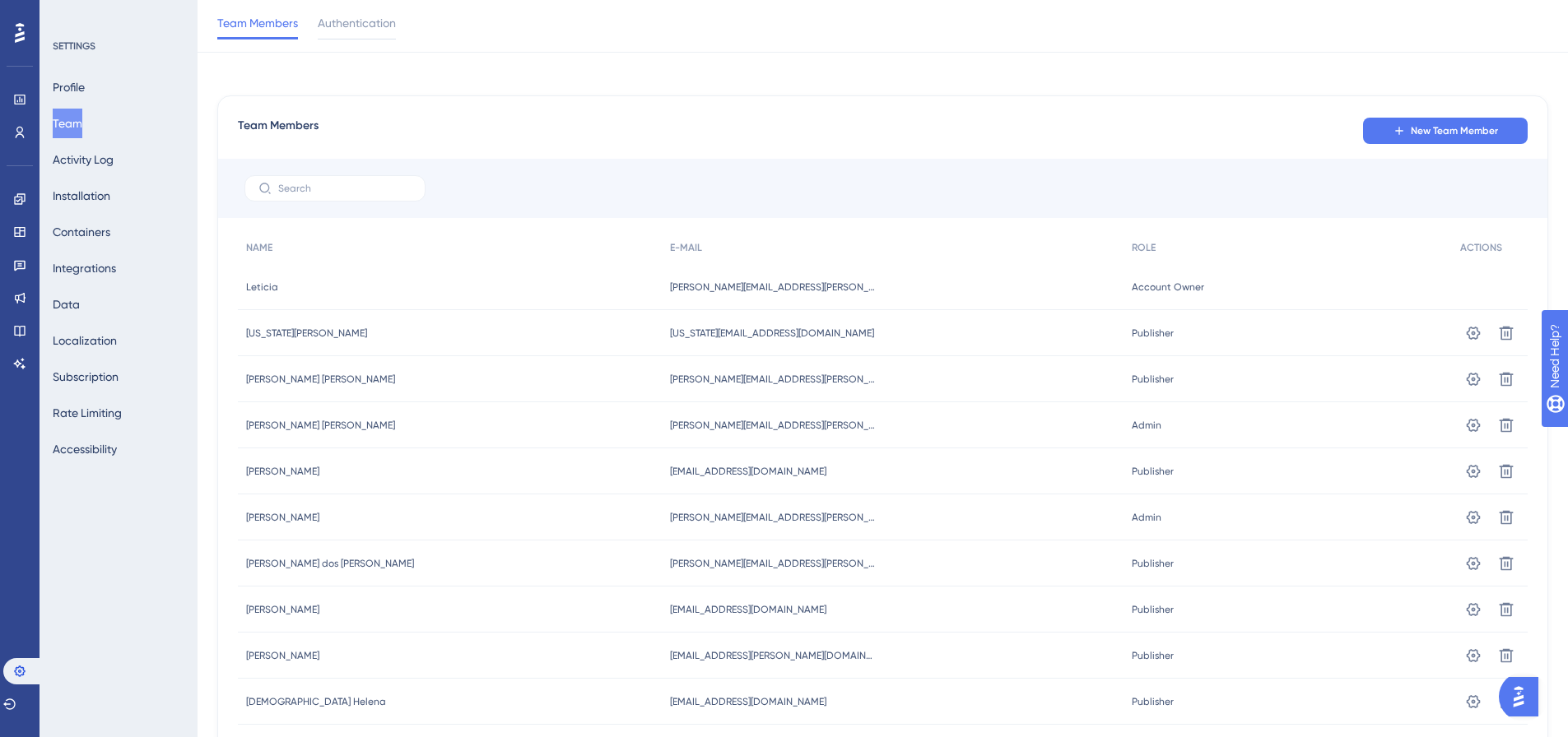
scroll to position [0, 0]
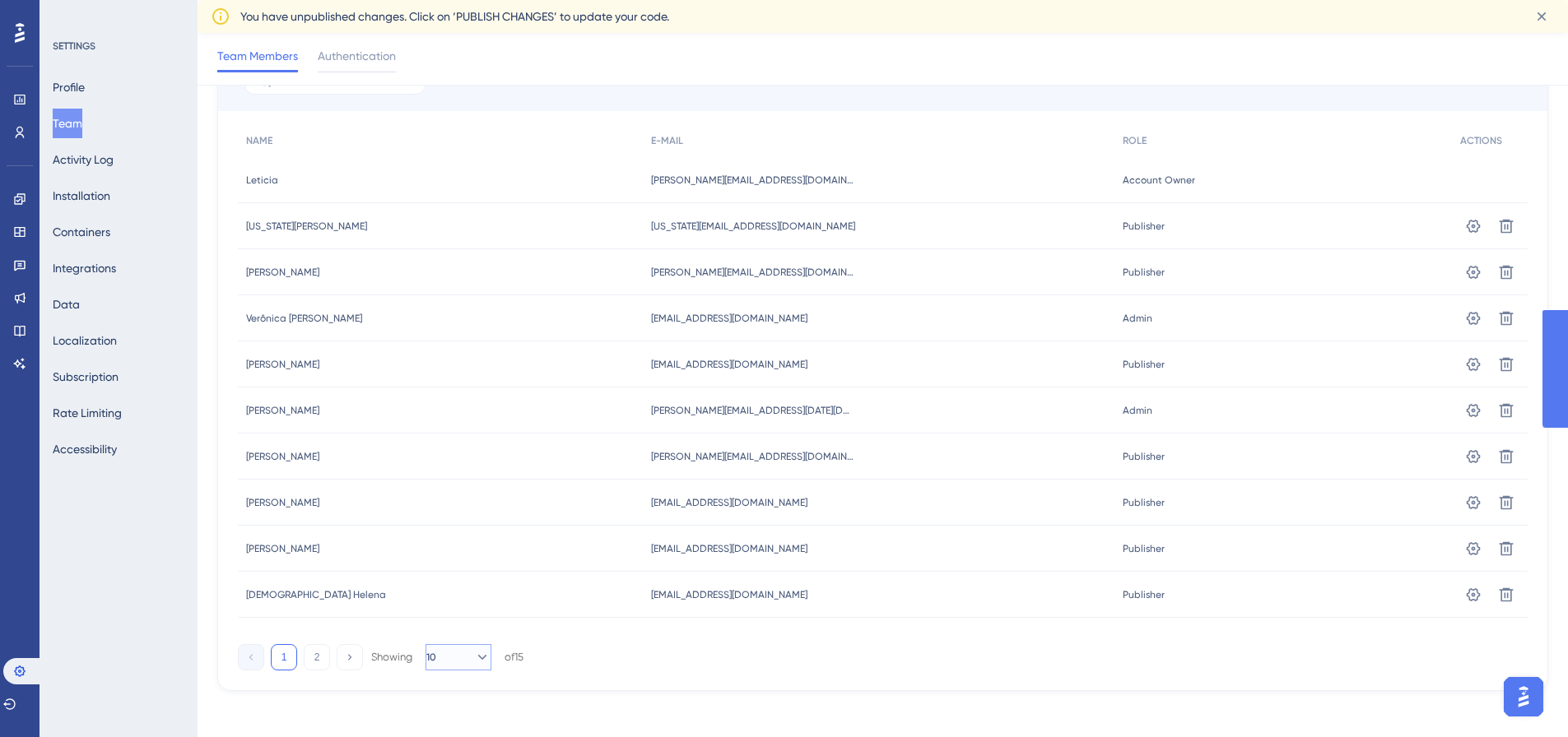
click at [450, 651] on button "10" at bounding box center [458, 657] width 66 height 26
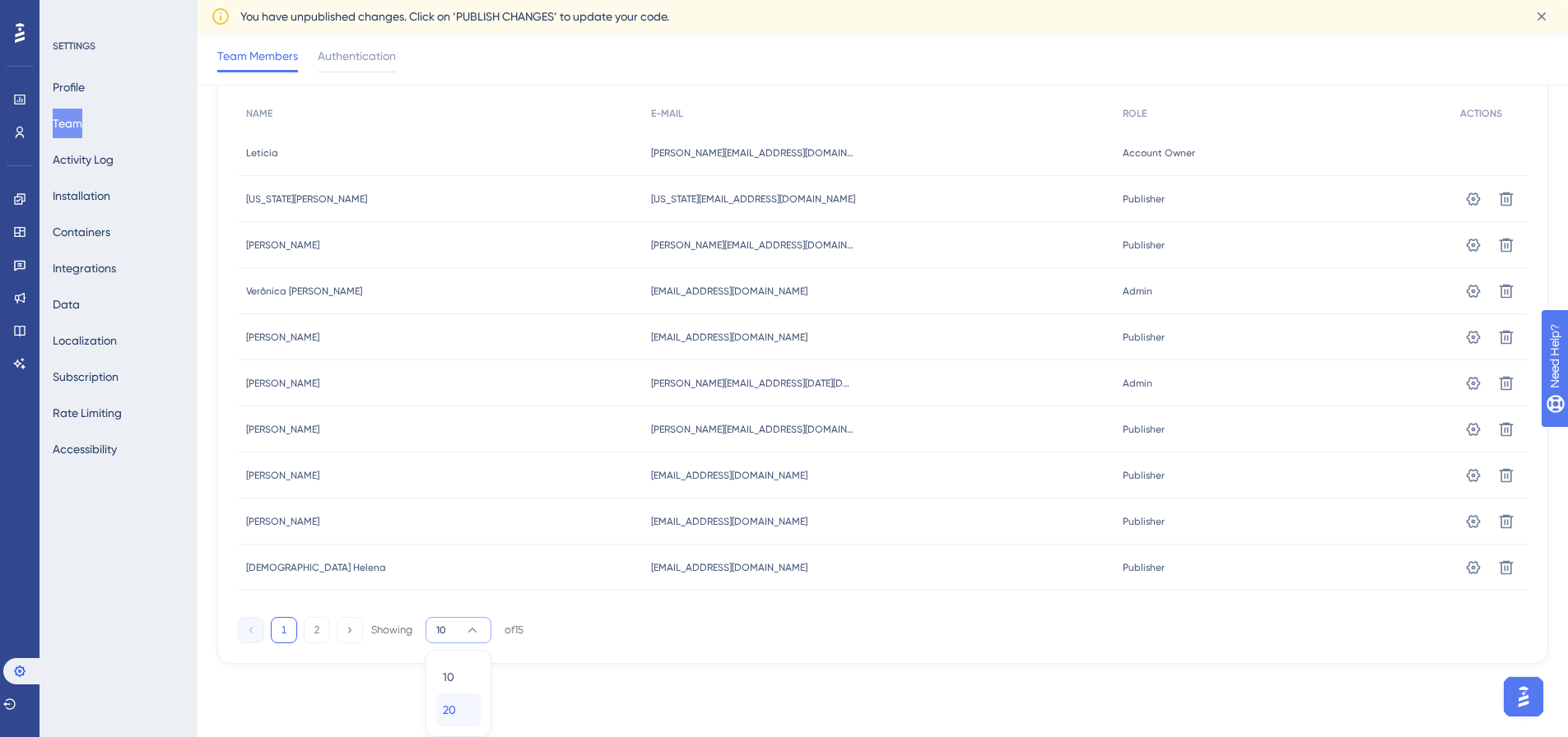
click at [466, 706] on div "20 20" at bounding box center [458, 710] width 32 height 33
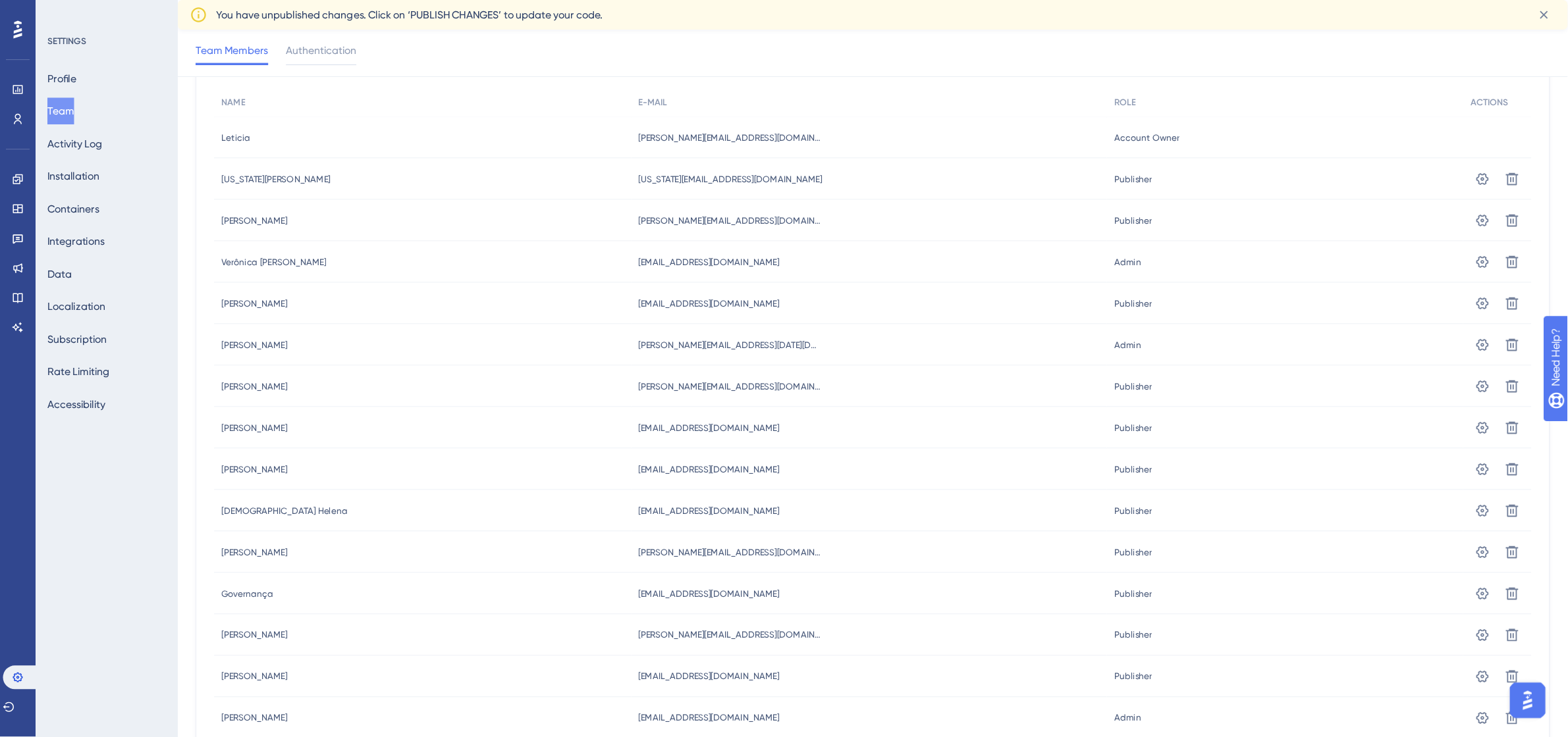
scroll to position [135, 0]
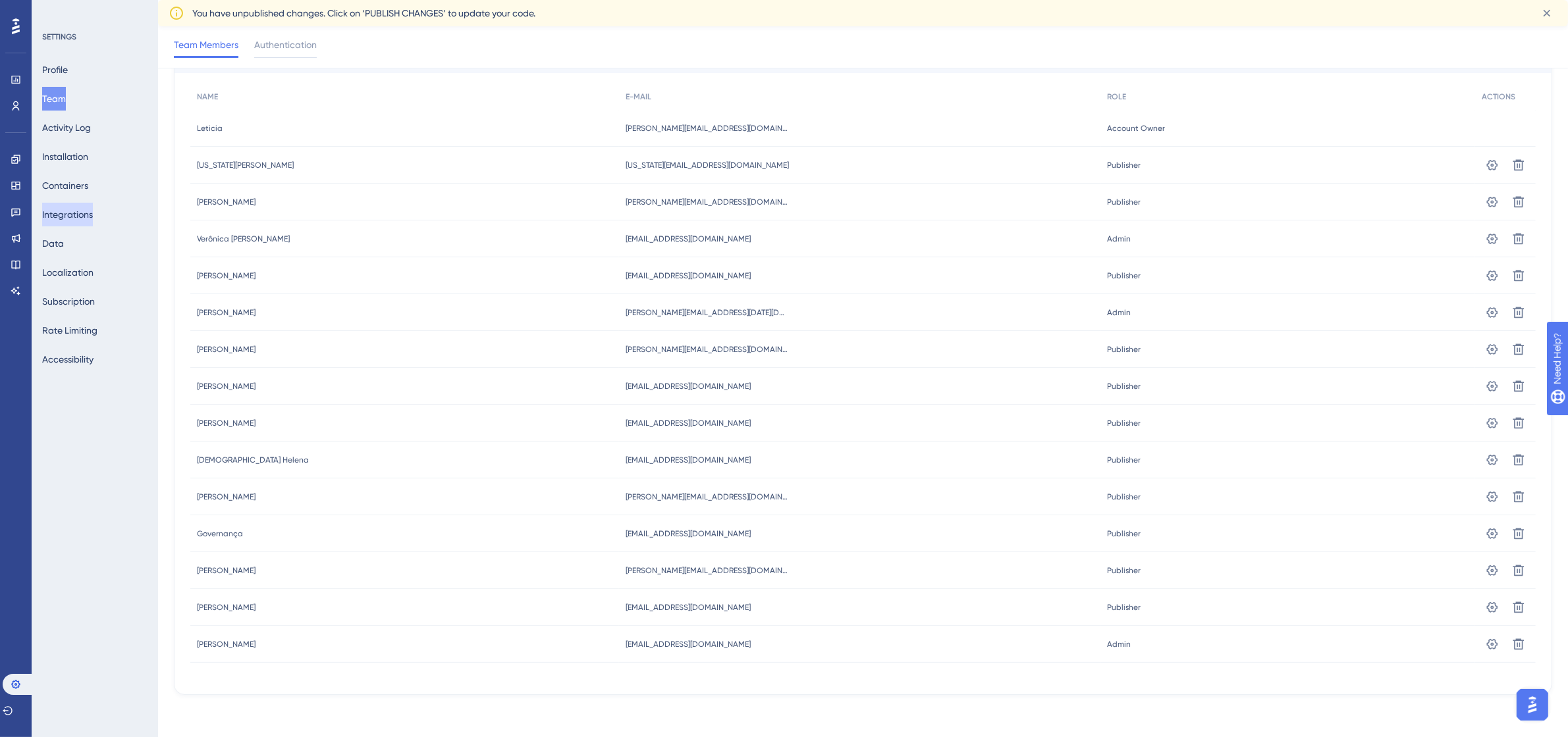
click at [87, 216] on button "Integrations" at bounding box center [67, 214] width 51 height 24
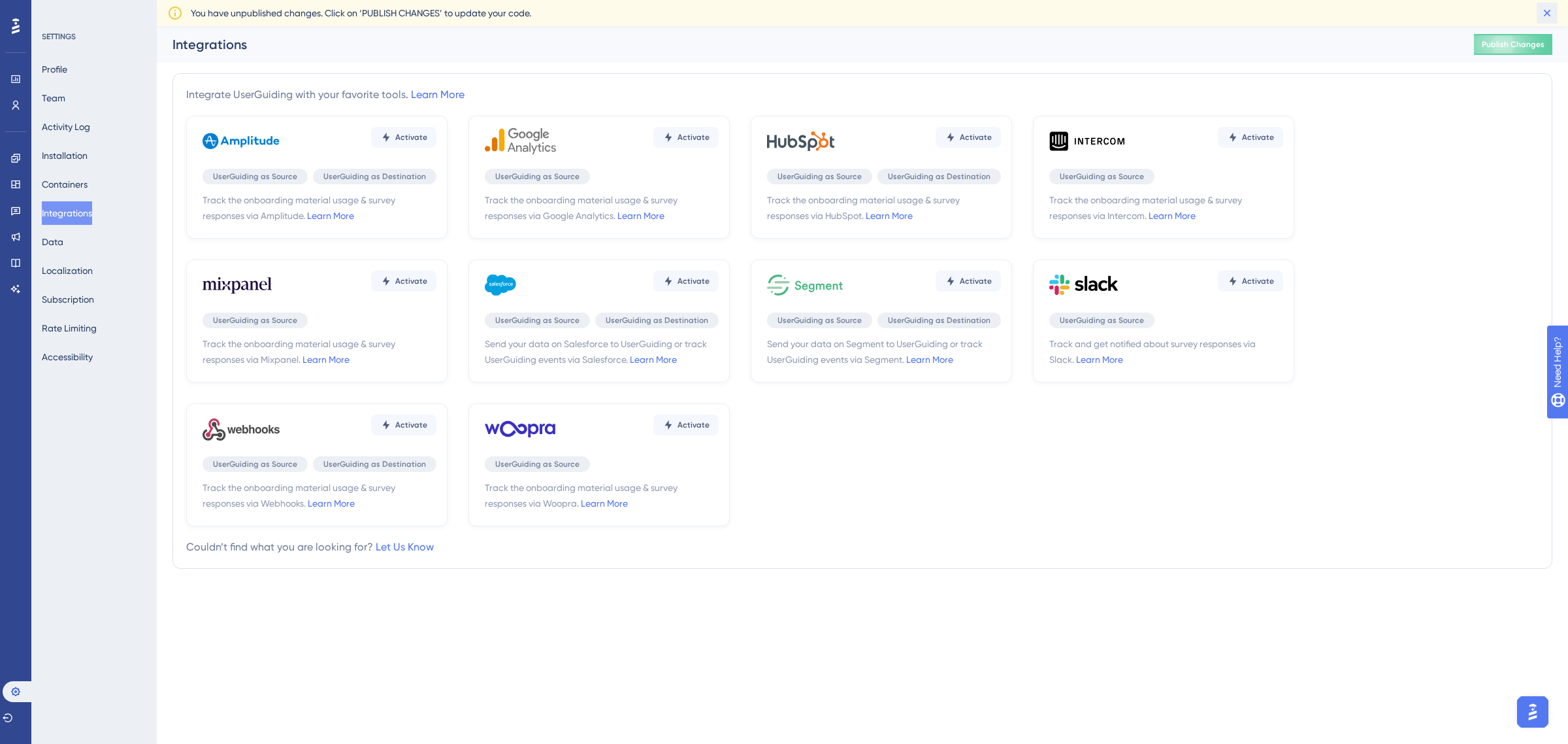
click at [1244, 7] on button at bounding box center [1547, 13] width 21 height 21
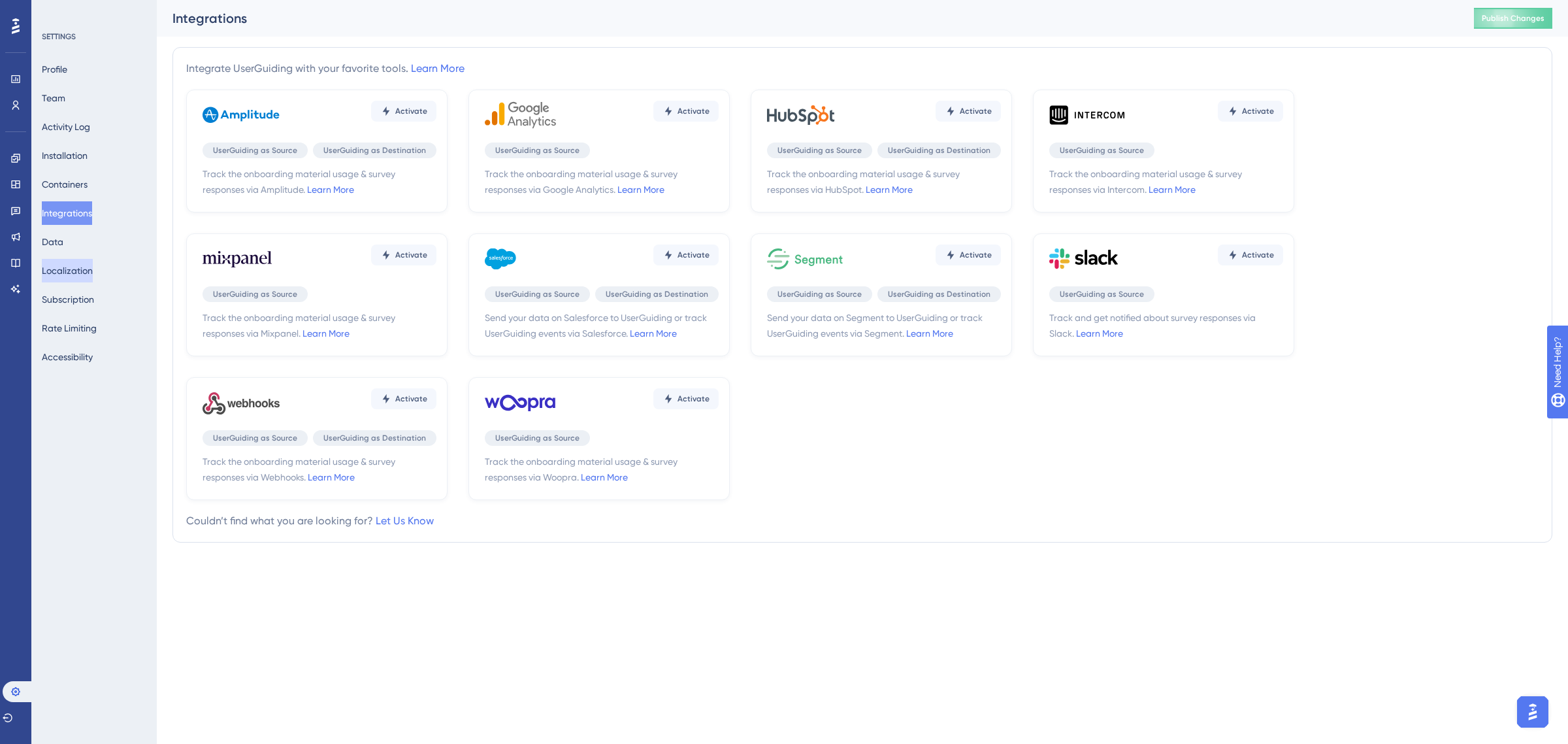
click at [91, 266] on button "Localization" at bounding box center [67, 270] width 51 height 24
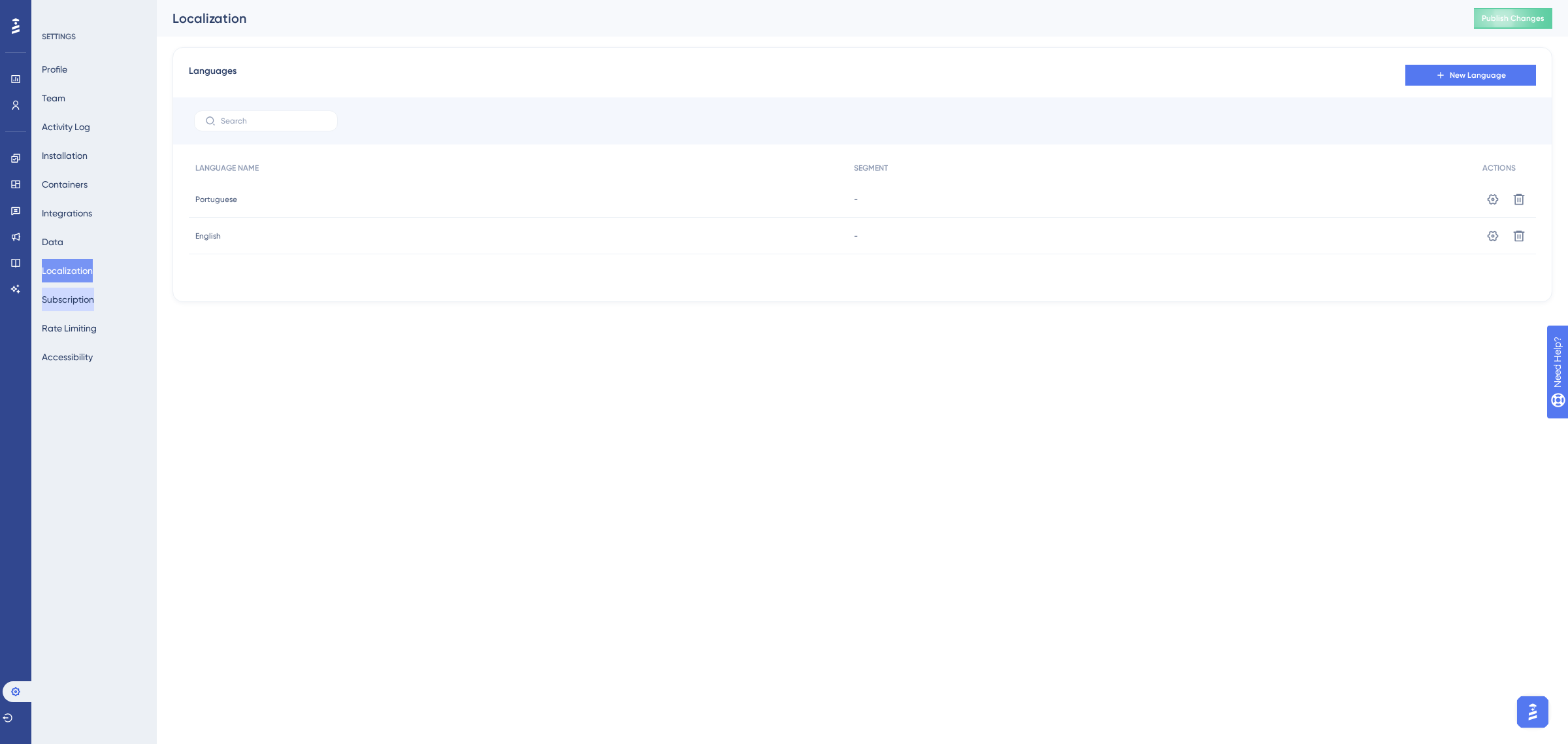
click at [80, 304] on button "Subscription" at bounding box center [67, 299] width 52 height 24
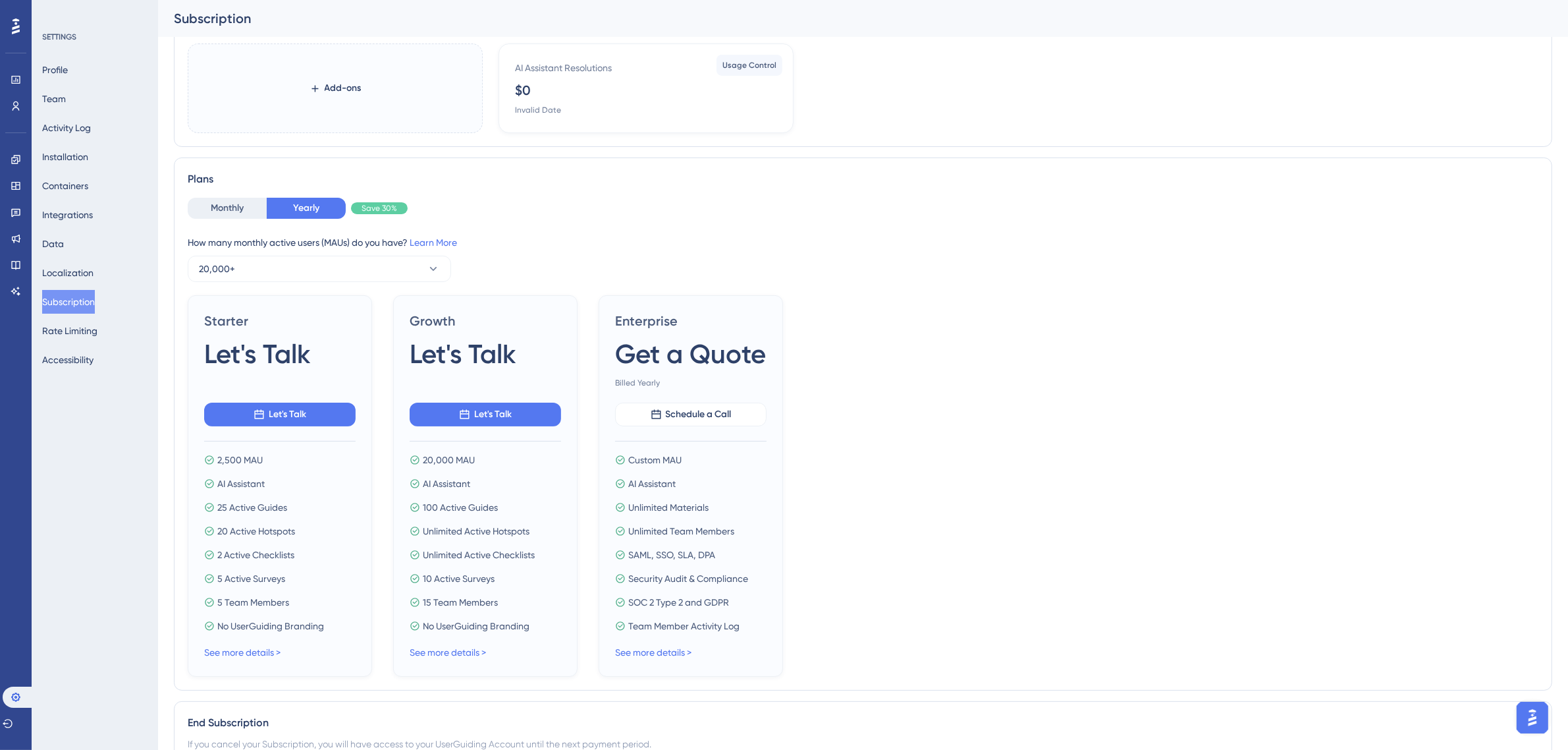
scroll to position [165, 0]
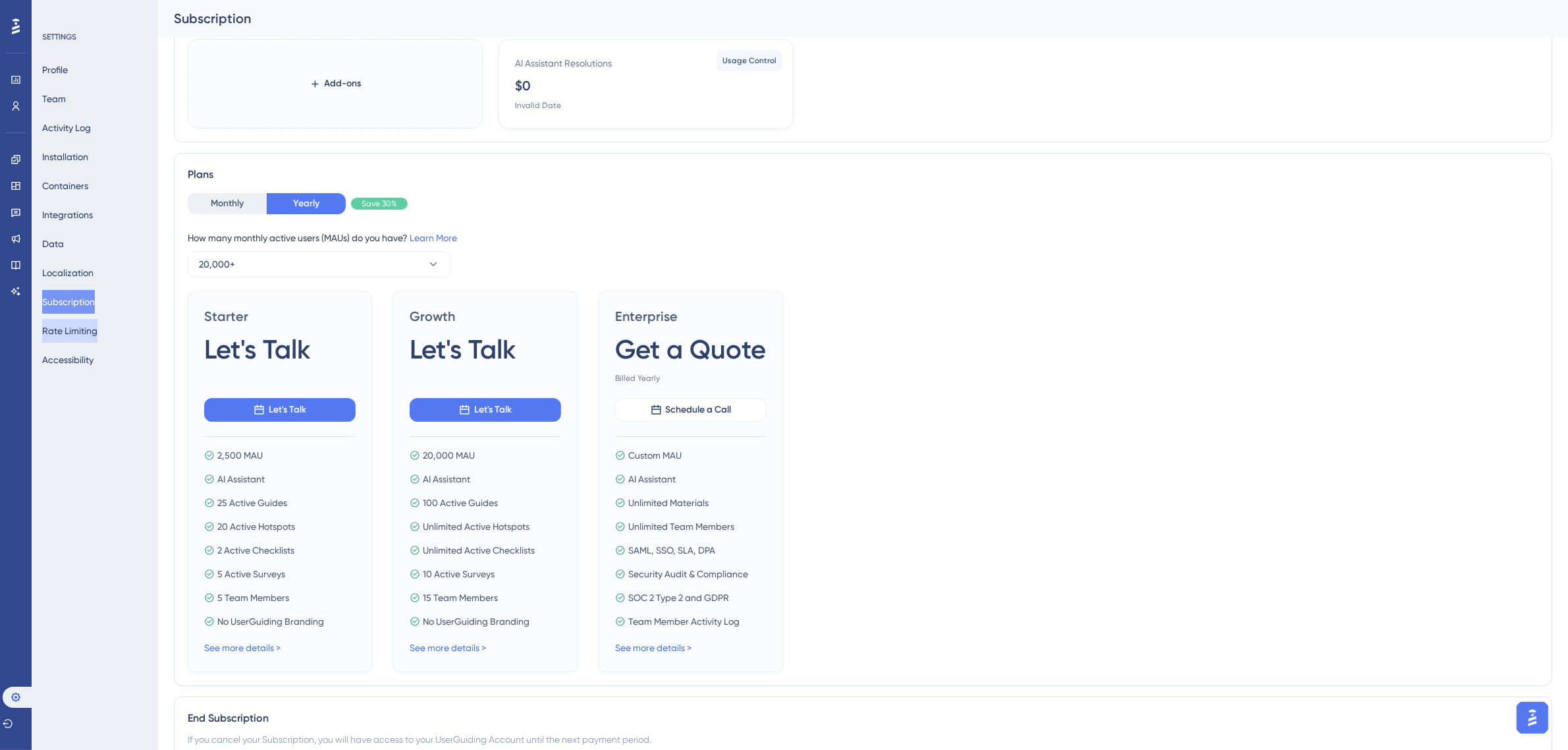
click at [73, 338] on button "Rate Limiting" at bounding box center [69, 330] width 55 height 24
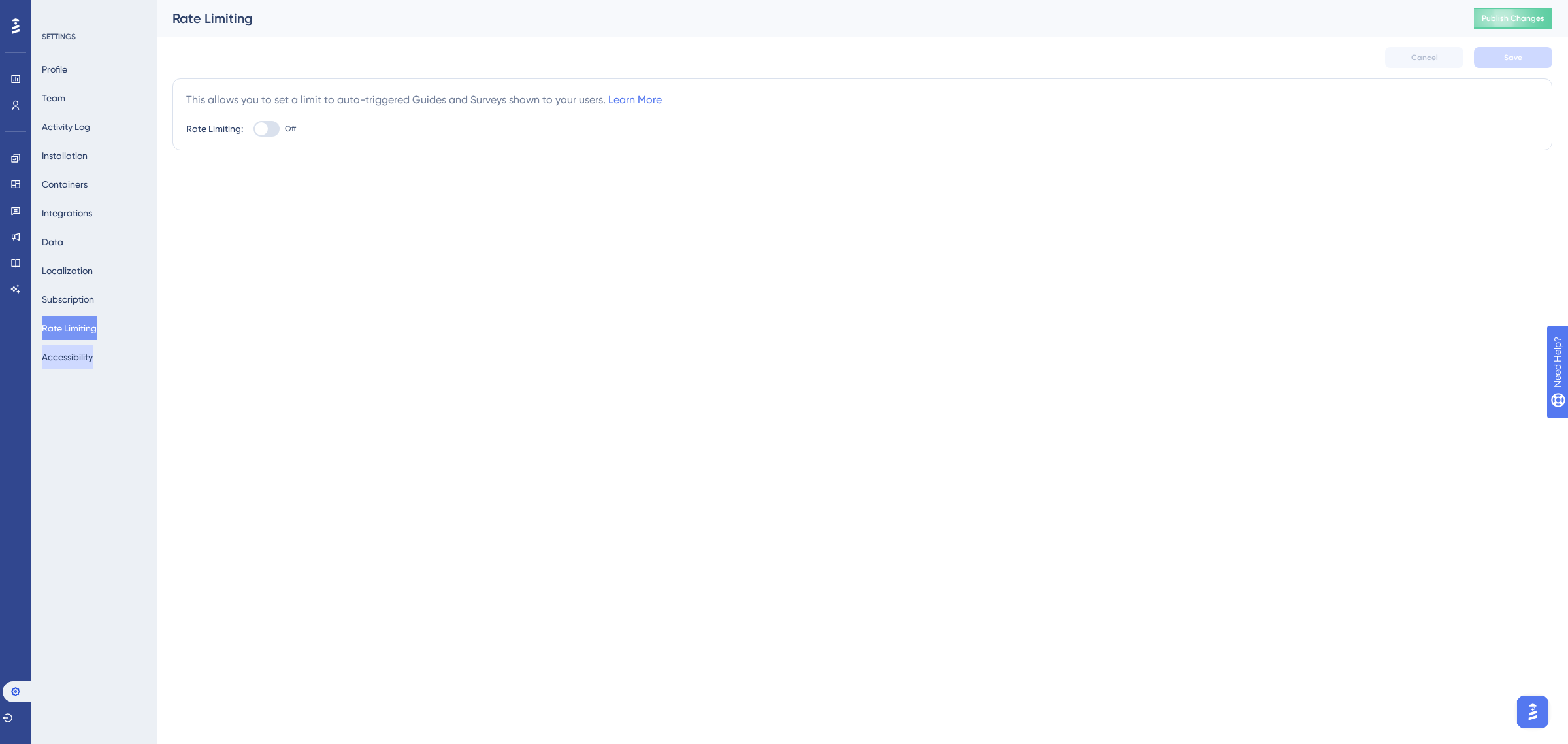
click at [73, 354] on button "Accessibility" at bounding box center [67, 357] width 51 height 24
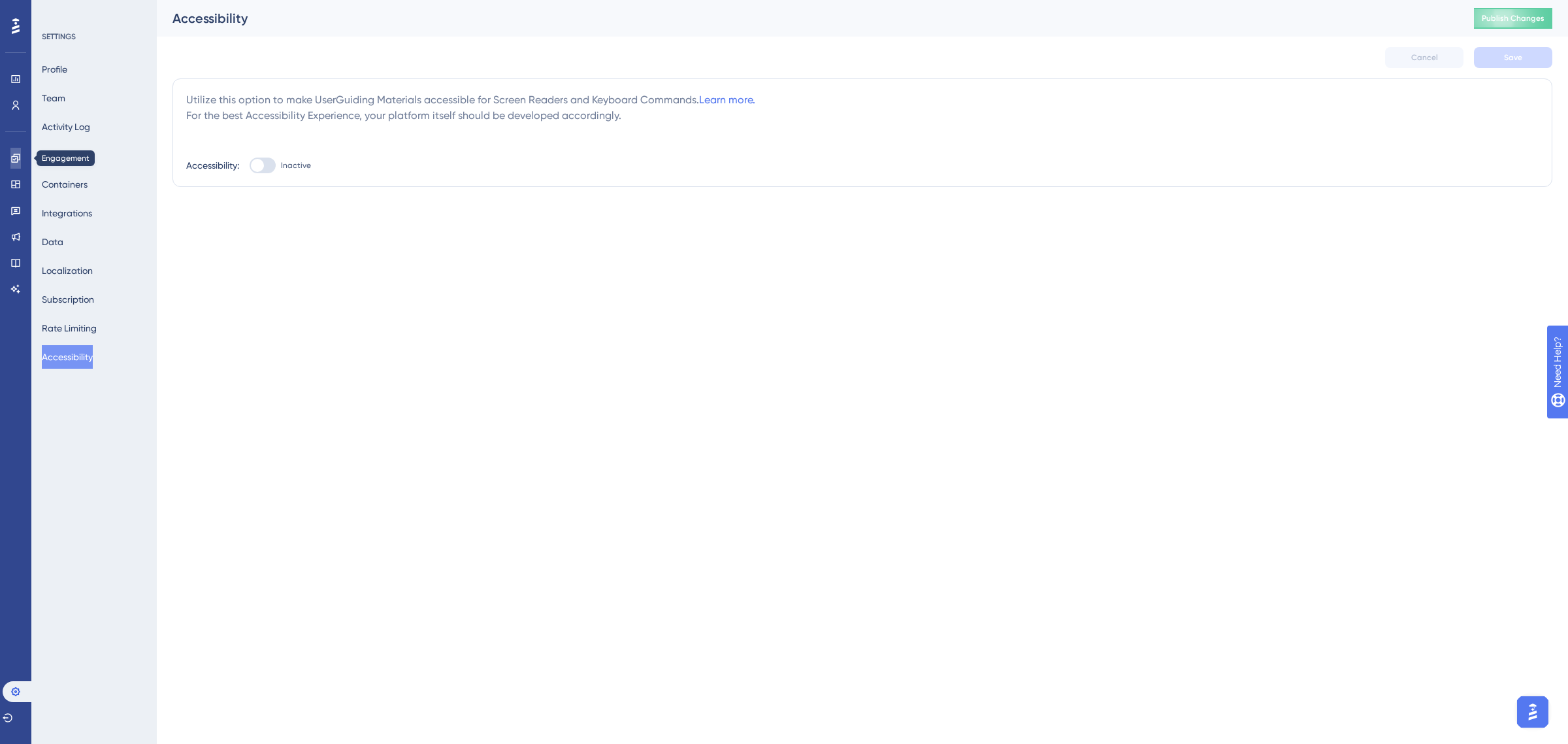
click at [11, 149] on link at bounding box center [16, 158] width 11 height 21
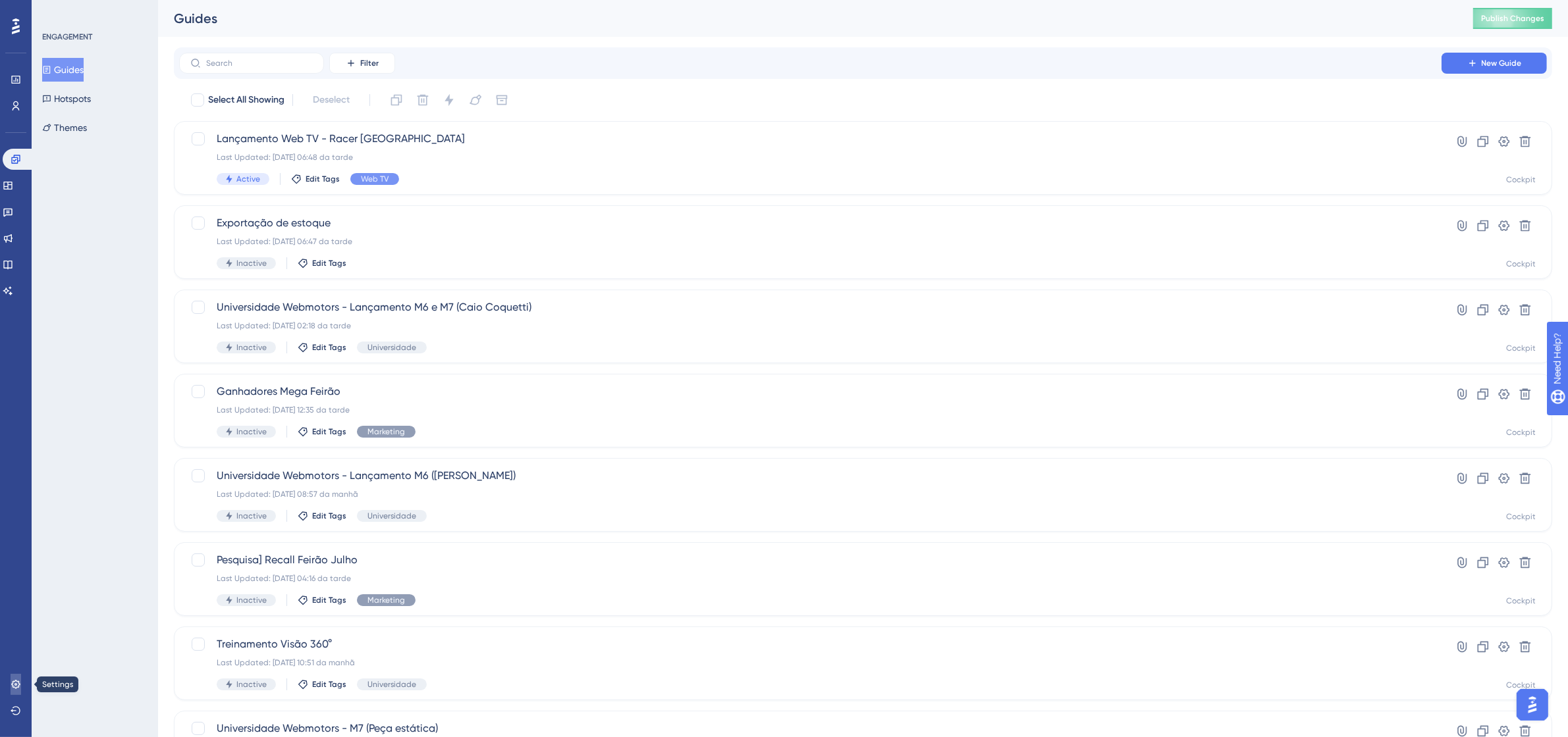
click at [20, 589] on icon at bounding box center [16, 684] width 11 height 11
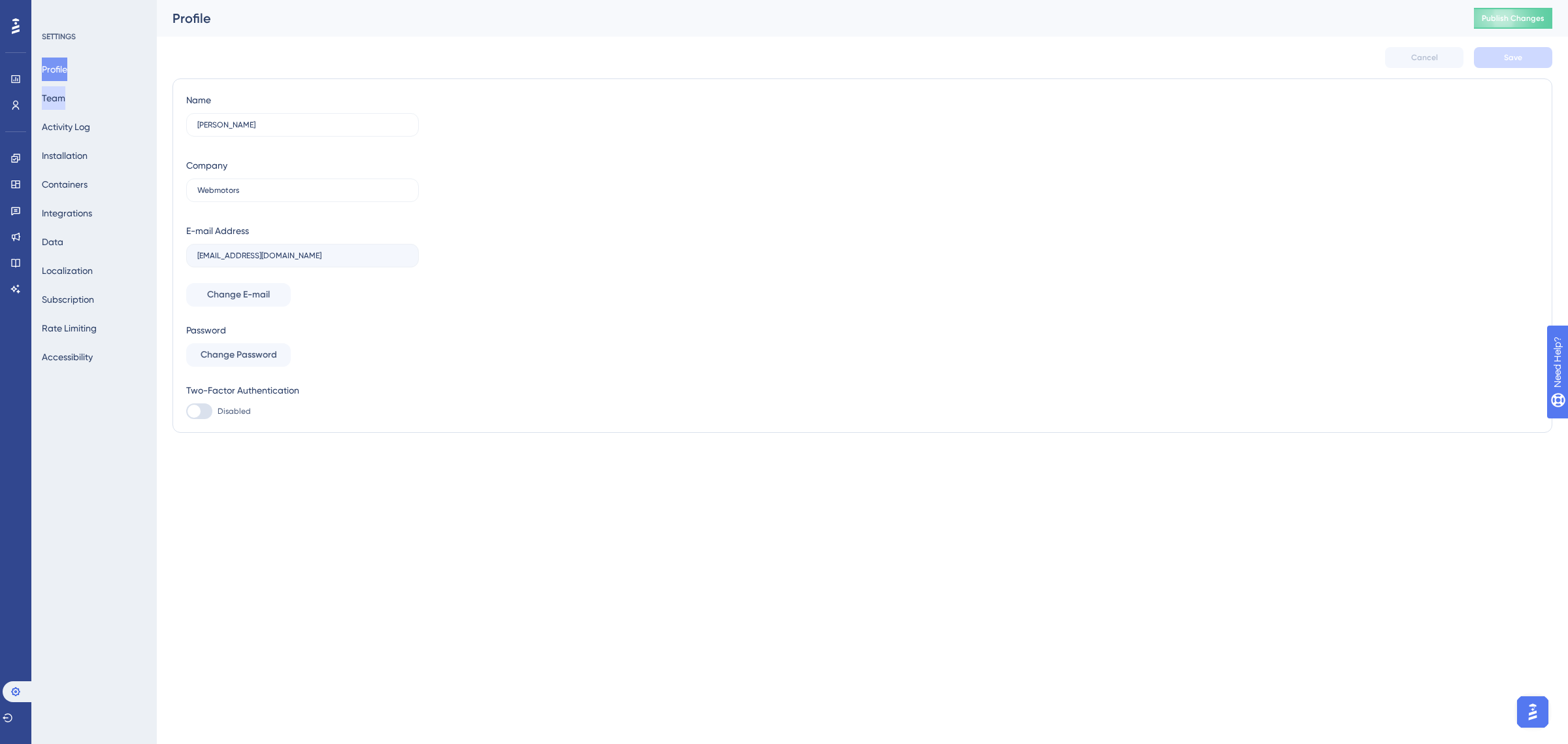
click at [50, 96] on button "Team" at bounding box center [53, 98] width 24 height 24
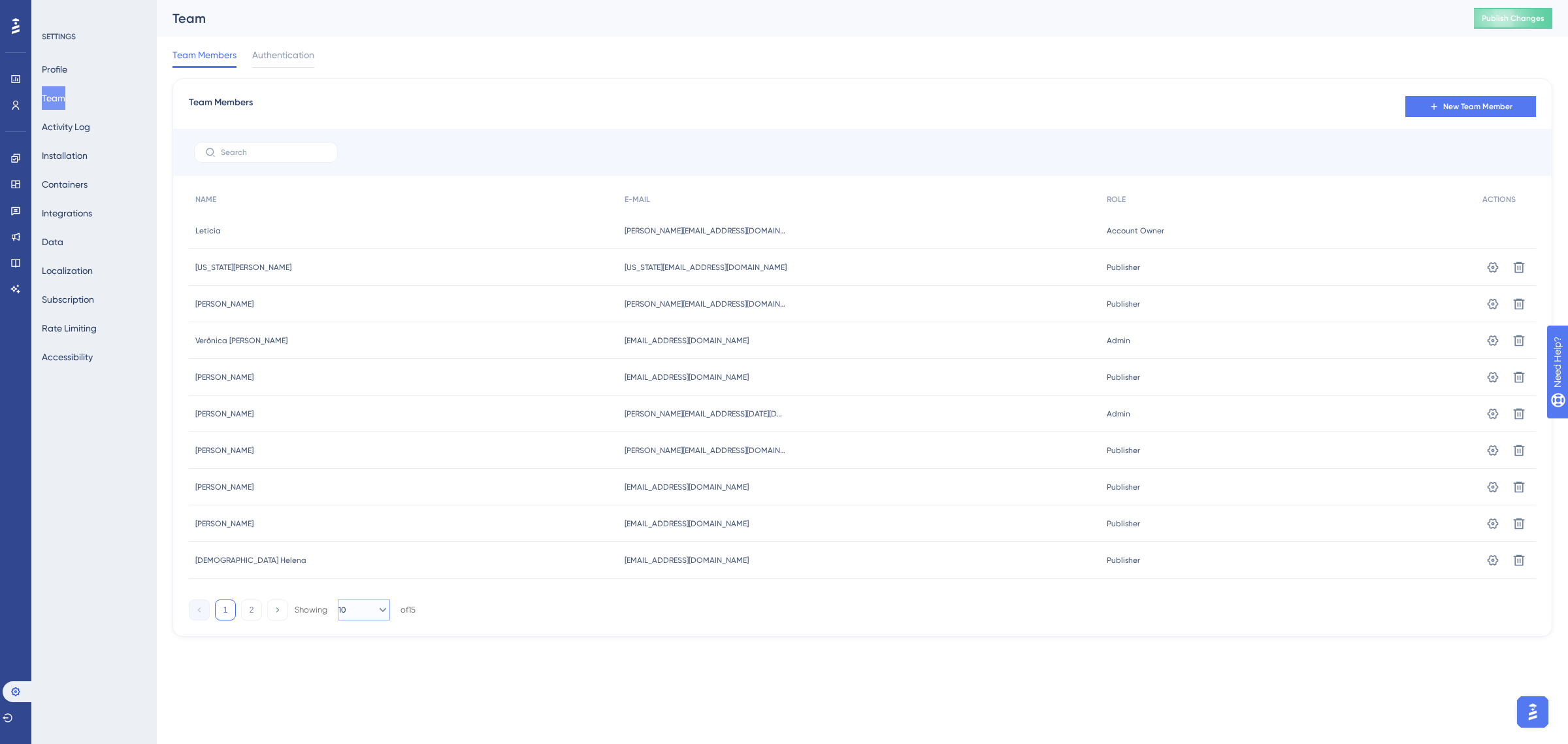
click at [376, 585] on icon at bounding box center [383, 610] width 13 height 13
click at [360, 585] on div "20 20" at bounding box center [364, 673] width 25 height 26
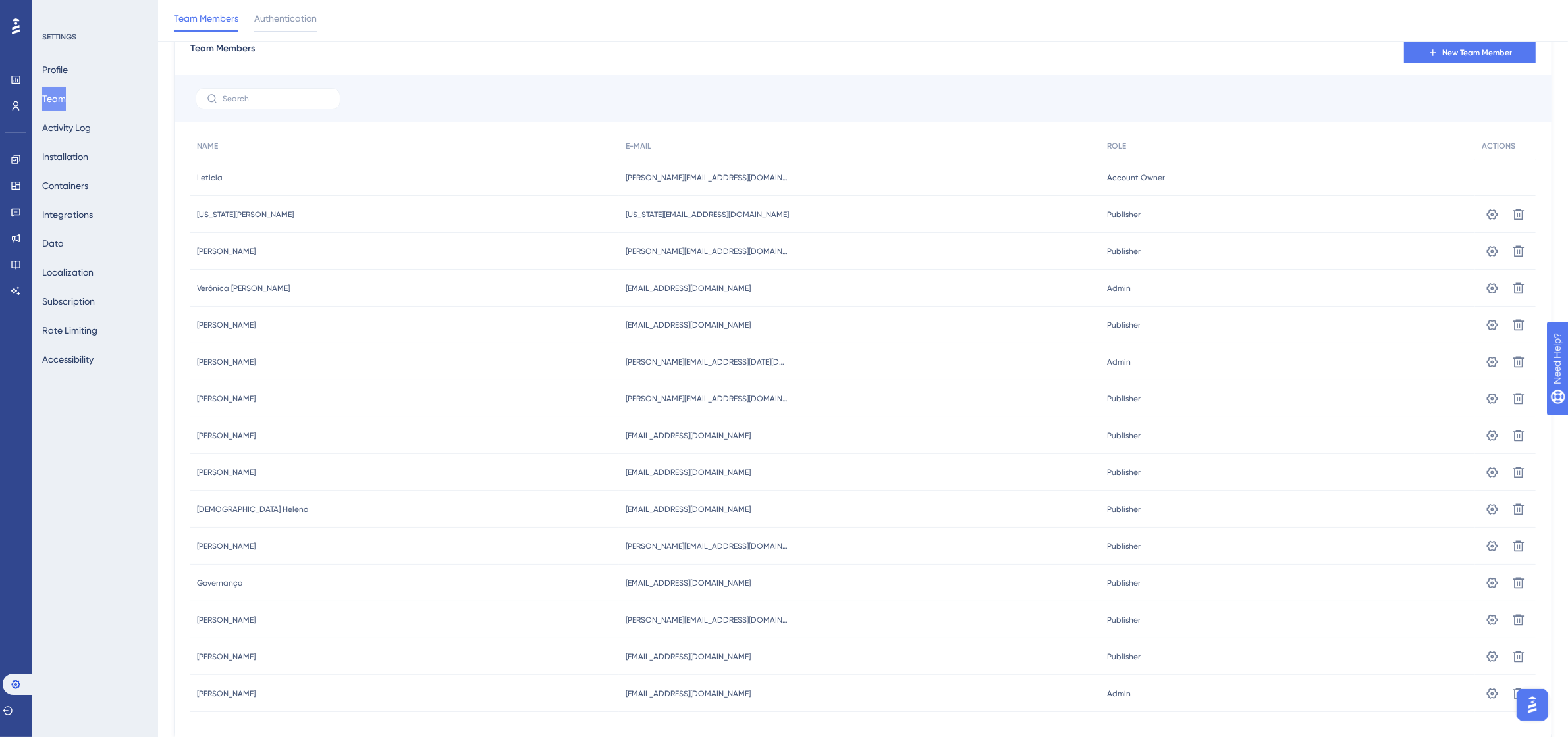
scroll to position [104, 0]
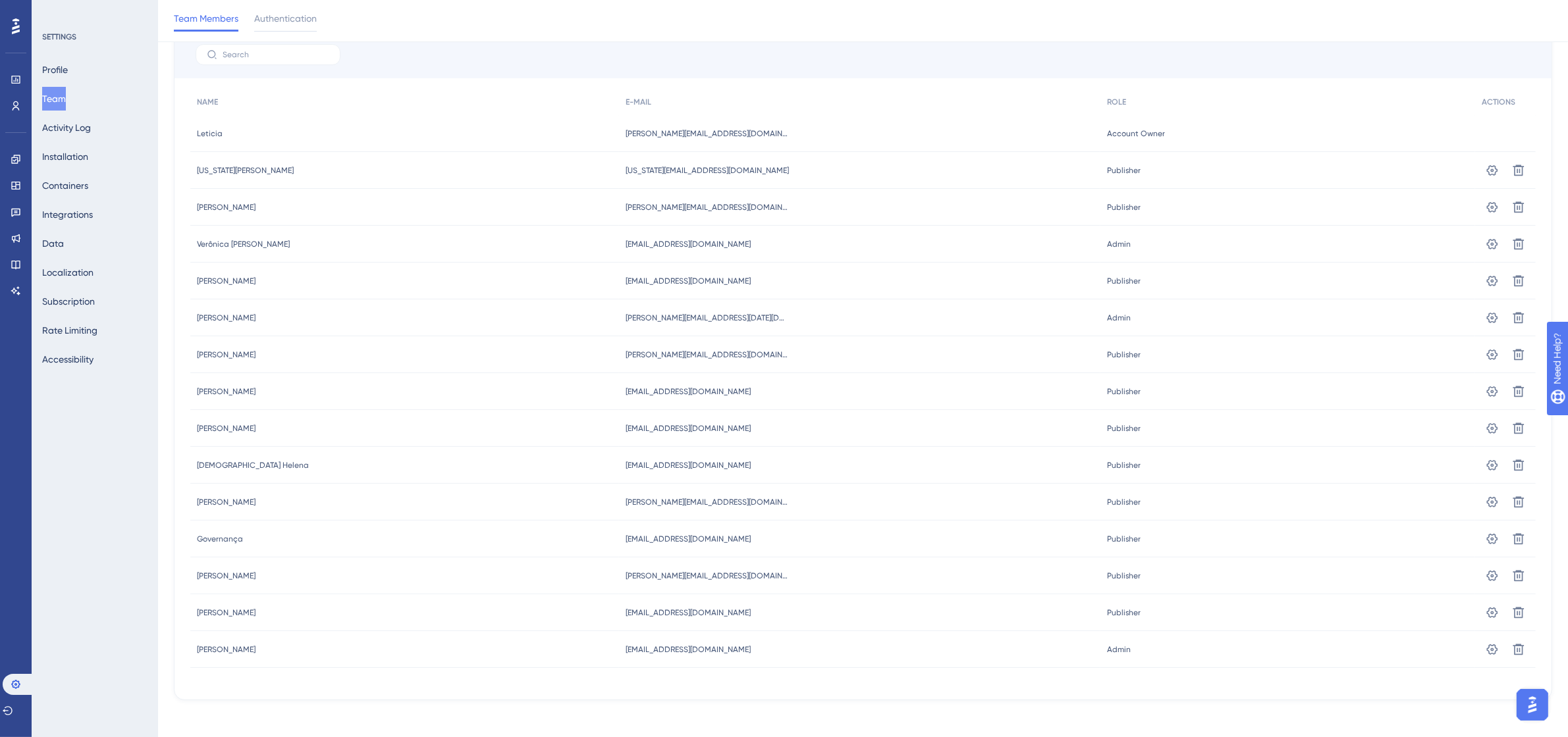
drag, startPoint x: 258, startPoint y: 491, endPoint x: 268, endPoint y: 495, distance: 10.8
click at [268, 495] on div "Shirley Ceródio Shirley Ceródio" at bounding box center [404, 502] width 428 height 37
drag, startPoint x: 261, startPoint y: 649, endPoint x: 370, endPoint y: 655, distance: 109.2
click at [370, 589] on div "Julio Cesar de Oliveira Julio Cesar de Oliveira" at bounding box center [404, 649] width 428 height 37
click at [1254, 589] on icon at bounding box center [1492, 649] width 13 height 13
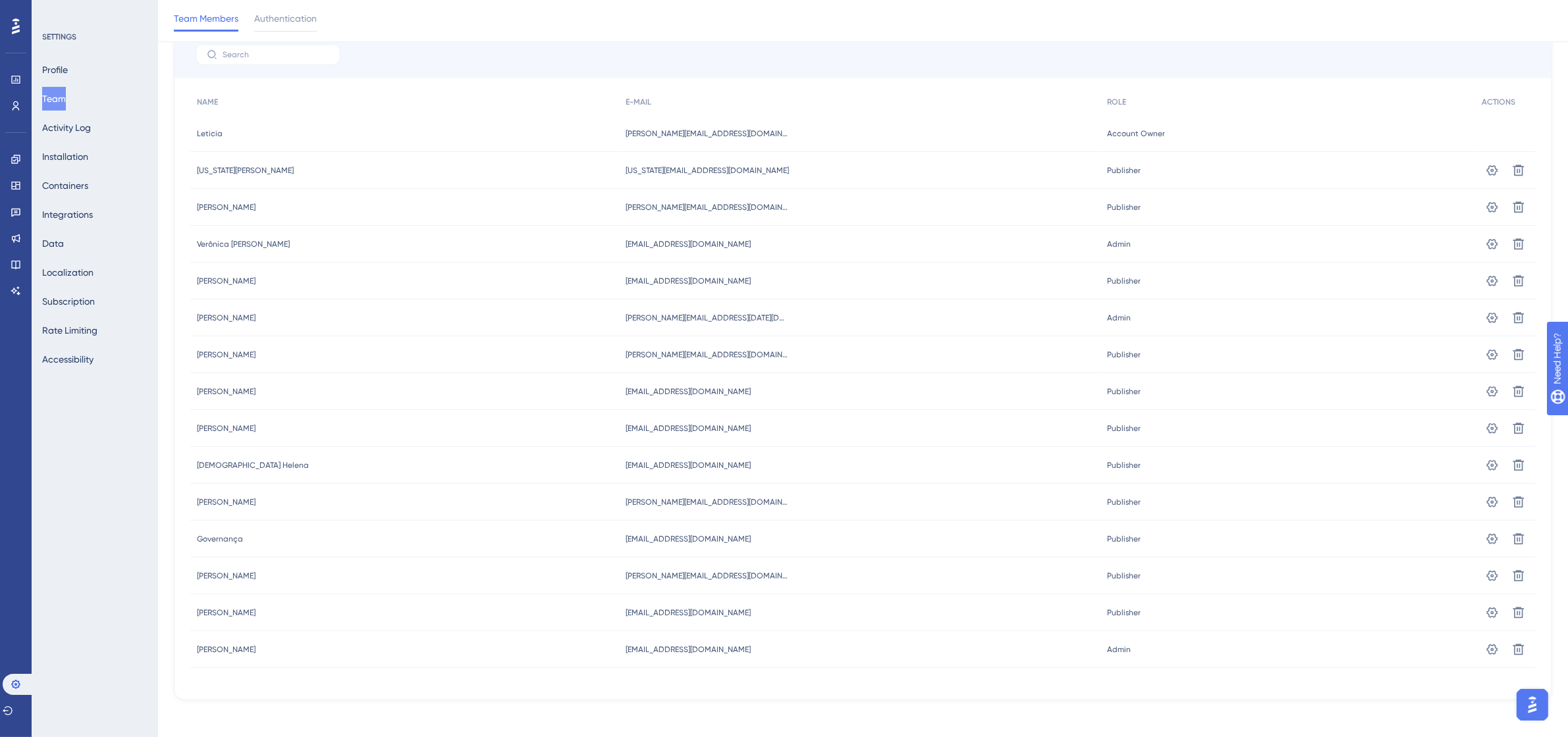
click at [216, 318] on span "Daniela Brito" at bounding box center [226, 318] width 59 height 11
drag, startPoint x: 216, startPoint y: 276, endPoint x: 705, endPoint y: 295, distance: 489.4
click at [0, 0] on div "Camila Leão Camila Leão camila.leao@webmotors.com.br camila.leao@webmotors.com.…" at bounding box center [0, 0] width 0 height 0
